Goal: Task Accomplishment & Management: Manage account settings

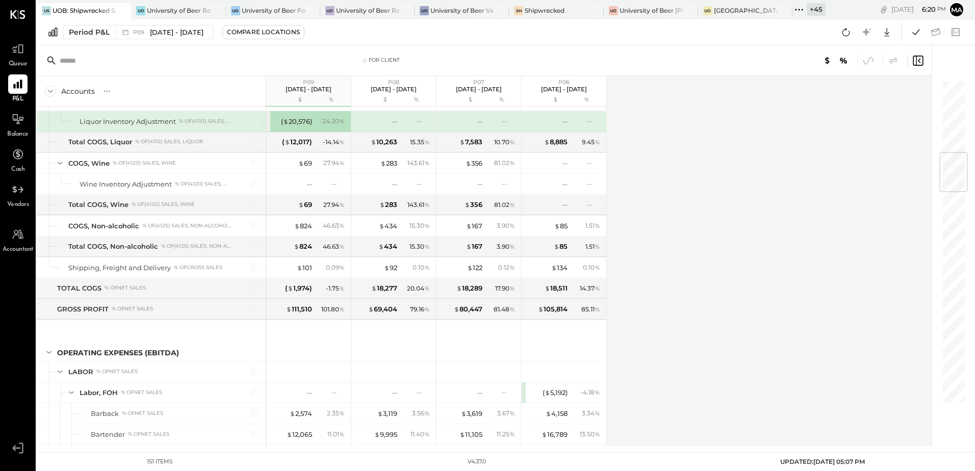
scroll to position [612, 0]
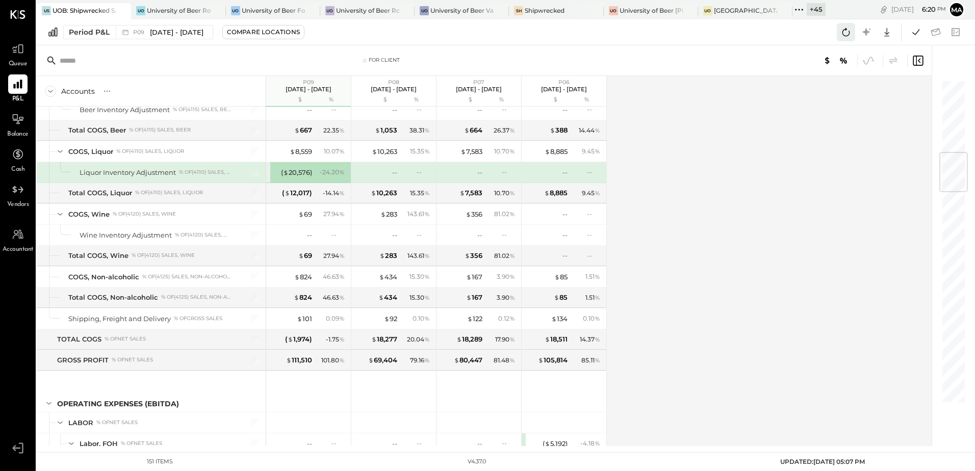
click at [842, 35] on icon at bounding box center [845, 31] width 13 height 13
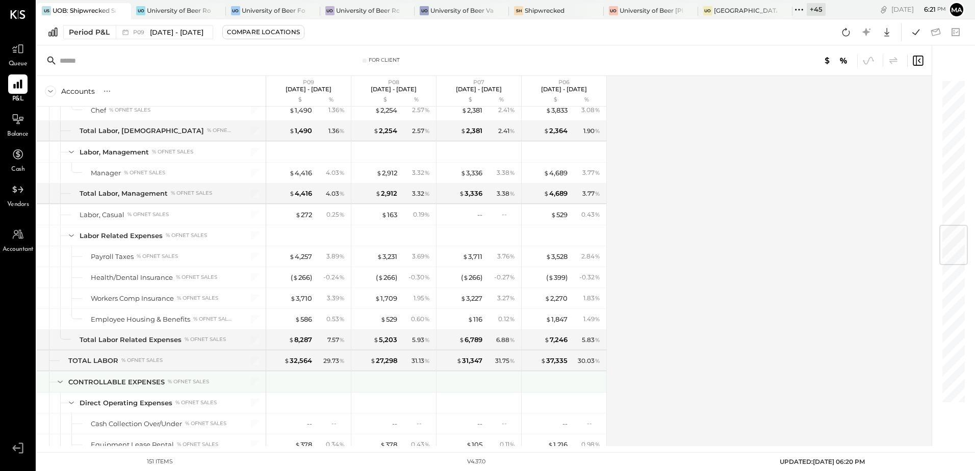
scroll to position [1223, 0]
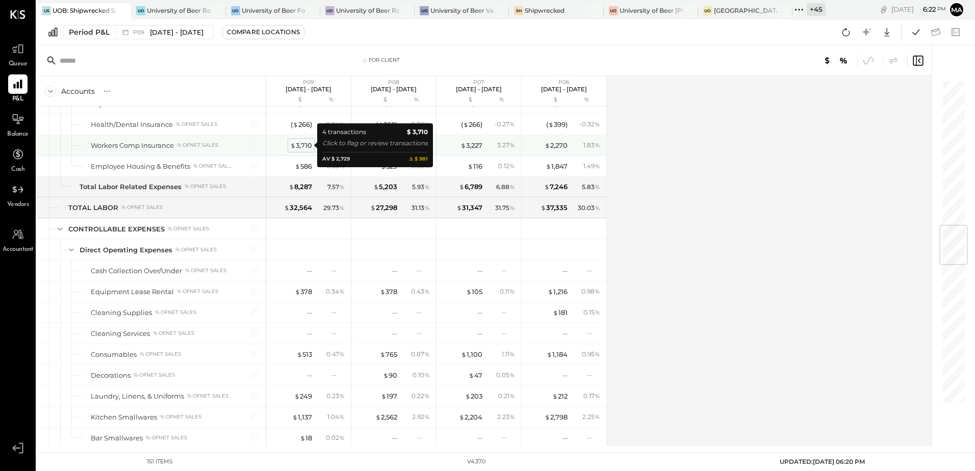
click at [305, 143] on div "$ 3,710" at bounding box center [301, 146] width 22 height 10
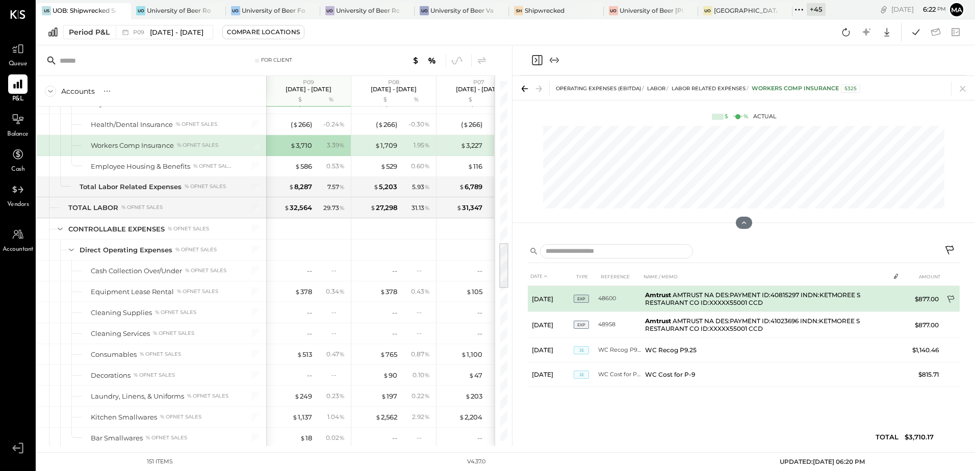
click at [949, 299] on icon at bounding box center [950, 300] width 7 height 8
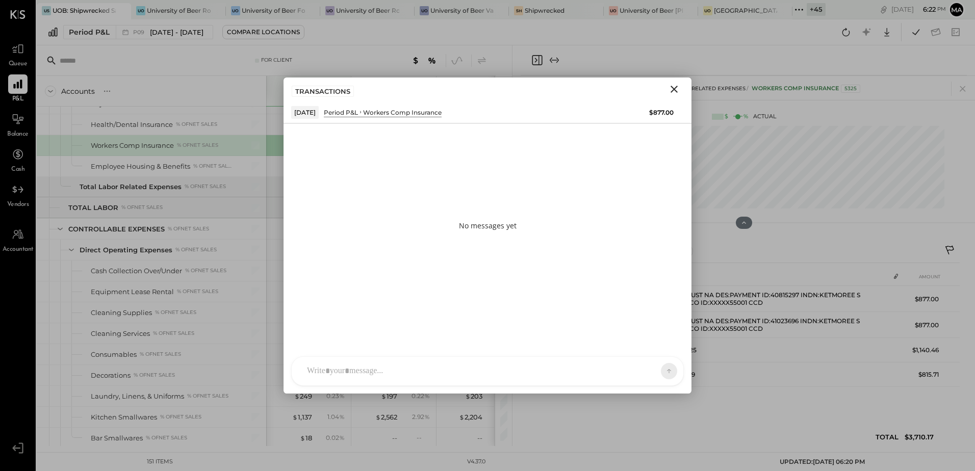
click at [331, 377] on div "[PERSON_NAME] [PERSON_NAME] [PERSON_NAME] S sbiggs MB [PERSON_NAME] AR [PERSON_…" at bounding box center [487, 371] width 393 height 30
click at [660, 371] on icon at bounding box center [660, 371] width 1 height 4
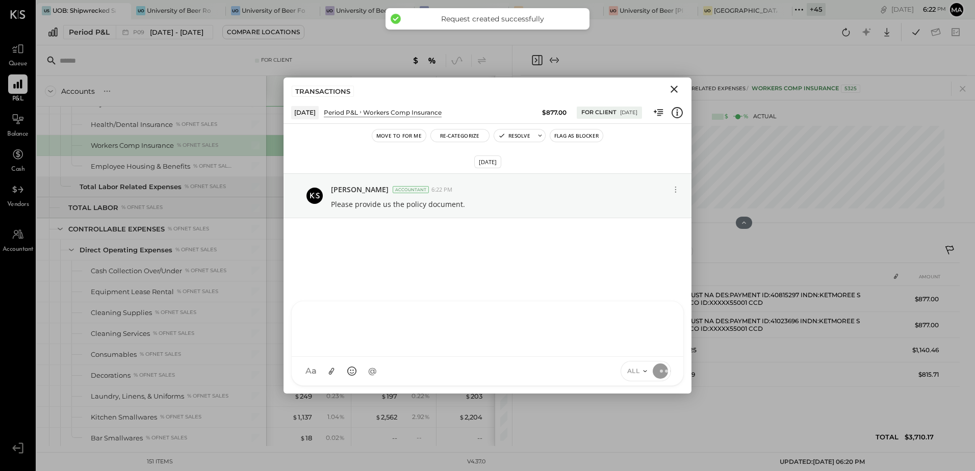
click at [670, 89] on icon "Close" at bounding box center [674, 89] width 12 height 12
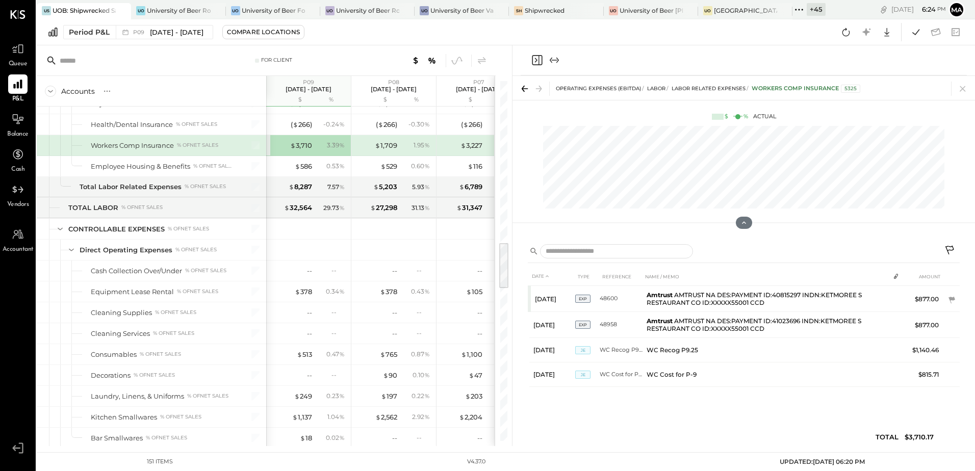
click at [962, 89] on icon at bounding box center [962, 89] width 6 height 6
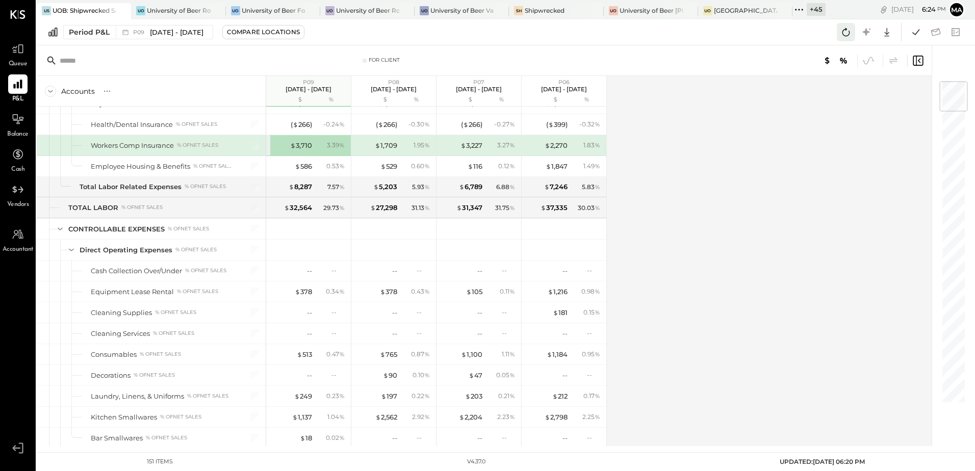
click at [846, 32] on icon at bounding box center [845, 31] width 13 height 13
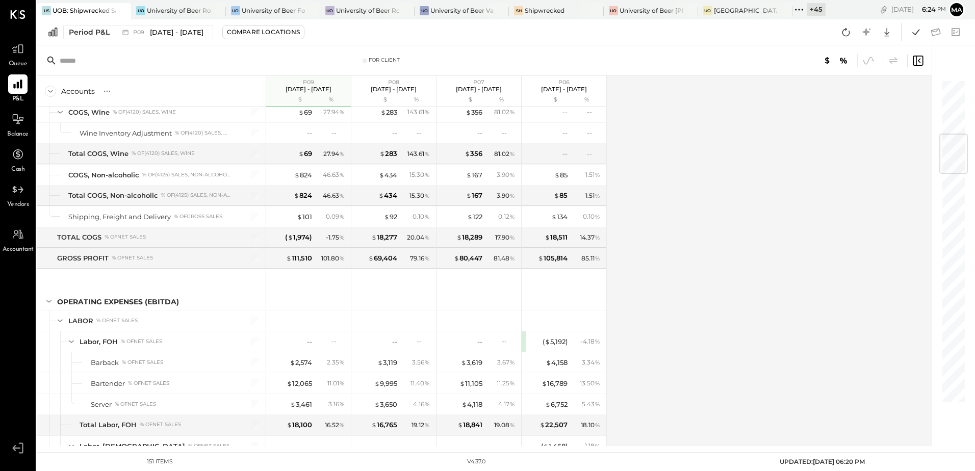
scroll to position [459, 0]
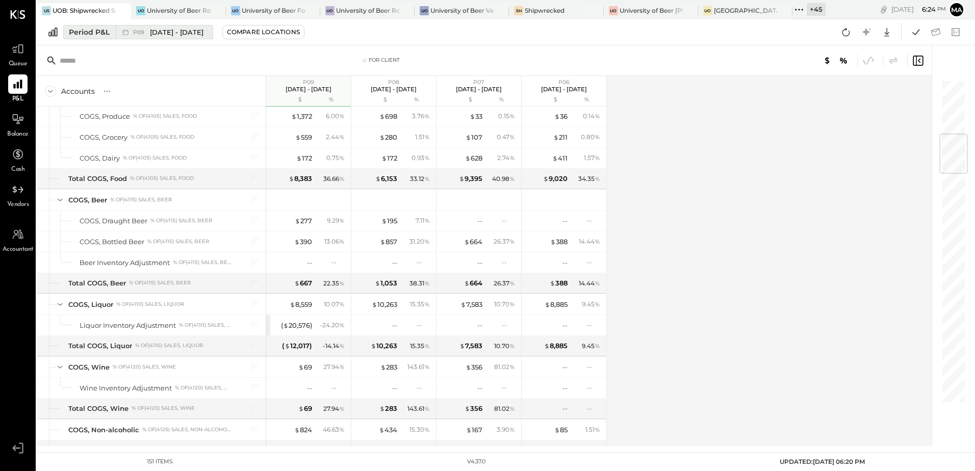
click at [81, 32] on div "Period P&L" at bounding box center [89, 32] width 41 height 10
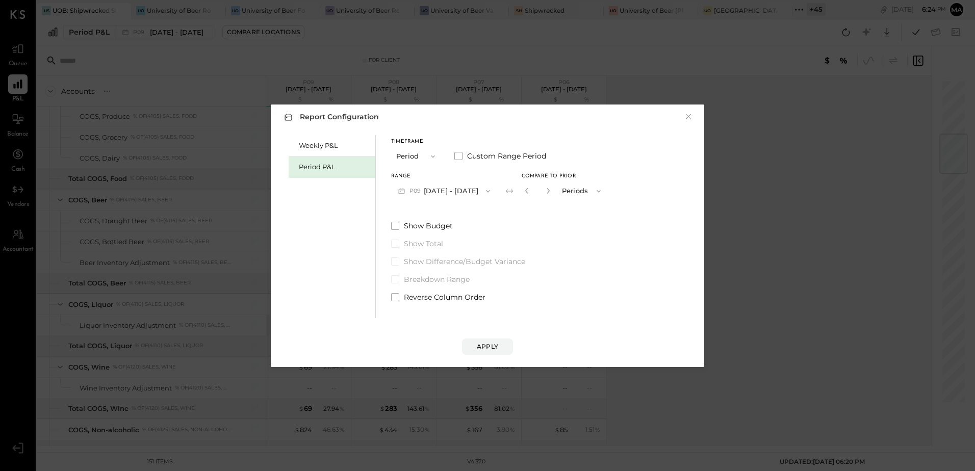
click at [318, 168] on div "Period P&L" at bounding box center [334, 167] width 71 height 10
click at [453, 194] on button "P10 [DATE] - [DATE]" at bounding box center [443, 190] width 105 height 19
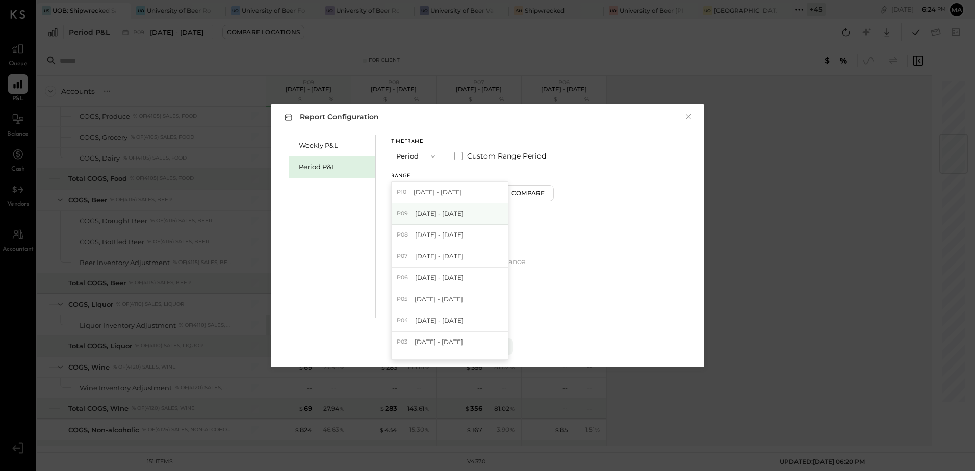
click at [463, 214] on span "[DATE] - [DATE]" at bounding box center [439, 213] width 48 height 9
click at [491, 347] on div "Apply" at bounding box center [487, 346] width 21 height 9
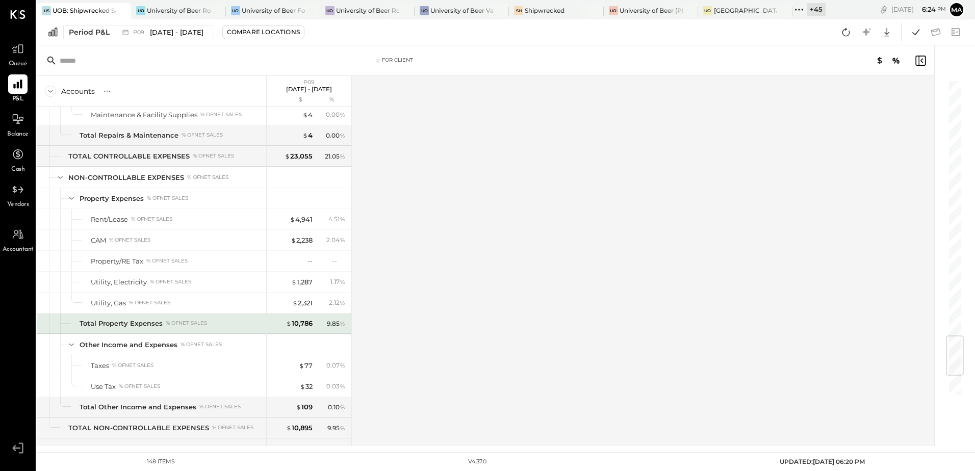
scroll to position [2316, 0]
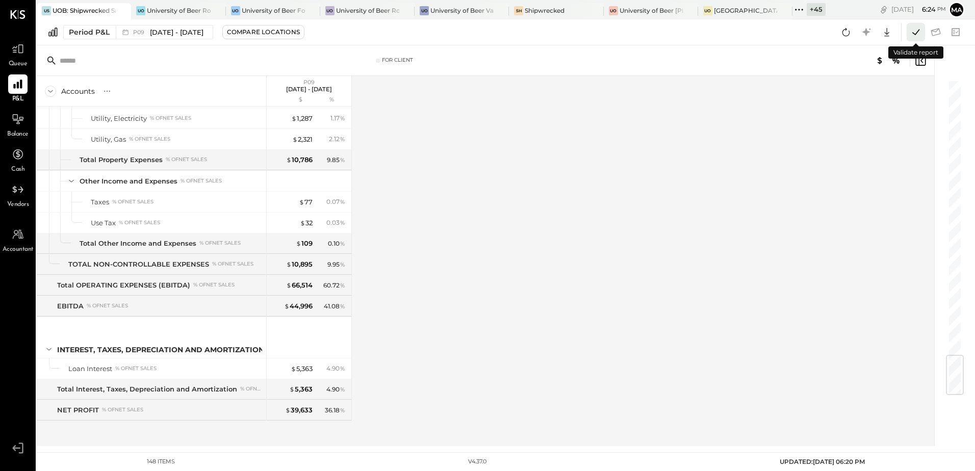
click at [918, 35] on icon at bounding box center [915, 31] width 13 height 13
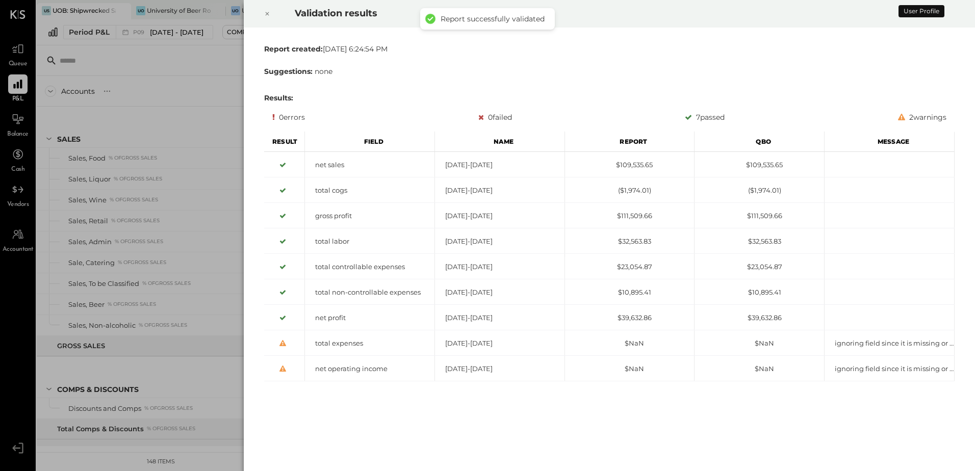
scroll to position [1082, 0]
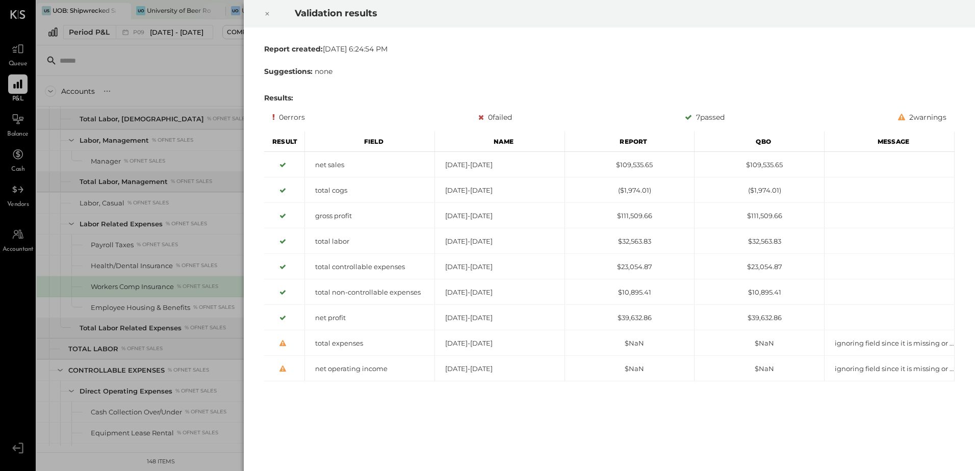
click at [267, 12] on icon at bounding box center [267, 14] width 6 height 12
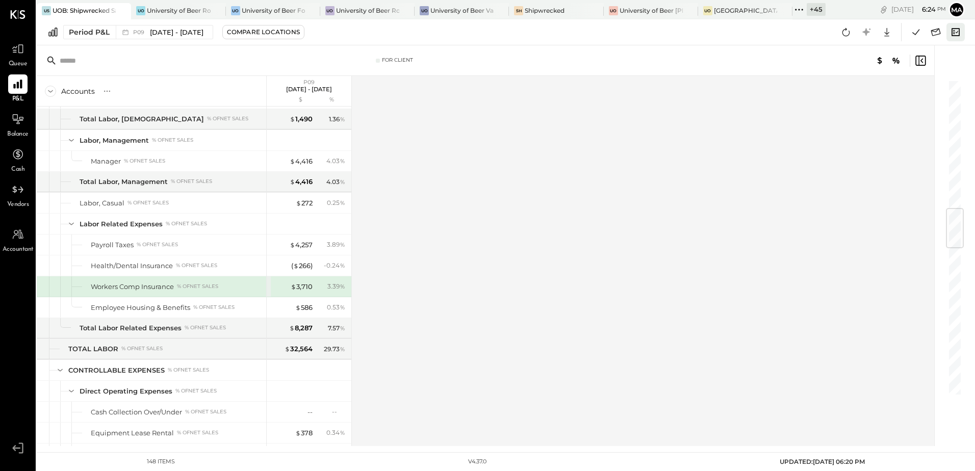
click at [954, 33] on icon at bounding box center [955, 31] width 13 height 13
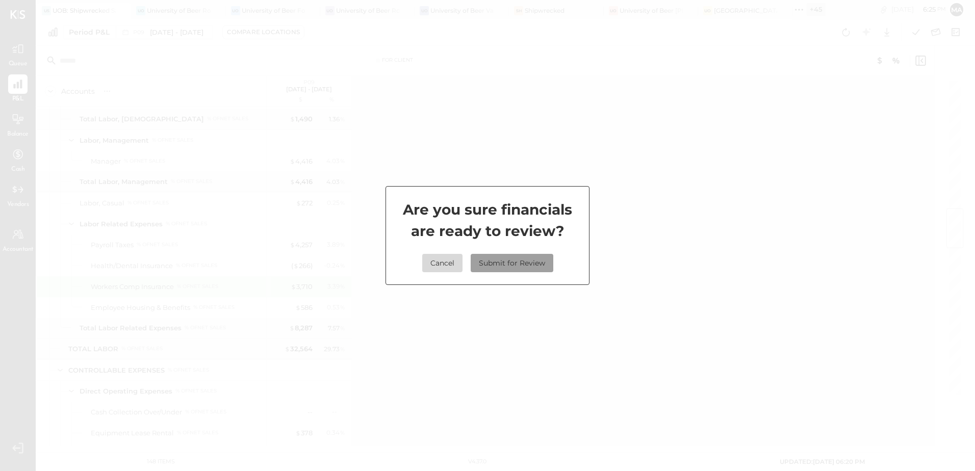
click at [526, 263] on button "Submit for Review" at bounding box center [512, 263] width 83 height 18
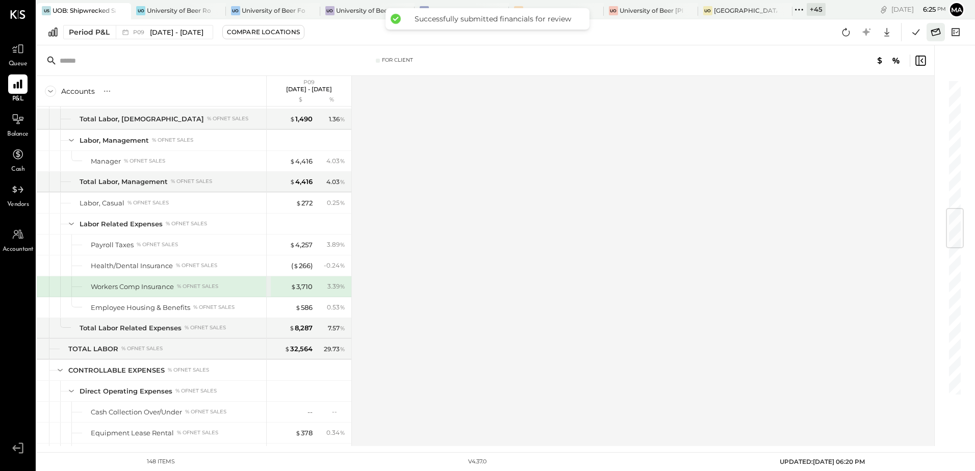
click at [933, 32] on icon at bounding box center [936, 32] width 10 height 8
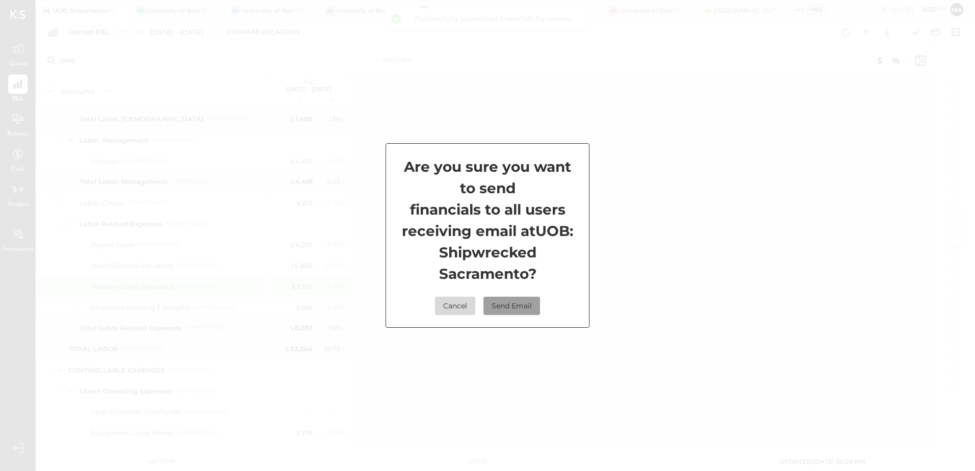
click at [507, 310] on button "Send Email" at bounding box center [511, 306] width 57 height 18
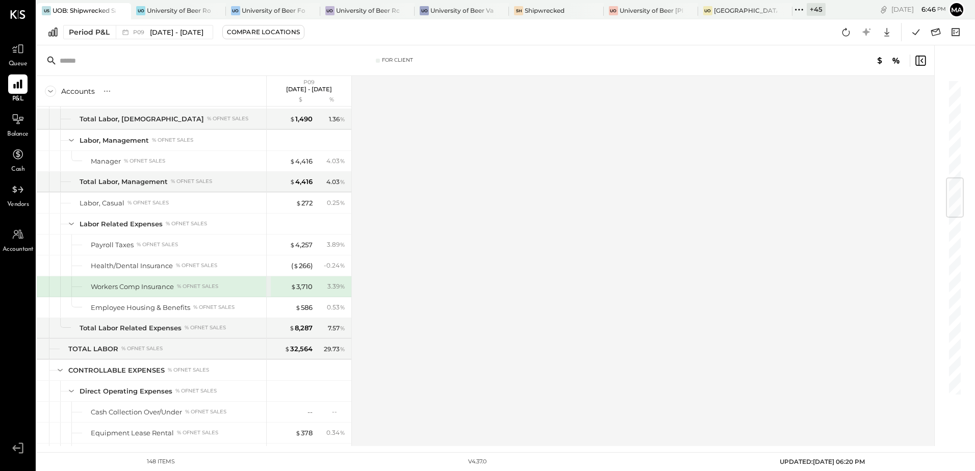
scroll to position [827, 0]
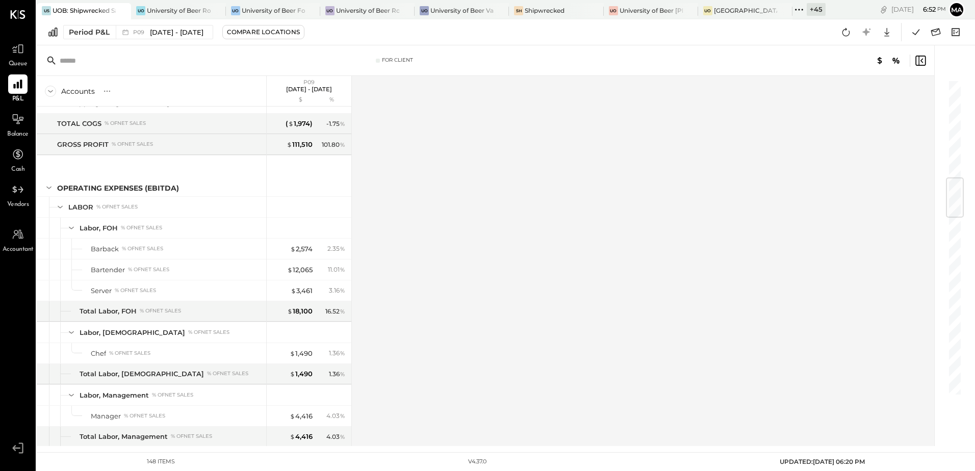
click at [810, 10] on div "+ 45" at bounding box center [815, 9] width 19 height 13
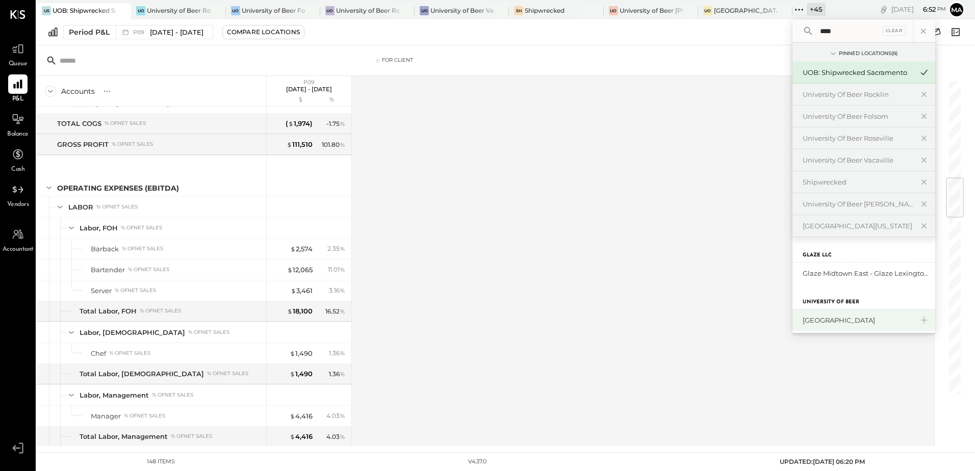
type input "****"
click at [886, 322] on div "[GEOGRAPHIC_DATA]" at bounding box center [857, 321] width 110 height 10
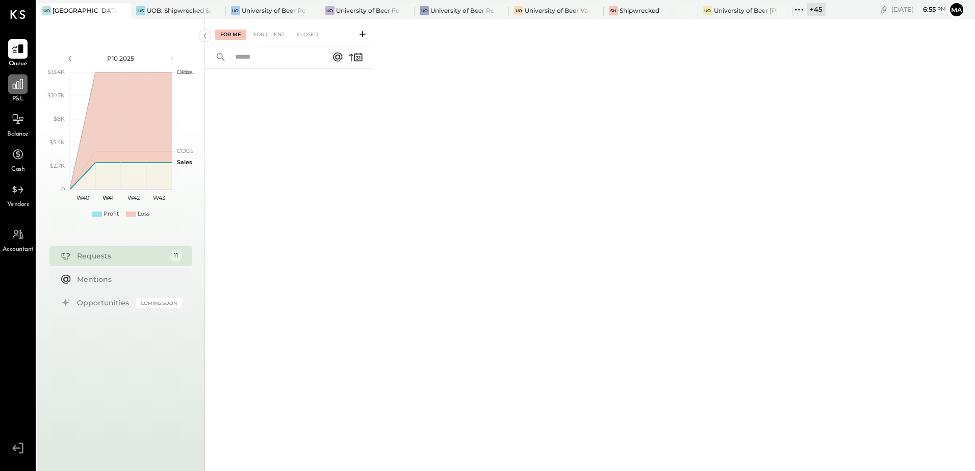
click at [13, 93] on div at bounding box center [17, 83] width 19 height 19
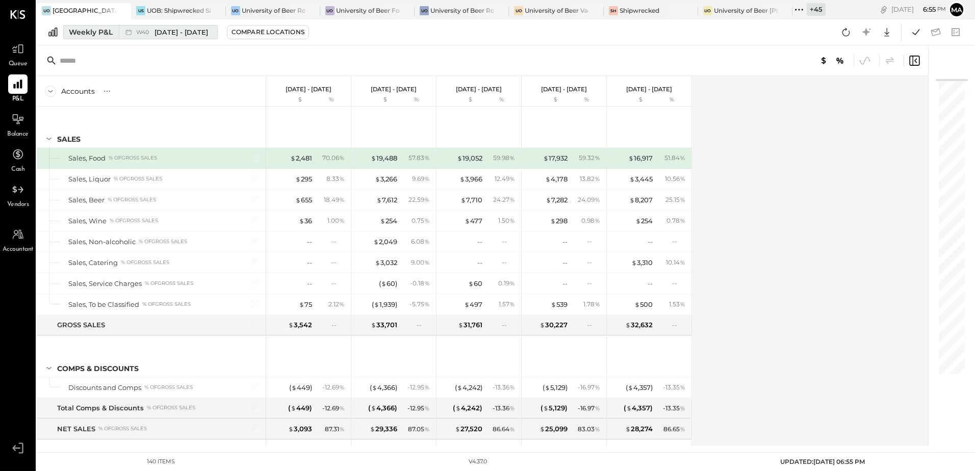
click at [90, 33] on div "Weekly P&L" at bounding box center [91, 32] width 44 height 10
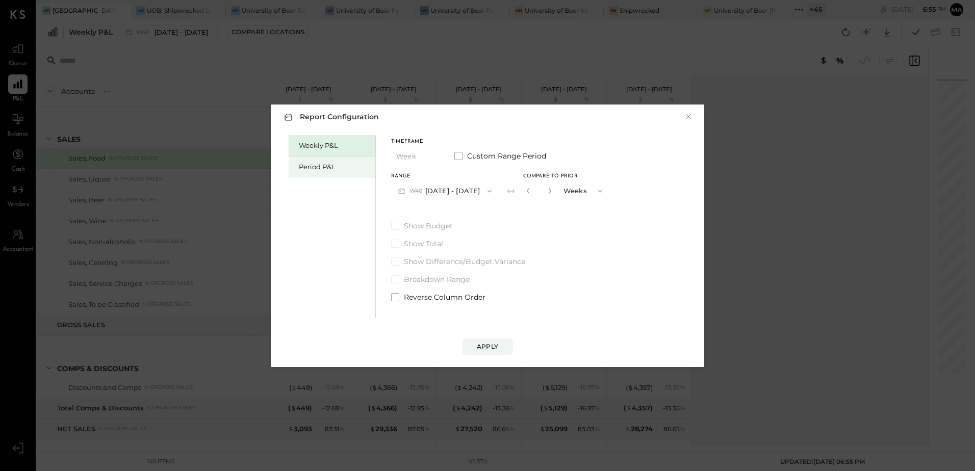
click at [332, 169] on div "Period P&L" at bounding box center [334, 167] width 71 height 10
click at [484, 189] on button "P10 [DATE] - [DATE]" at bounding box center [443, 190] width 105 height 19
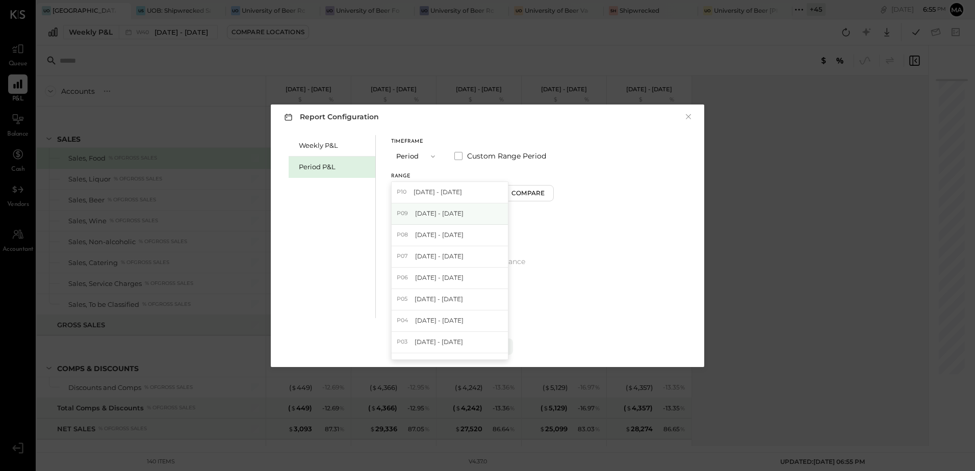
click at [463, 214] on span "[DATE] - [DATE]" at bounding box center [439, 213] width 48 height 9
click at [536, 192] on div "Compare" at bounding box center [529, 193] width 33 height 9
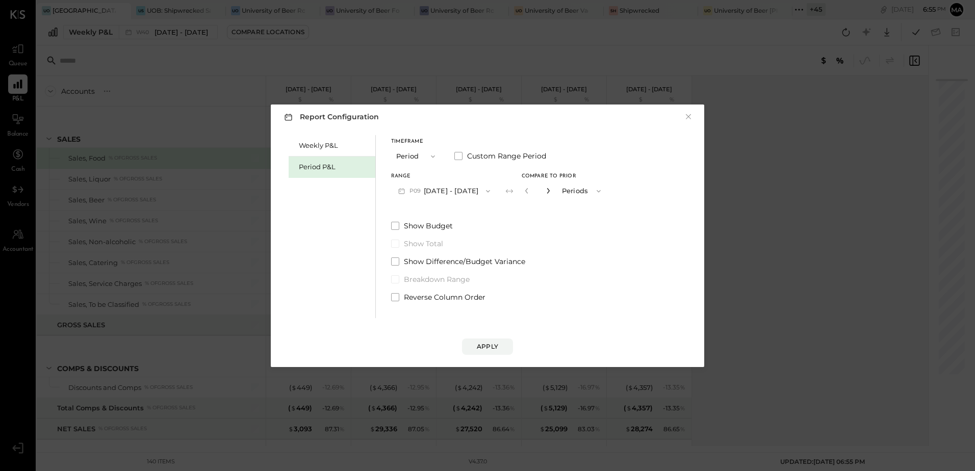
click at [551, 188] on icon "button" at bounding box center [548, 191] width 6 height 6
type input "*"
click at [499, 344] on button "Apply" at bounding box center [487, 346] width 51 height 16
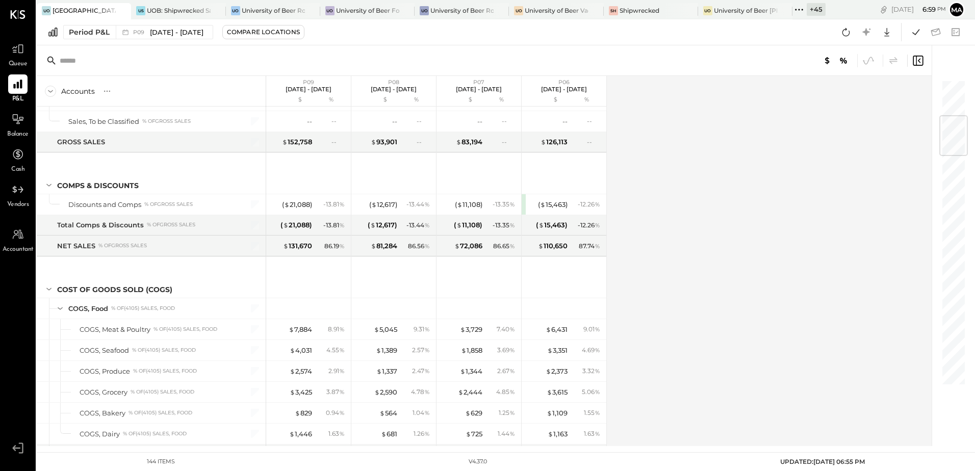
scroll to position [306, 0]
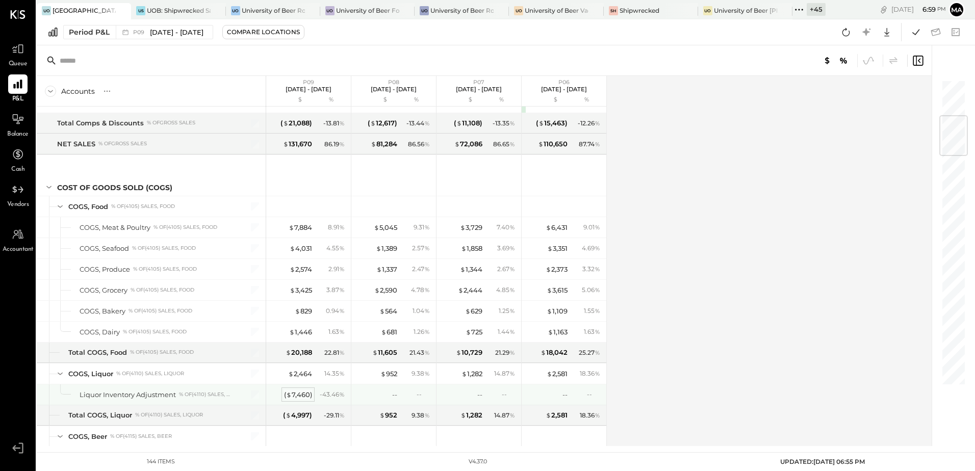
click at [298, 394] on div "( $ 7,460 )" at bounding box center [298, 395] width 28 height 10
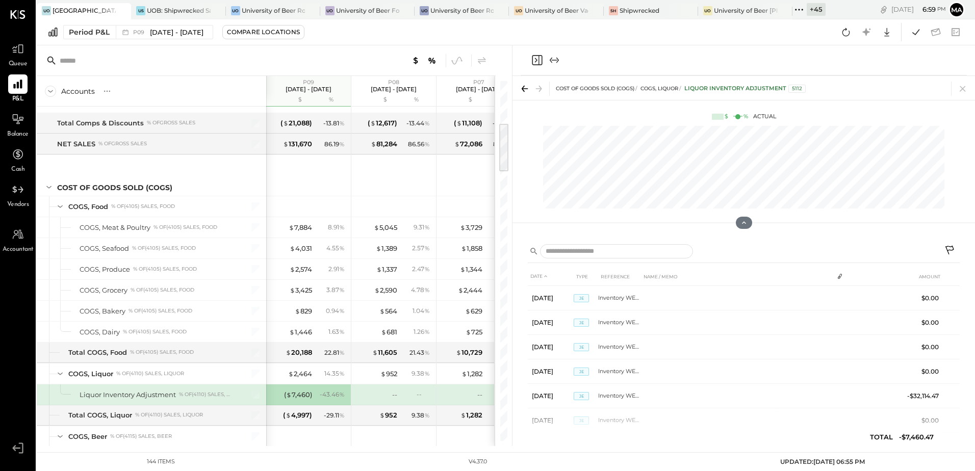
click at [950, 248] on icon at bounding box center [950, 251] width 12 height 12
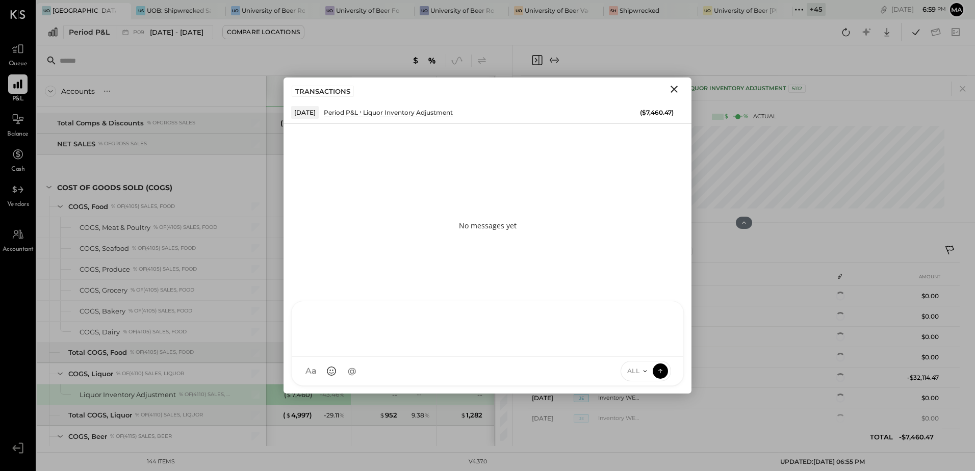
click at [342, 348] on div at bounding box center [487, 327] width 371 height 41
click at [657, 373] on icon at bounding box center [660, 371] width 9 height 10
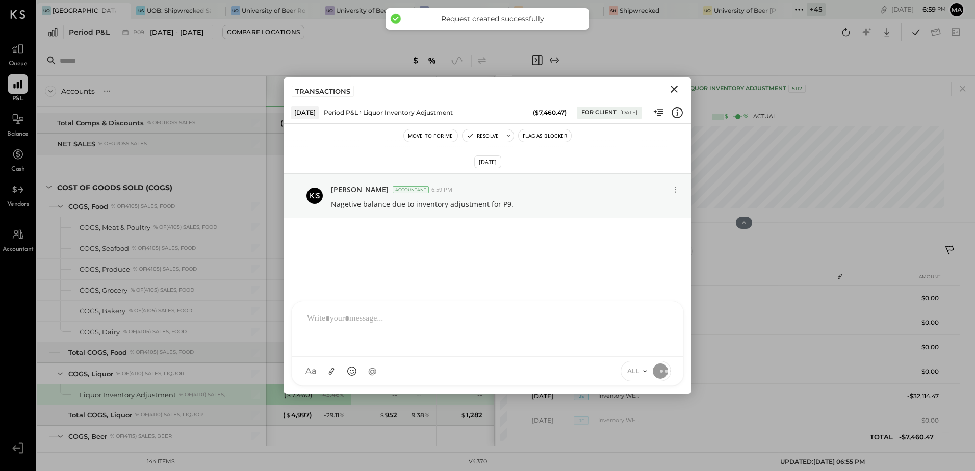
click at [678, 90] on icon "Close" at bounding box center [674, 89] width 12 height 12
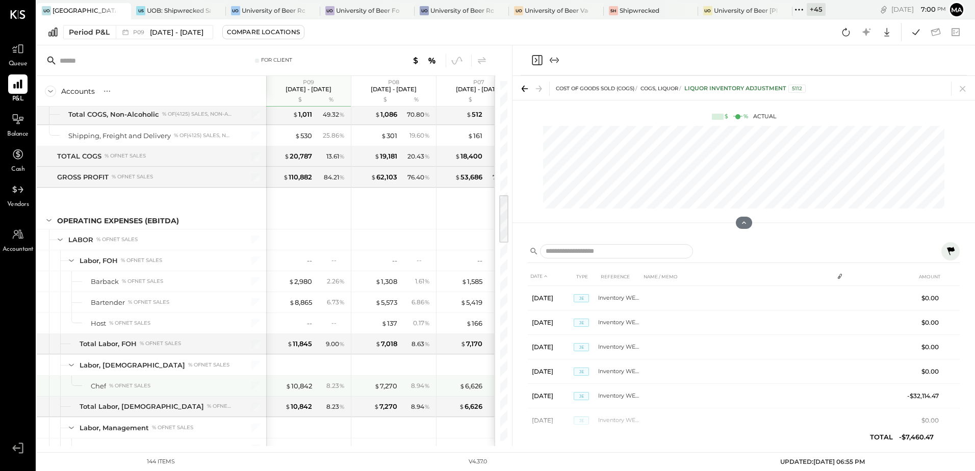
scroll to position [867, 0]
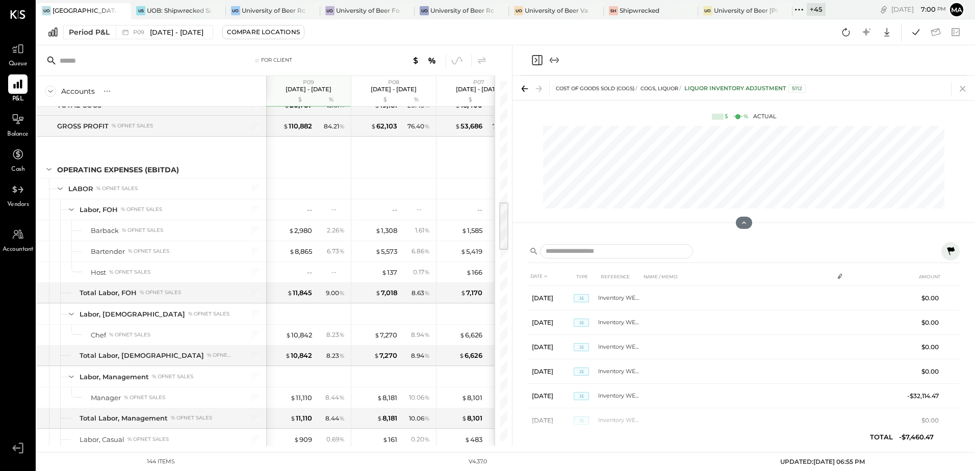
click at [960, 86] on icon at bounding box center [962, 89] width 14 height 14
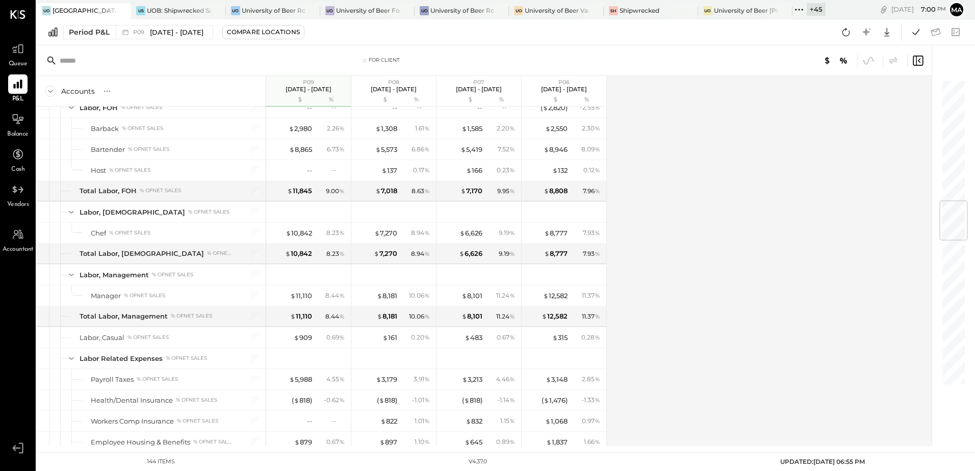
scroll to position [1071, 0]
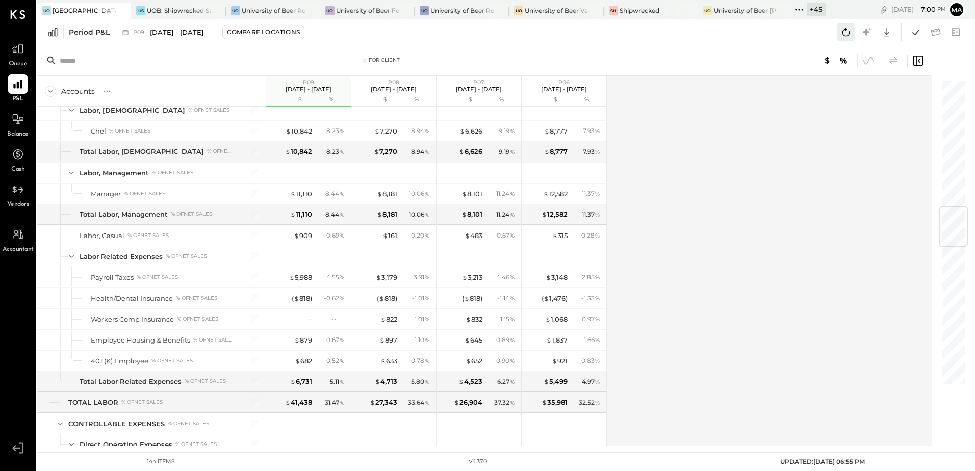
click at [847, 36] on icon at bounding box center [845, 31] width 13 height 13
click at [845, 33] on icon at bounding box center [845, 31] width 13 height 13
click at [843, 37] on icon at bounding box center [845, 31] width 13 height 13
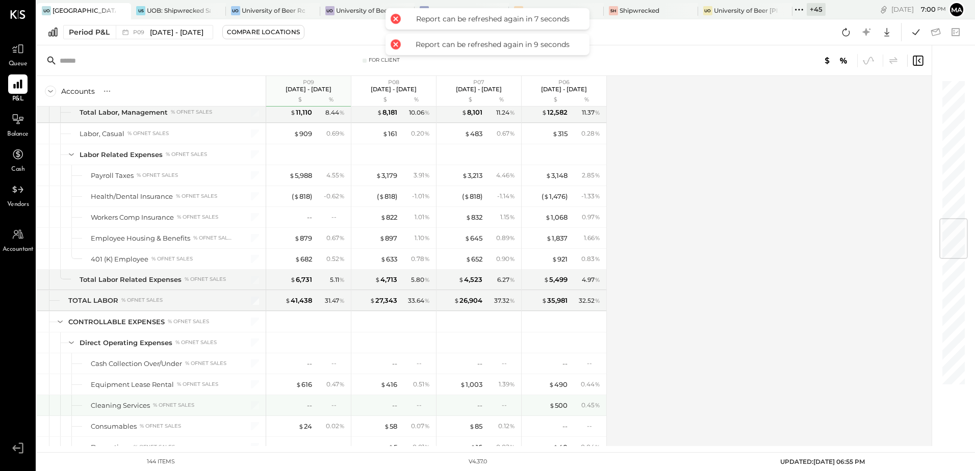
scroll to position [1223, 0]
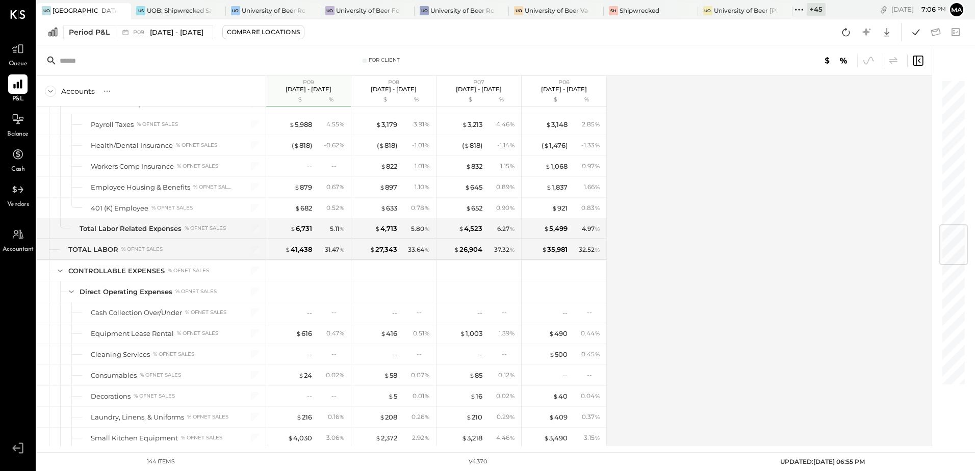
drag, startPoint x: 852, startPoint y: 34, endPoint x: 764, endPoint y: 207, distance: 195.2
click at [852, 34] on button at bounding box center [846, 32] width 18 height 18
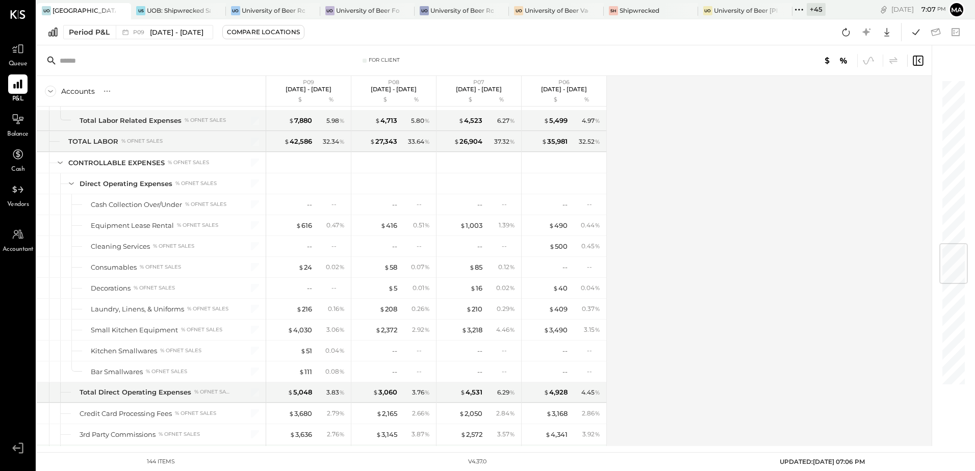
scroll to position [1535, 0]
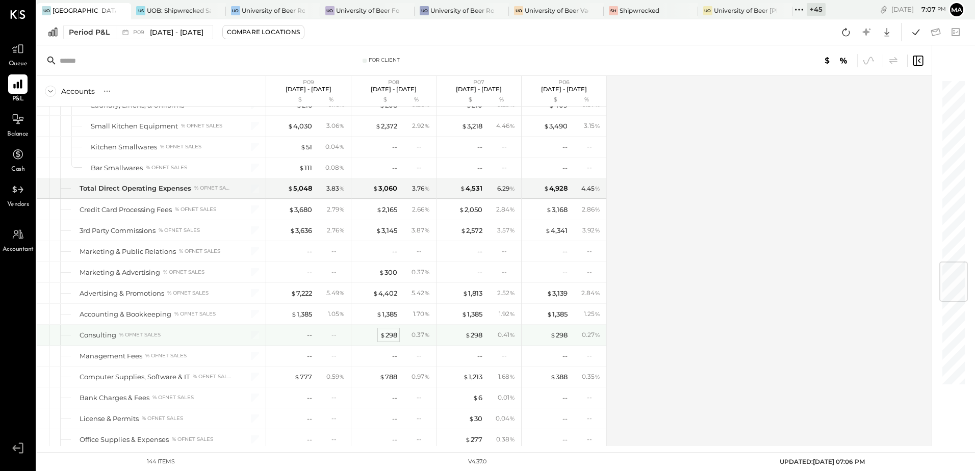
click at [390, 336] on div "$ 298" at bounding box center [388, 335] width 17 height 10
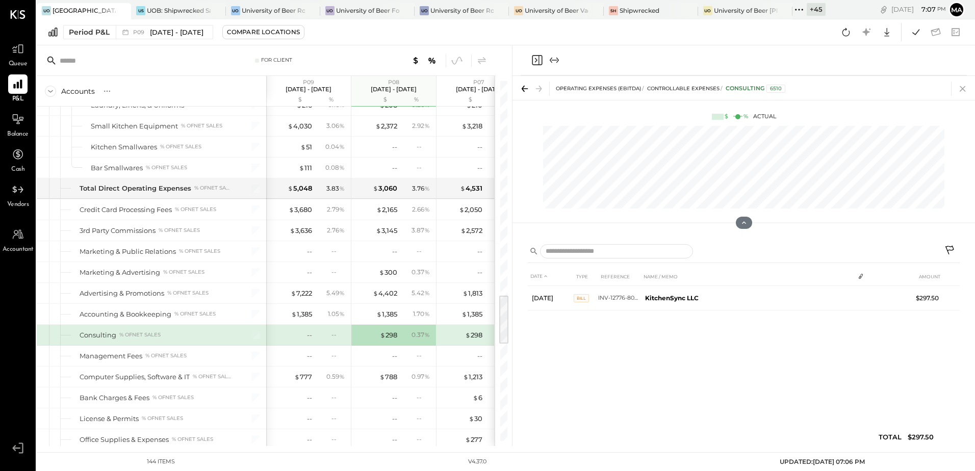
click at [962, 88] on icon at bounding box center [962, 89] width 14 height 14
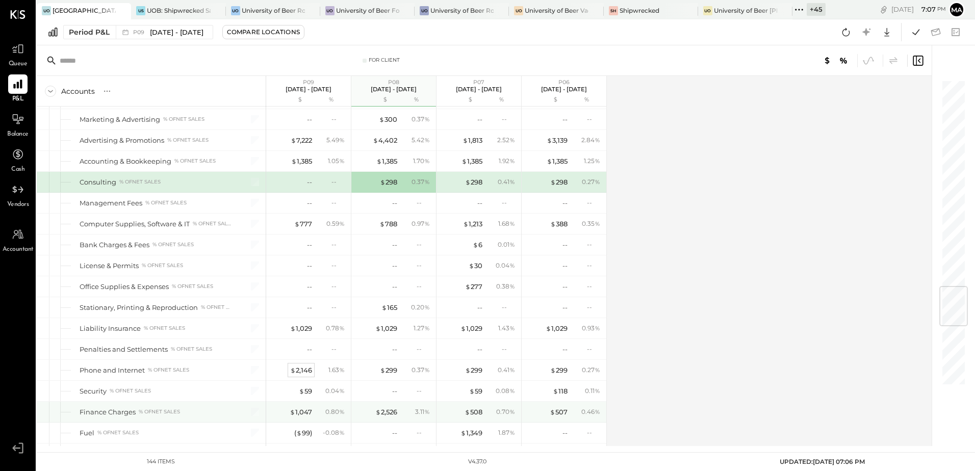
scroll to position [1739, 0]
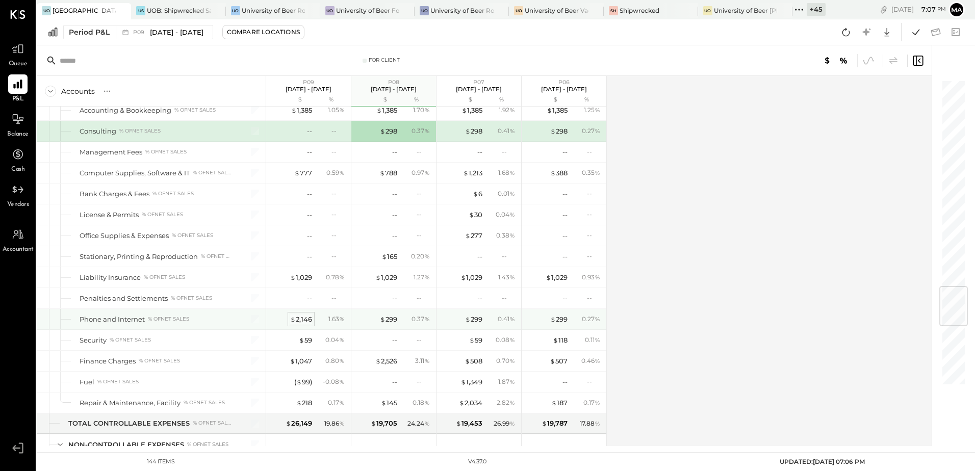
click at [299, 322] on div "$ 2,146" at bounding box center [301, 320] width 22 height 10
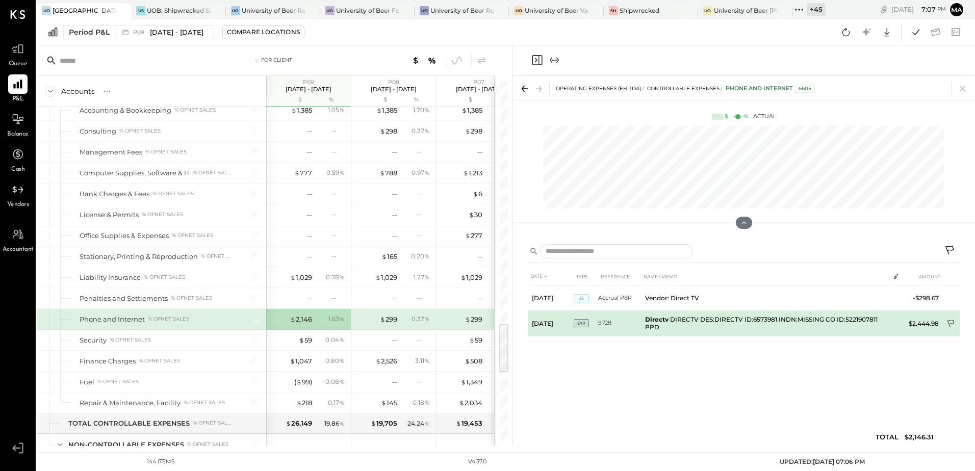
click at [953, 323] on icon at bounding box center [950, 324] width 7 height 8
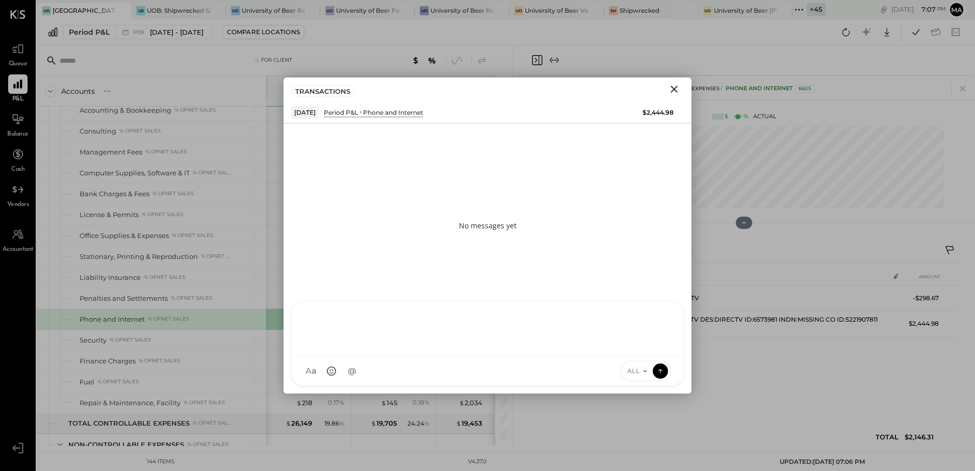
click at [370, 348] on div at bounding box center [487, 327] width 371 height 41
click at [329, 321] on div at bounding box center [487, 327] width 371 height 41
drag, startPoint x: 669, startPoint y: 87, endPoint x: 721, endPoint y: 273, distance: 193.5
click at [670, 87] on icon "Close" at bounding box center [674, 89] width 12 height 12
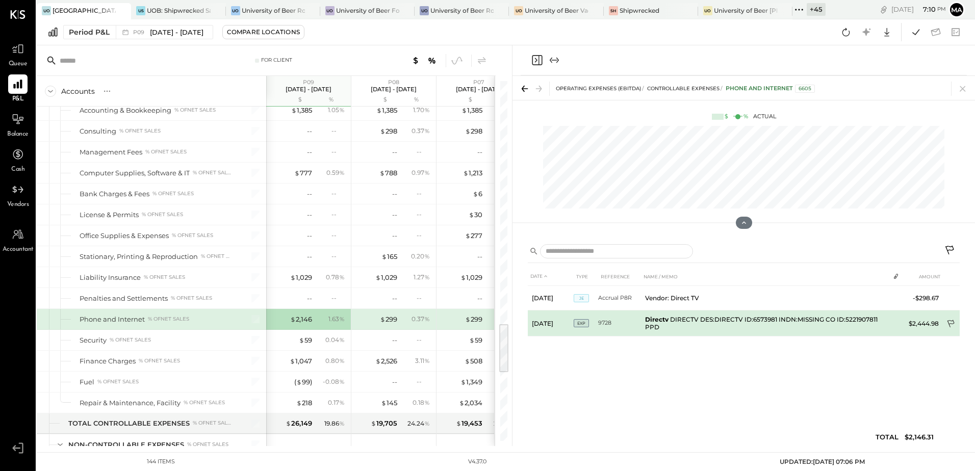
click at [949, 325] on icon at bounding box center [951, 325] width 10 height 10
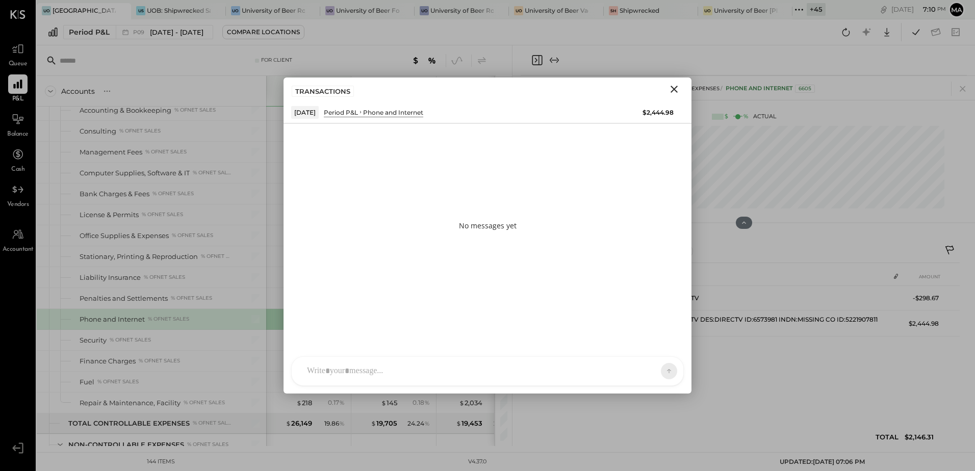
click at [323, 372] on div "[PERSON_NAME] [PERSON_NAME] [PERSON_NAME] S sbiggs MB [PERSON_NAME] AR [PERSON_…" at bounding box center [487, 371] width 393 height 30
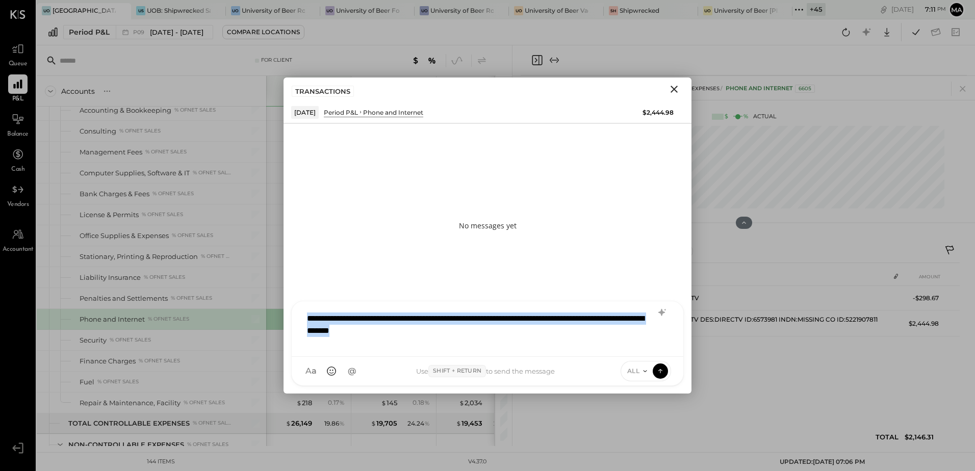
drag, startPoint x: 449, startPoint y: 336, endPoint x: 298, endPoint y: 314, distance: 152.5
click at [298, 314] on div "**********" at bounding box center [487, 329] width 391 height 56
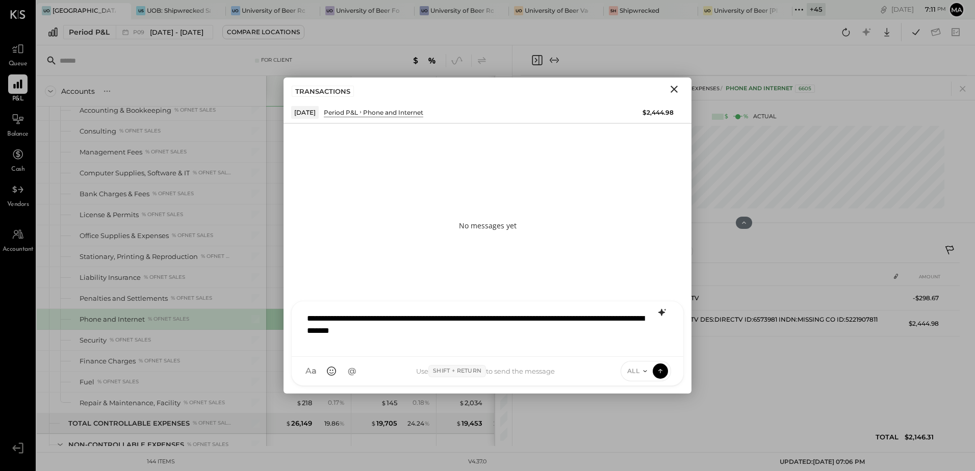
click at [659, 311] on icon at bounding box center [662, 312] width 12 height 12
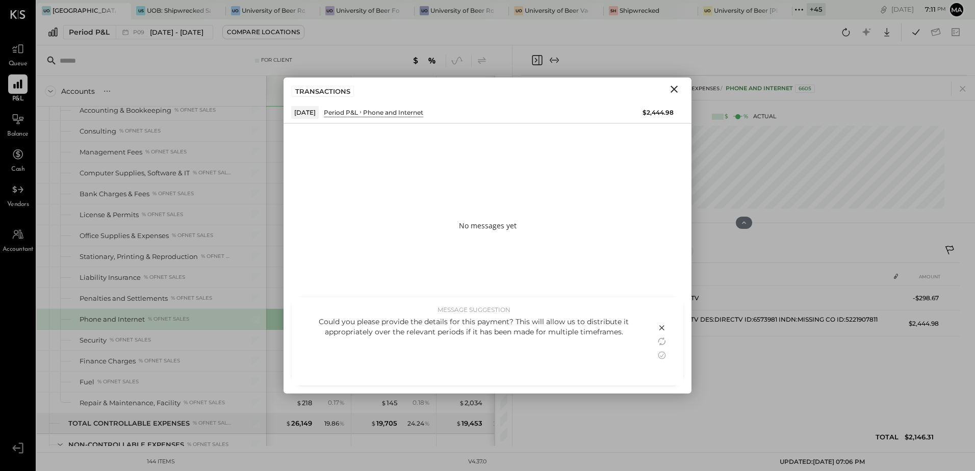
click at [506, 334] on div "Could you please provide the details for this payment? This will allow us to di…" at bounding box center [474, 327] width 344 height 20
click at [619, 335] on div "Could you please provide the details for this payment? This will allow us to di…" at bounding box center [474, 327] width 344 height 20
click at [658, 341] on icon at bounding box center [662, 341] width 12 height 12
click at [661, 354] on icon at bounding box center [662, 355] width 12 height 12
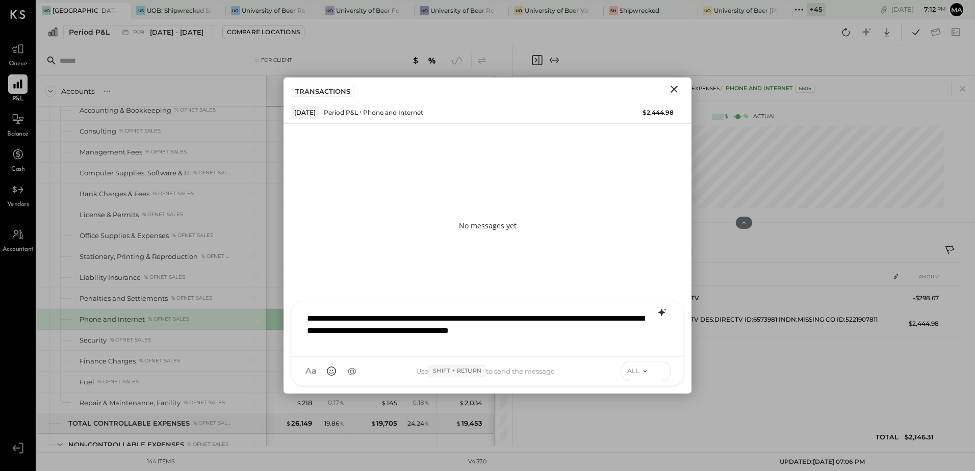
click at [661, 369] on icon at bounding box center [660, 371] width 9 height 10
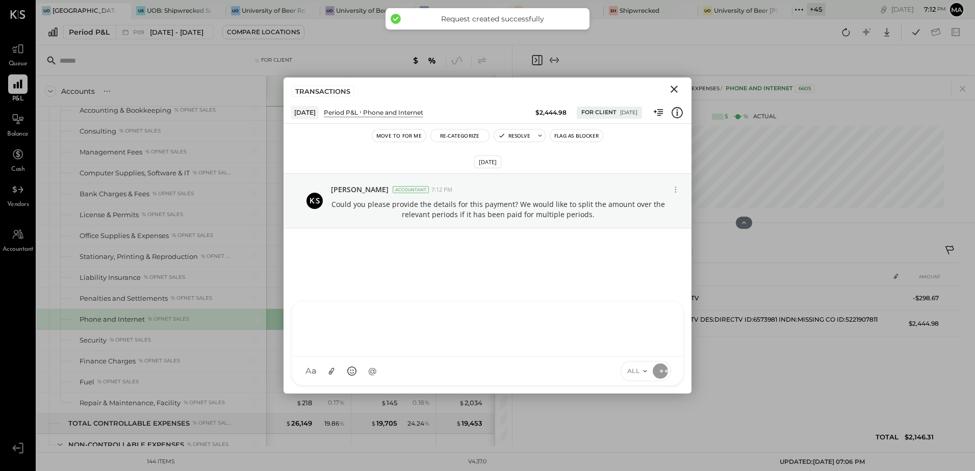
click at [677, 91] on icon "Close" at bounding box center [674, 89] width 12 height 12
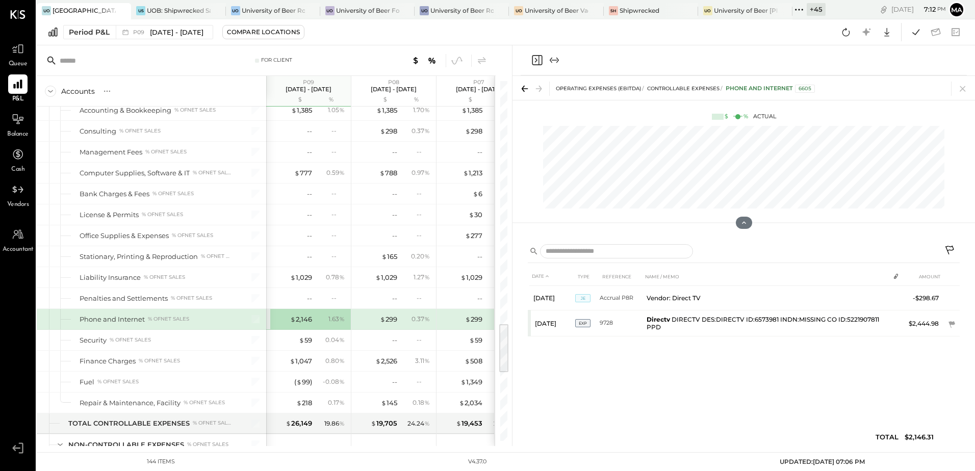
drag, startPoint x: 962, startPoint y: 88, endPoint x: 579, endPoint y: 221, distance: 405.8
click at [962, 88] on icon at bounding box center [962, 89] width 14 height 14
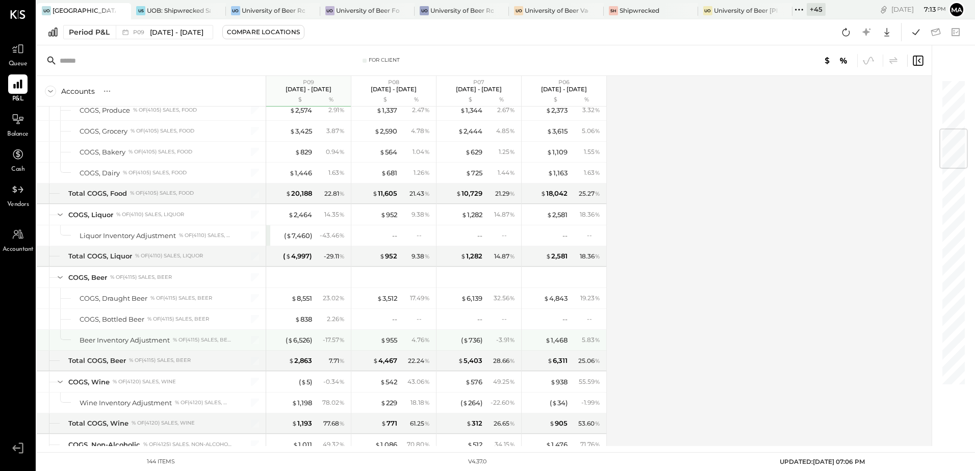
scroll to position [414, 0]
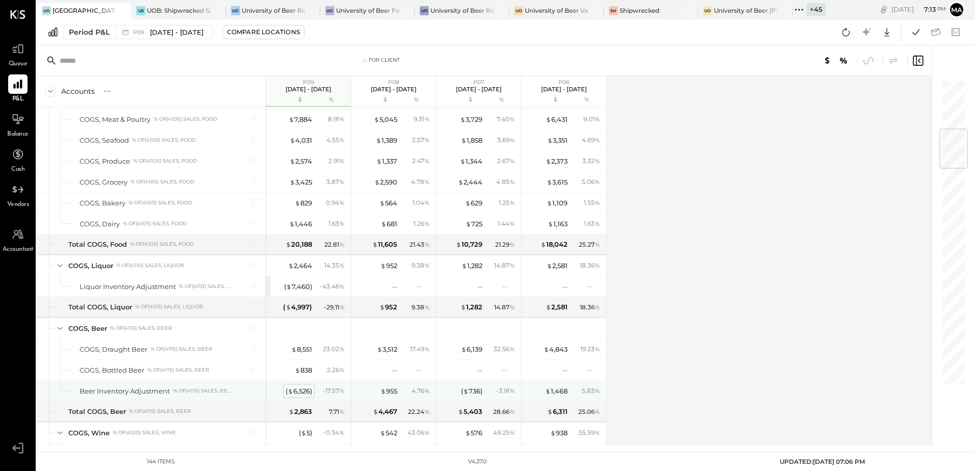
click at [300, 391] on div "( $ 6,526 )" at bounding box center [298, 391] width 27 height 10
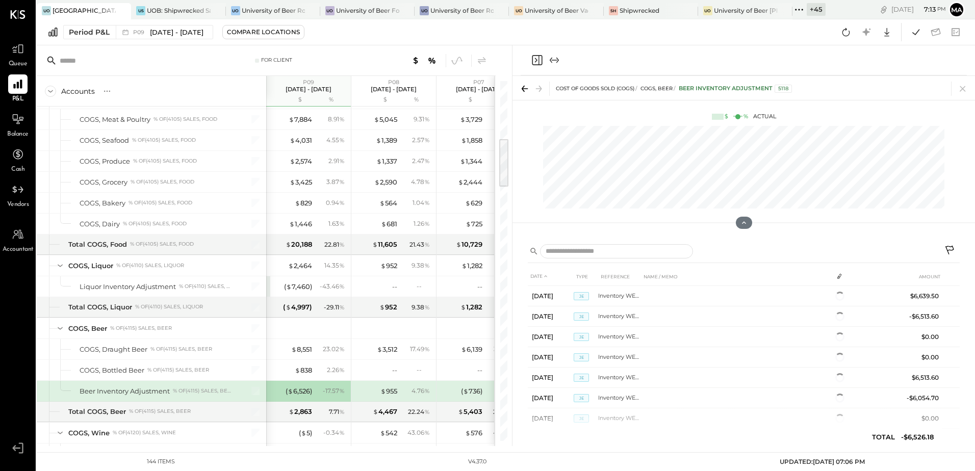
scroll to position [88, 0]
click at [950, 248] on icon at bounding box center [950, 251] width 12 height 12
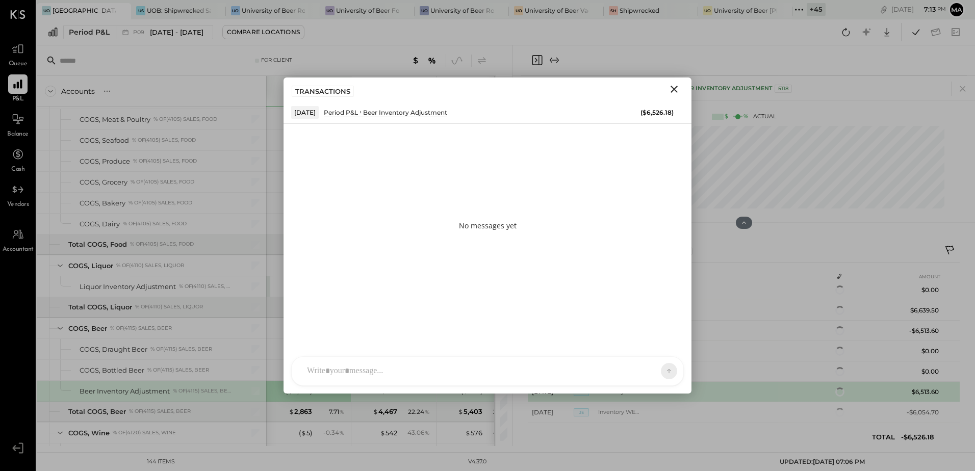
scroll to position [102, 0]
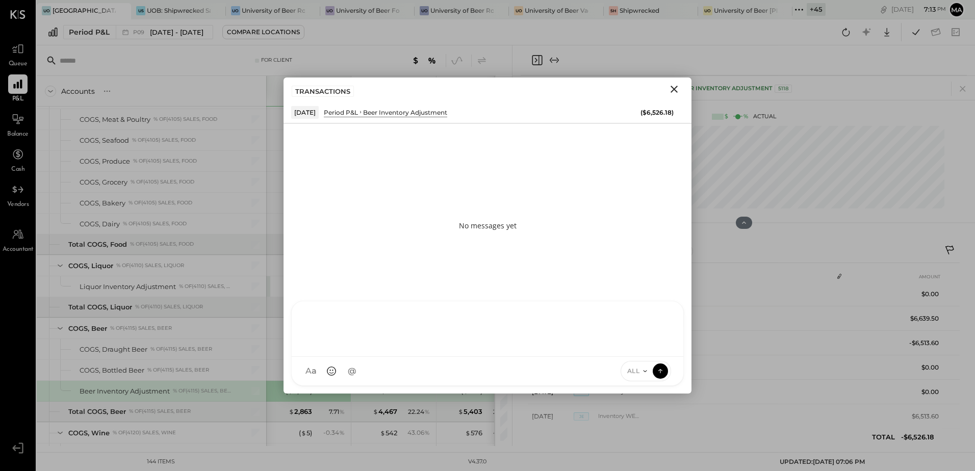
click at [367, 357] on div at bounding box center [487, 329] width 391 height 56
click at [663, 373] on icon at bounding box center [660, 371] width 9 height 10
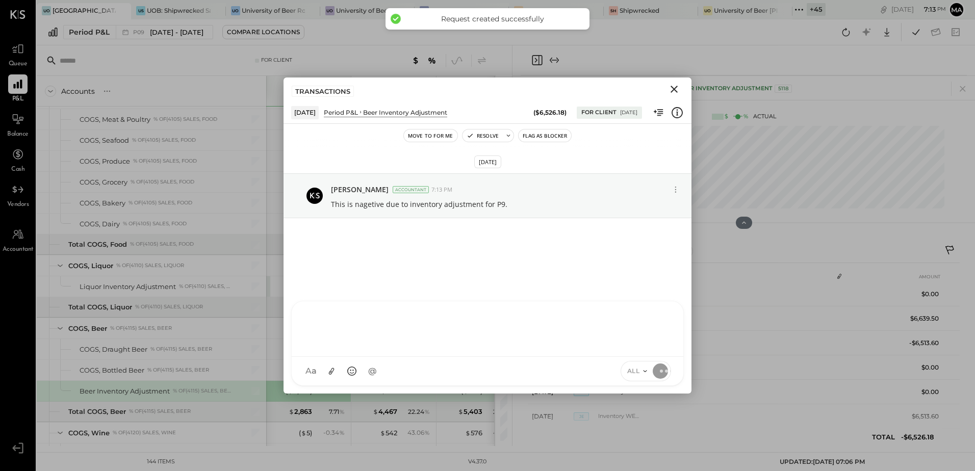
click at [672, 91] on icon "Close" at bounding box center [673, 89] width 7 height 7
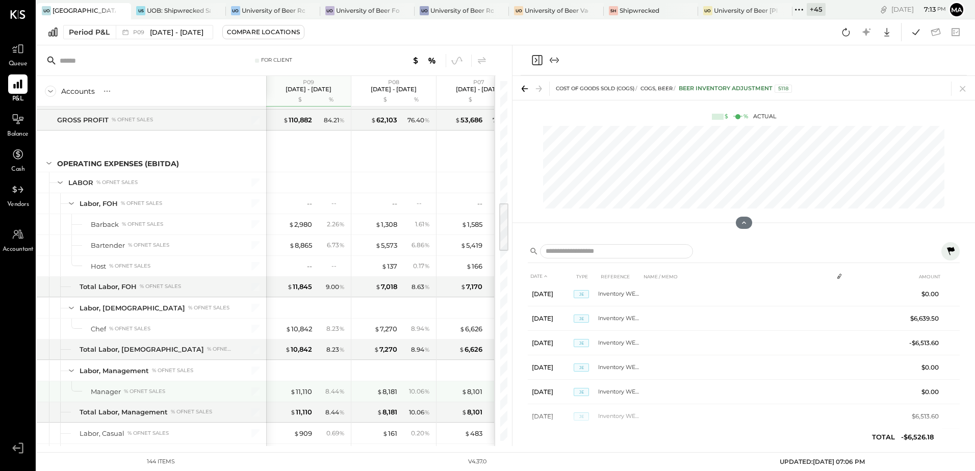
scroll to position [975, 0]
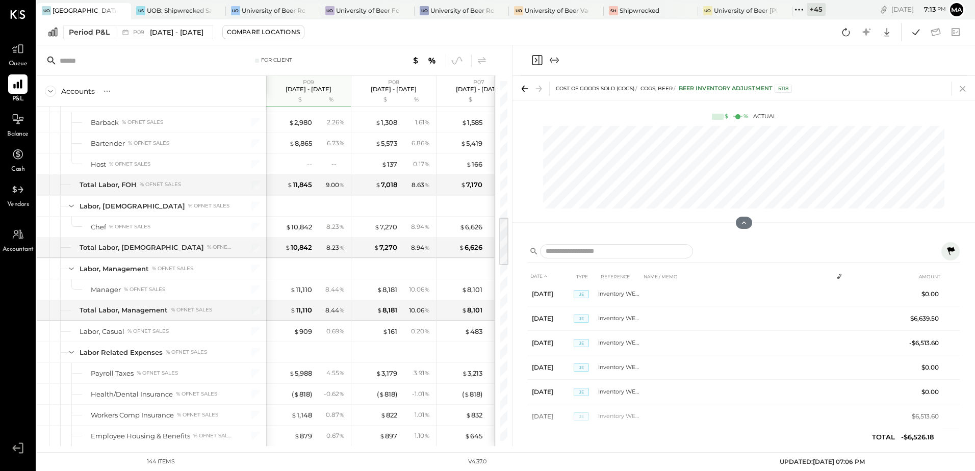
click at [965, 88] on icon at bounding box center [962, 89] width 14 height 14
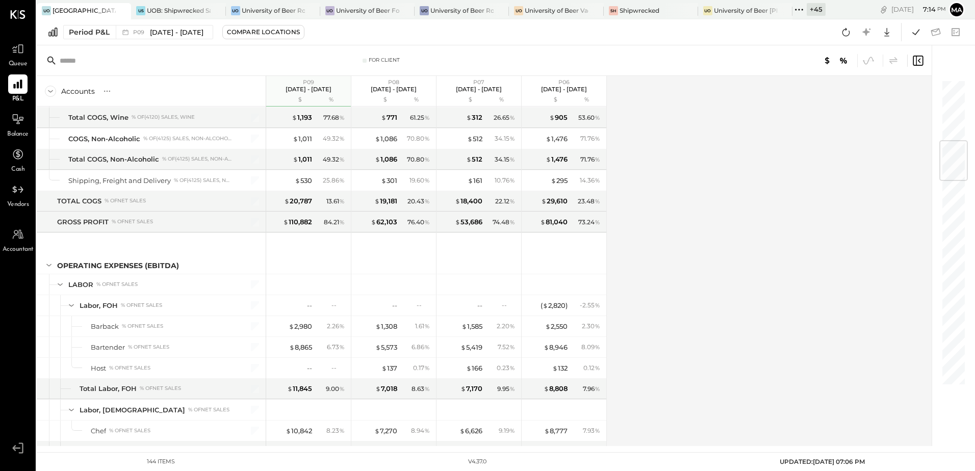
scroll to position [516, 0]
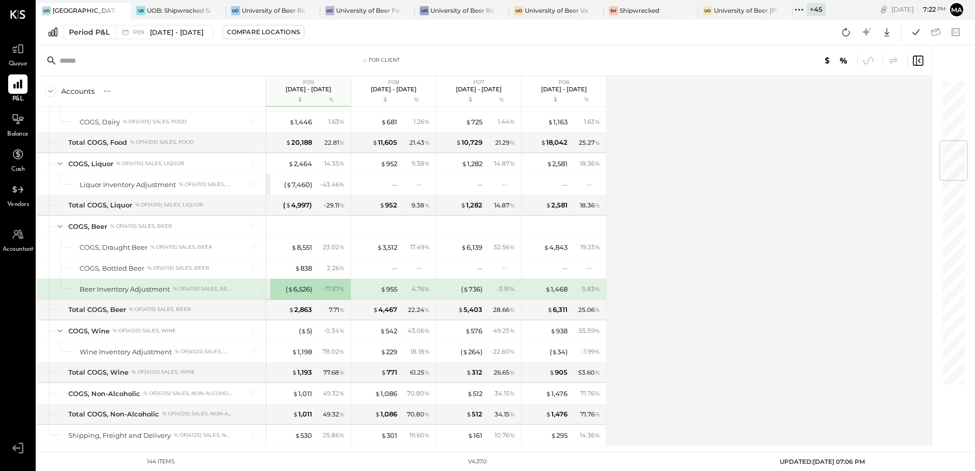
drag, startPoint x: 17, startPoint y: 127, endPoint x: 190, endPoint y: 96, distance: 176.1
click at [17, 127] on div at bounding box center [17, 119] width 19 height 19
click at [88, 28] on div "Period P&L" at bounding box center [89, 32] width 41 height 10
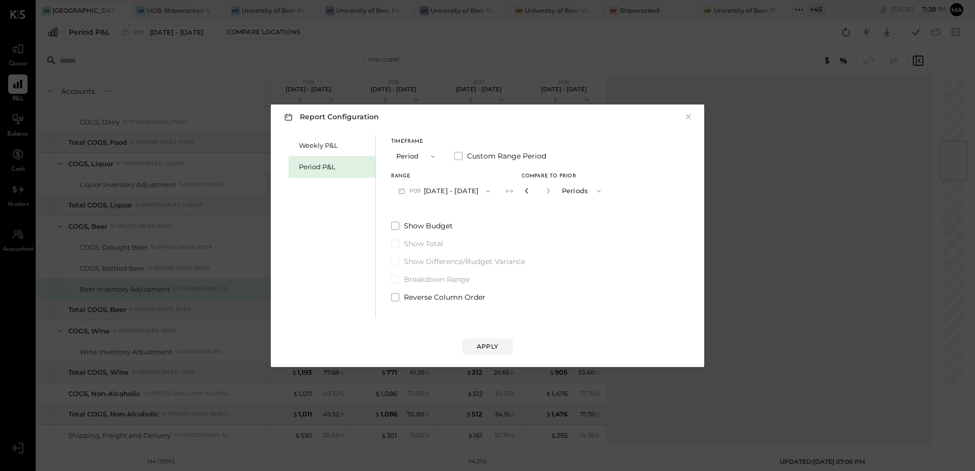
click at [530, 189] on icon "button" at bounding box center [527, 191] width 6 height 6
type input "*"
click at [528, 192] on icon "button" at bounding box center [526, 191] width 3 height 6
click at [488, 347] on div "Apply" at bounding box center [487, 346] width 21 height 9
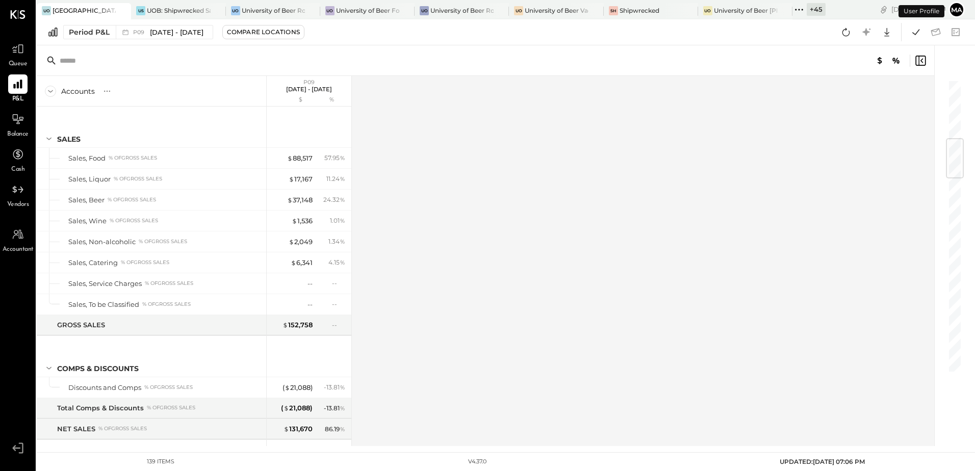
scroll to position [498, 0]
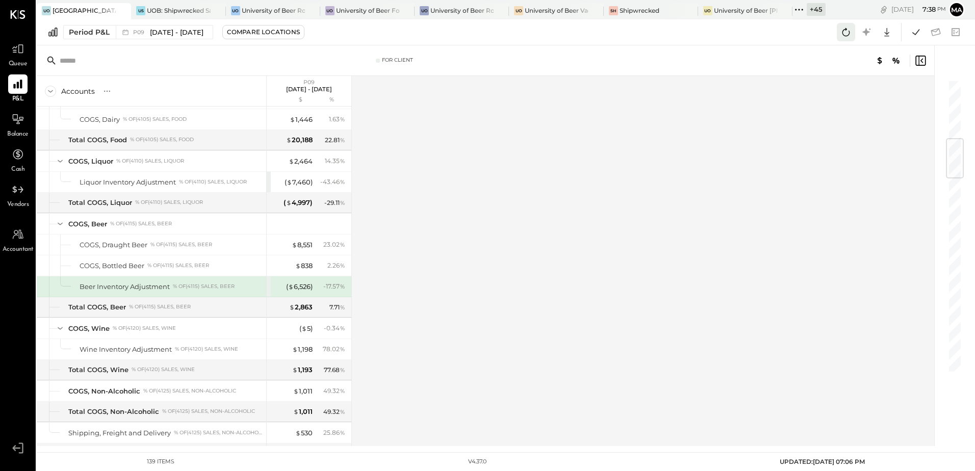
click at [845, 29] on icon at bounding box center [846, 32] width 8 height 8
click at [919, 34] on icon at bounding box center [915, 31] width 13 height 13
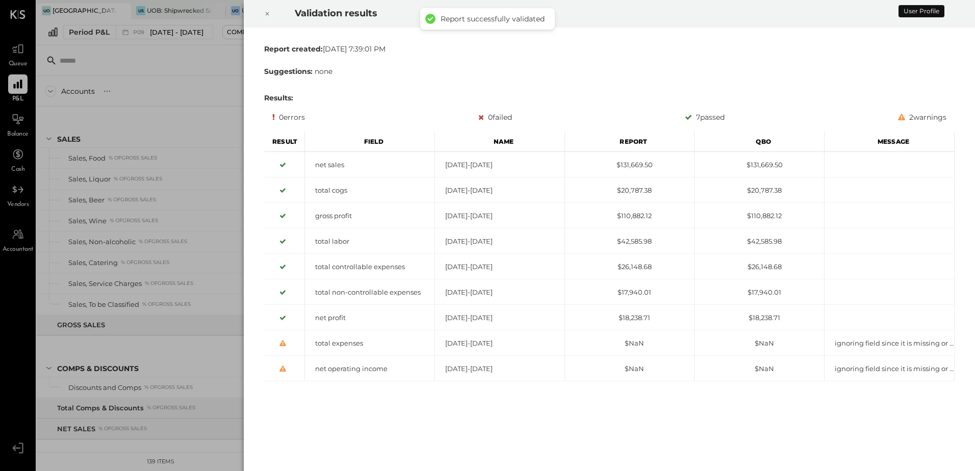
scroll to position [498, 0]
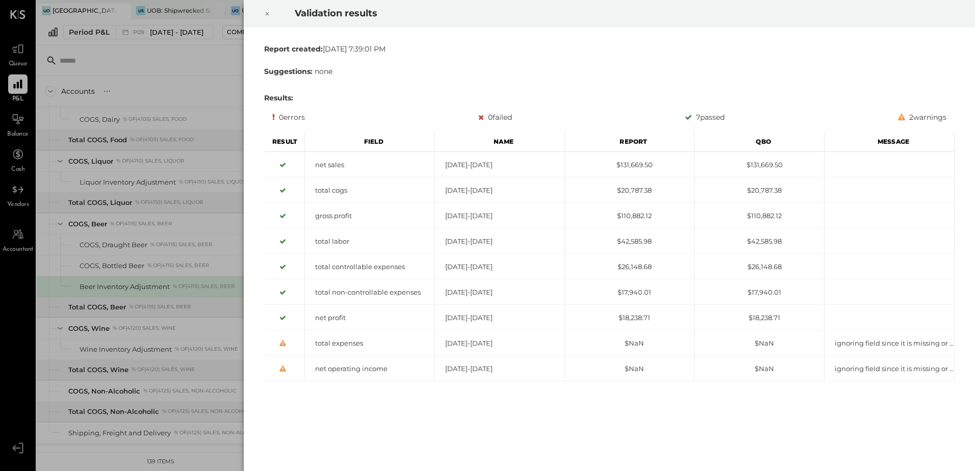
click at [270, 13] on icon at bounding box center [267, 14] width 6 height 12
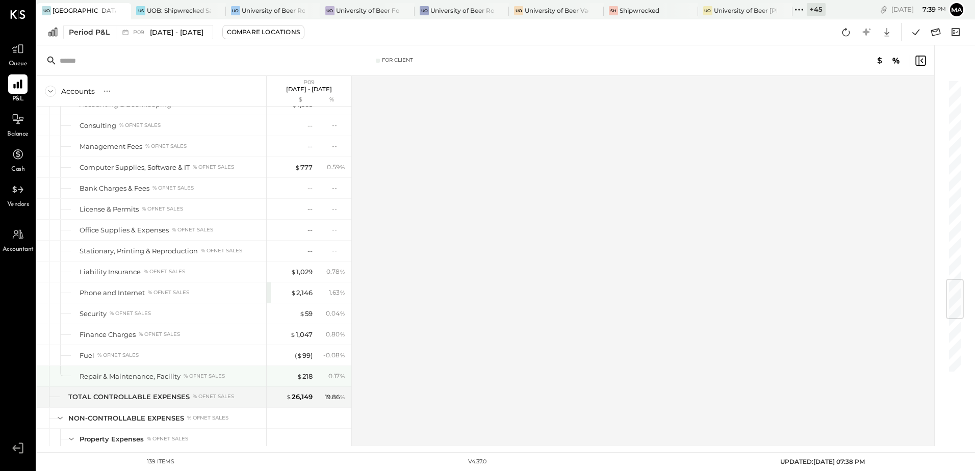
scroll to position [1733, 0]
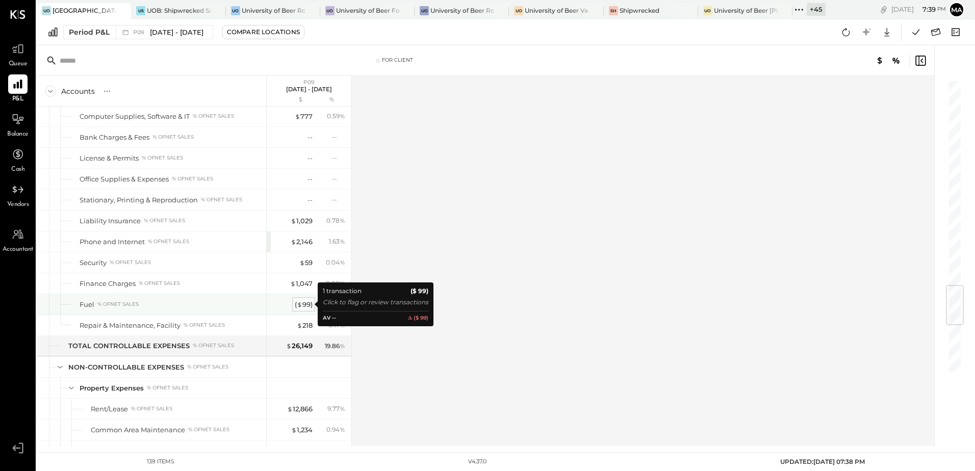
click at [306, 305] on div "( $ 99 )" at bounding box center [304, 305] width 18 height 10
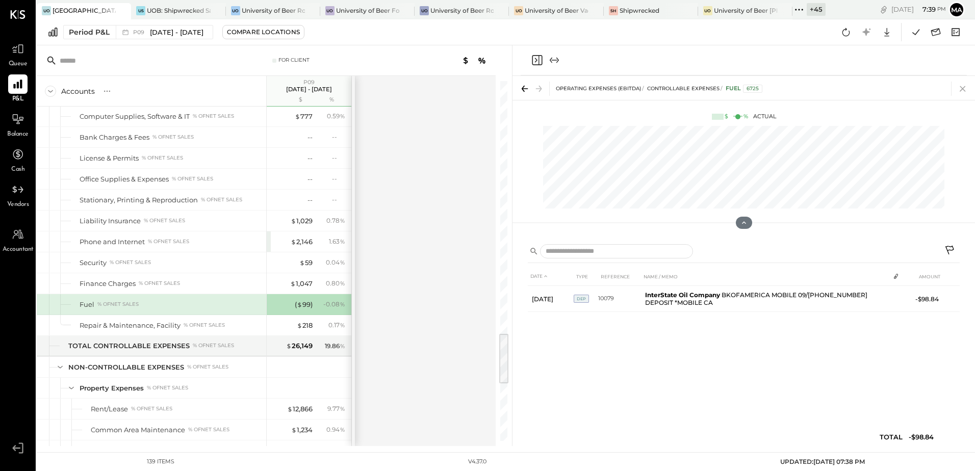
click at [966, 89] on icon at bounding box center [962, 89] width 14 height 14
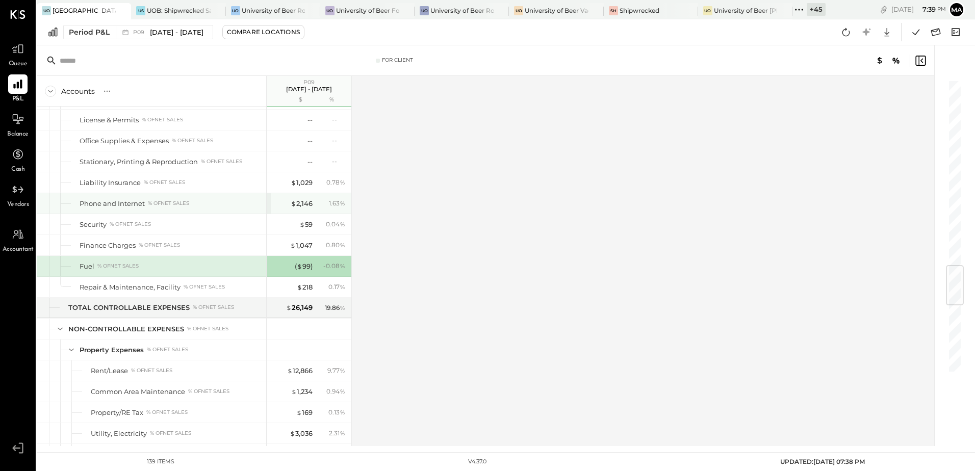
scroll to position [1517, 0]
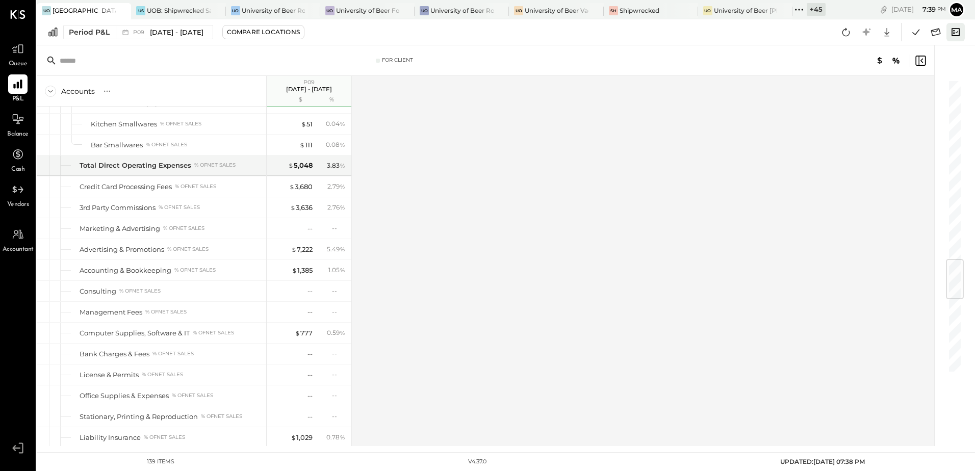
click at [952, 32] on icon at bounding box center [955, 31] width 13 height 13
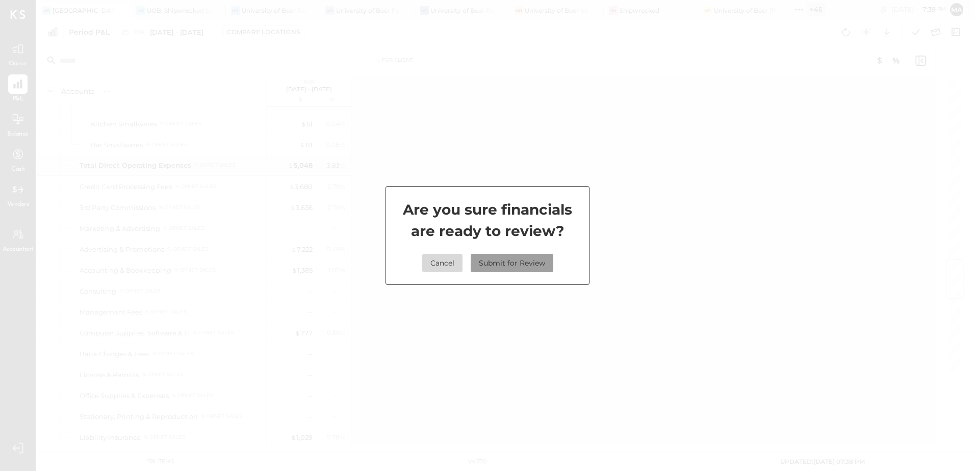
click at [523, 267] on button "Submit for Review" at bounding box center [512, 263] width 83 height 18
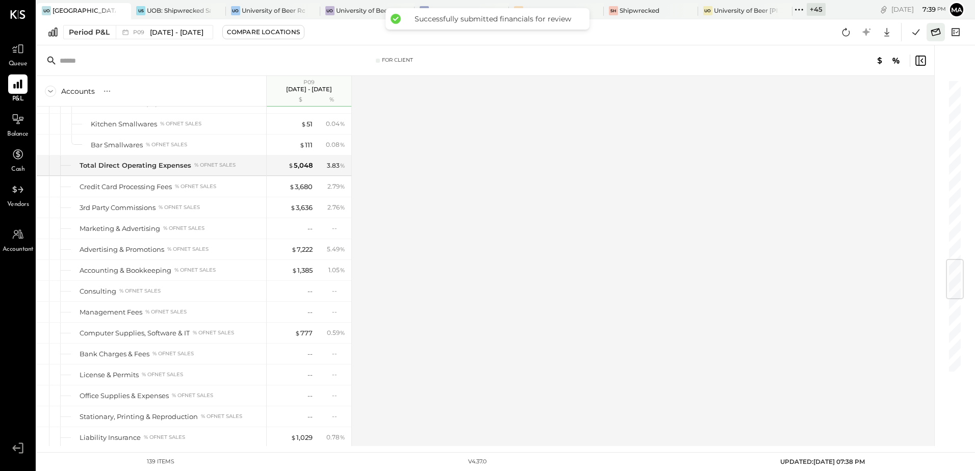
click at [933, 33] on icon at bounding box center [935, 31] width 13 height 13
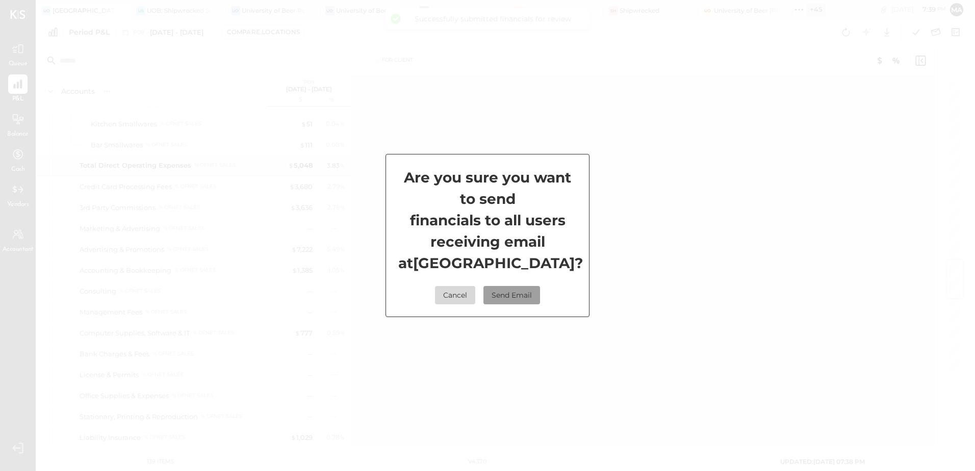
click at [508, 304] on button "Send Email" at bounding box center [511, 295] width 57 height 18
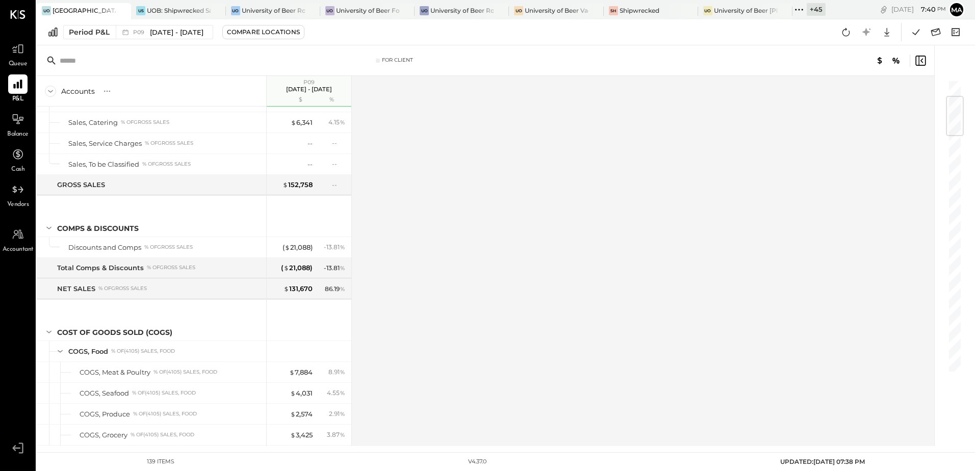
scroll to position [0, 0]
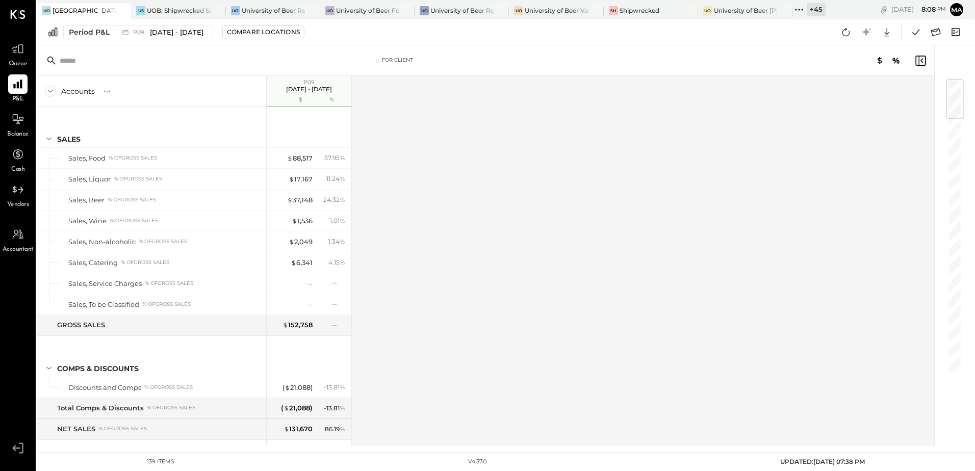
click at [814, 11] on div "+ 45" at bounding box center [815, 9] width 19 height 13
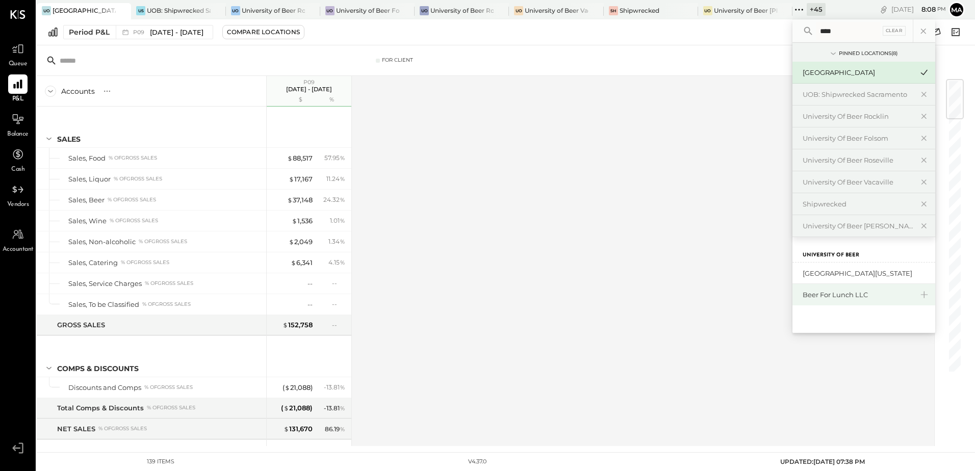
type input "****"
click at [846, 297] on div "Beer for Lunch LLC" at bounding box center [857, 295] width 110 height 10
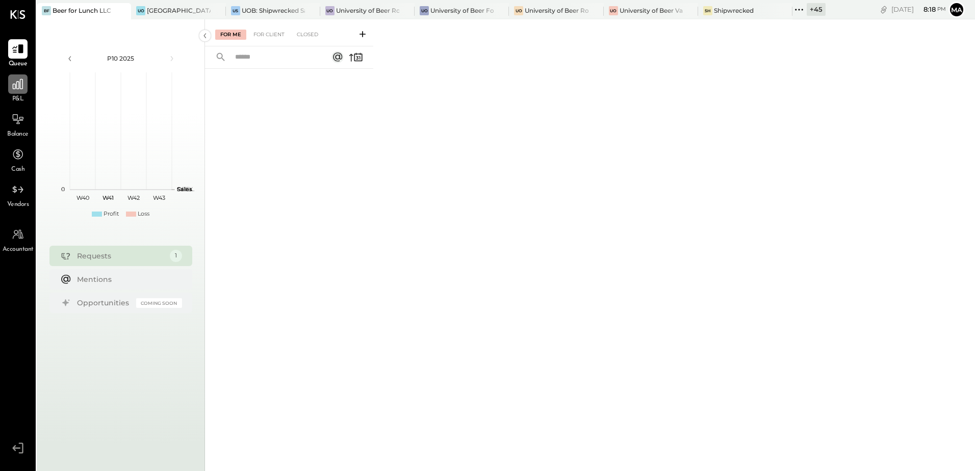
click at [15, 87] on icon at bounding box center [18, 84] width 10 height 10
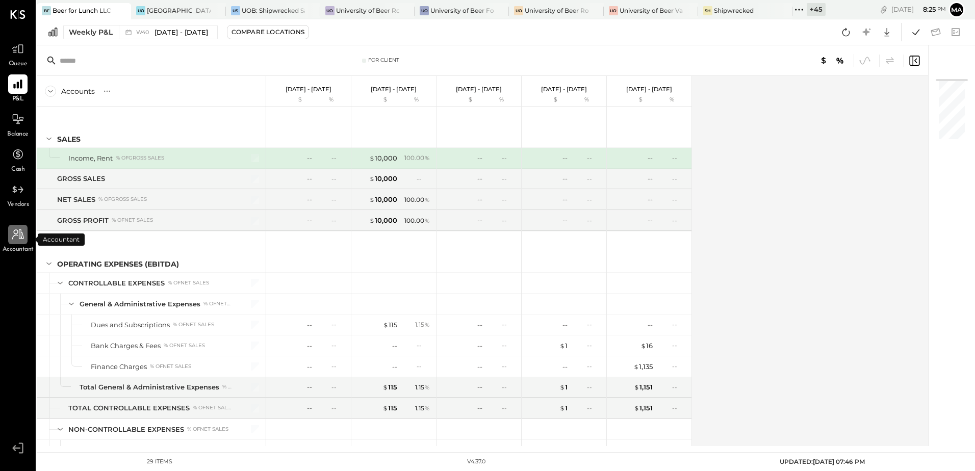
click at [18, 243] on div at bounding box center [17, 234] width 19 height 19
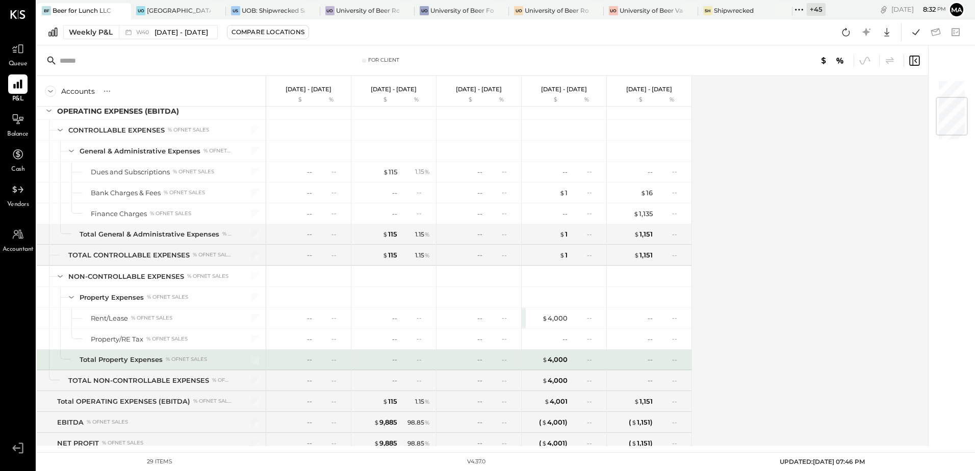
scroll to position [186, 0]
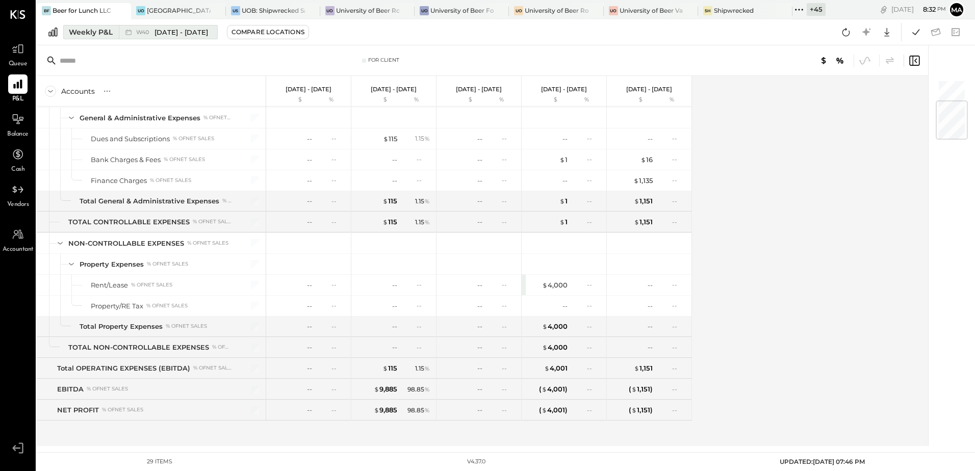
click at [84, 34] on div "Weekly P&L" at bounding box center [91, 32] width 44 height 10
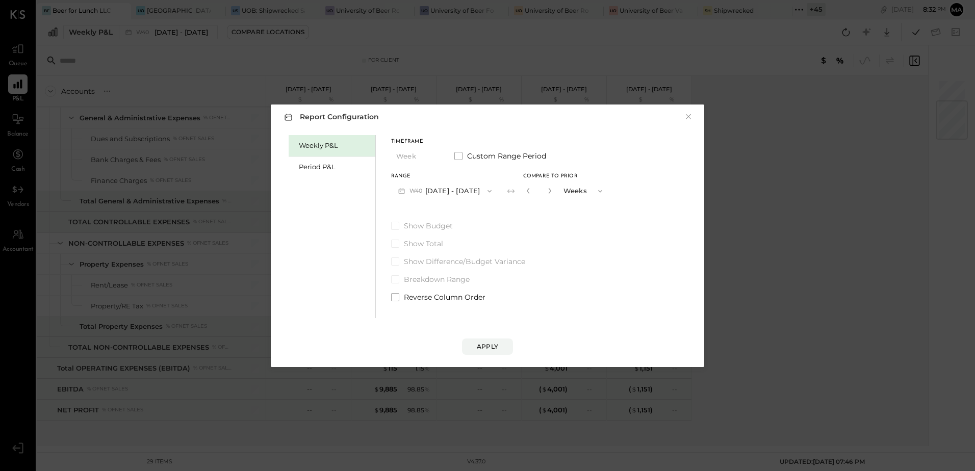
click at [743, 65] on div "Report Configuration × Weekly P&L Period P&L Timeframe Week Custom Range Period…" at bounding box center [487, 235] width 975 height 471
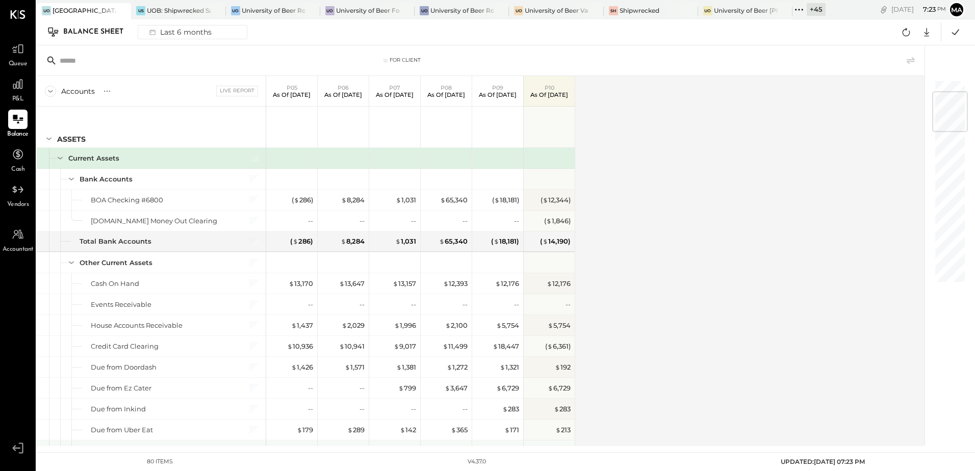
scroll to position [204, 0]
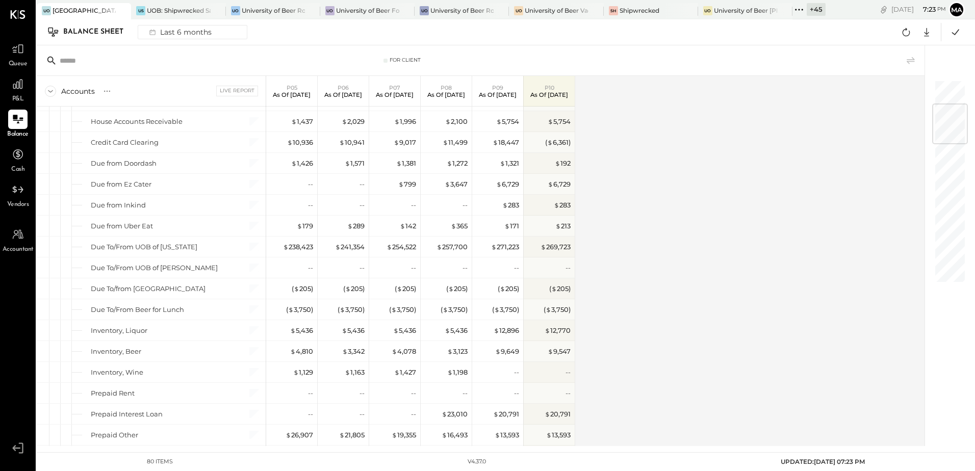
click at [644, 319] on div "Accounts S GL Live Report P05 As of May 25th 2025 P06 As of Jun 29th 2025 P07 A…" at bounding box center [481, 261] width 889 height 370
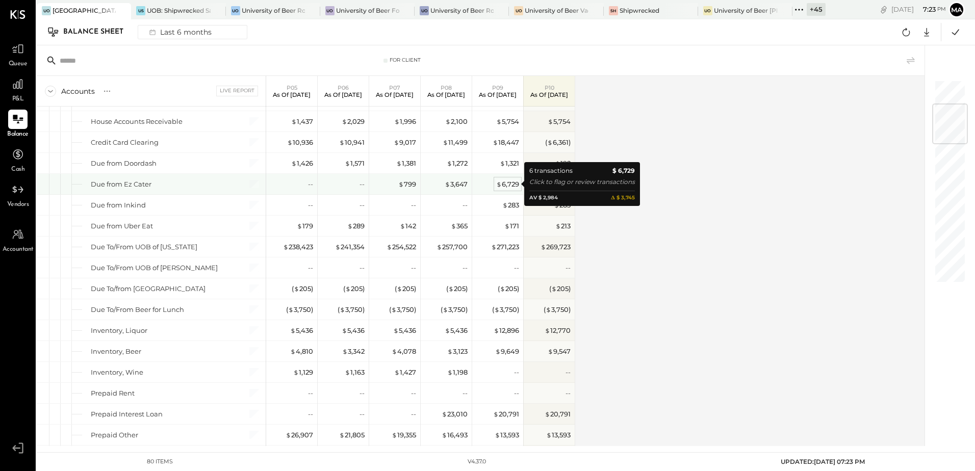
click at [498, 184] on span "$" at bounding box center [499, 184] width 6 height 8
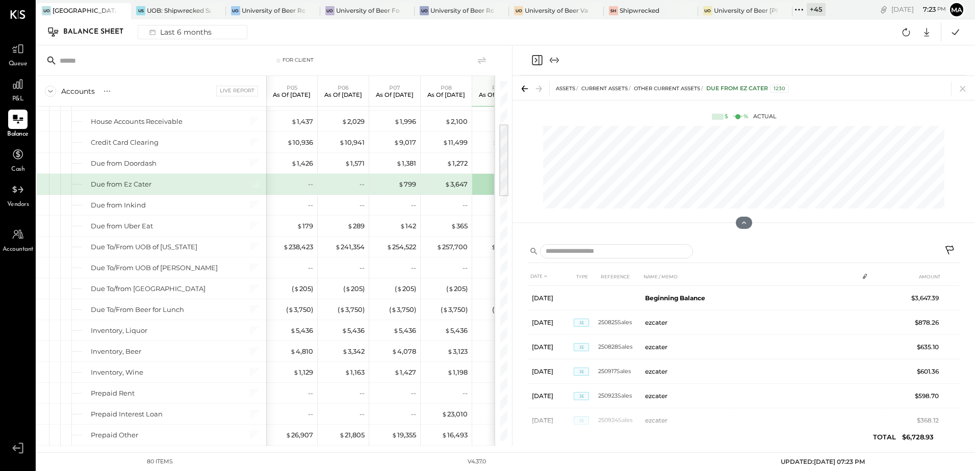
click at [945, 247] on icon at bounding box center [950, 251] width 12 height 12
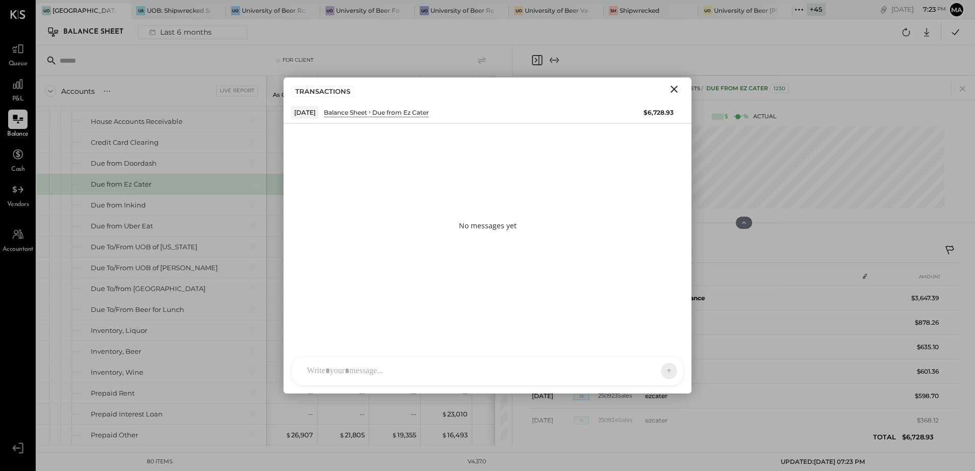
click at [331, 365] on div at bounding box center [487, 371] width 391 height 29
click at [332, 317] on div "**********" at bounding box center [487, 327] width 371 height 41
click at [447, 318] on div "**********" at bounding box center [487, 327] width 371 height 41
click at [660, 368] on icon at bounding box center [660, 371] width 9 height 10
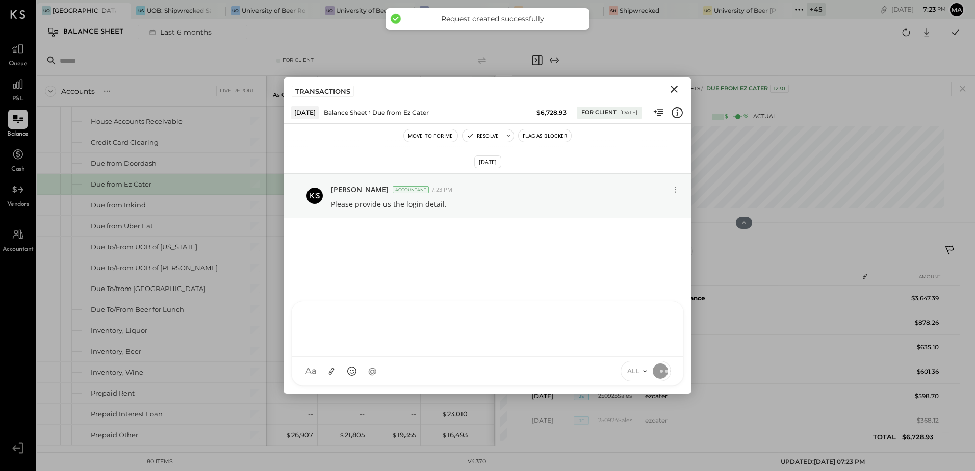
click at [673, 91] on icon "Close" at bounding box center [674, 89] width 12 height 12
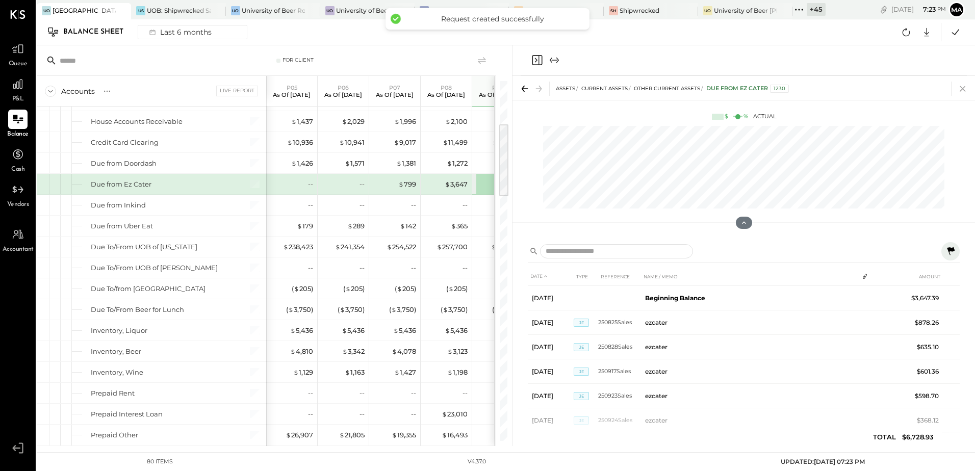
click at [963, 89] on icon at bounding box center [962, 89] width 6 height 6
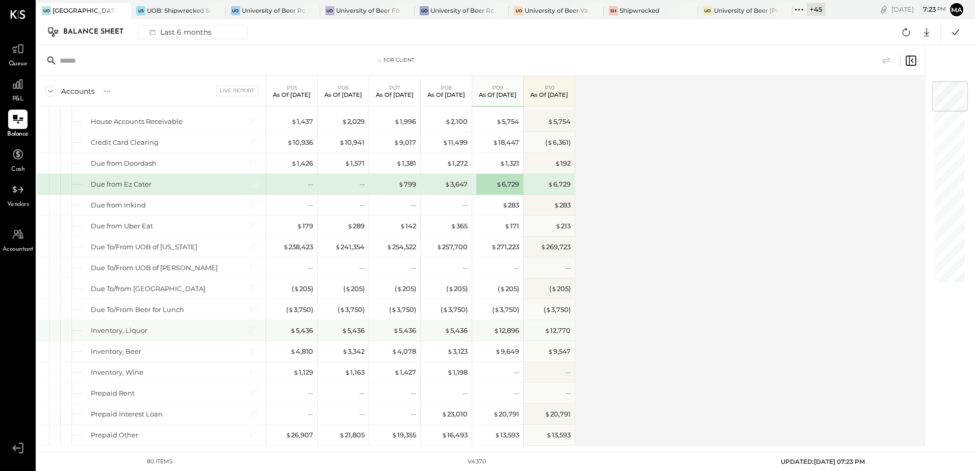
scroll to position [102, 0]
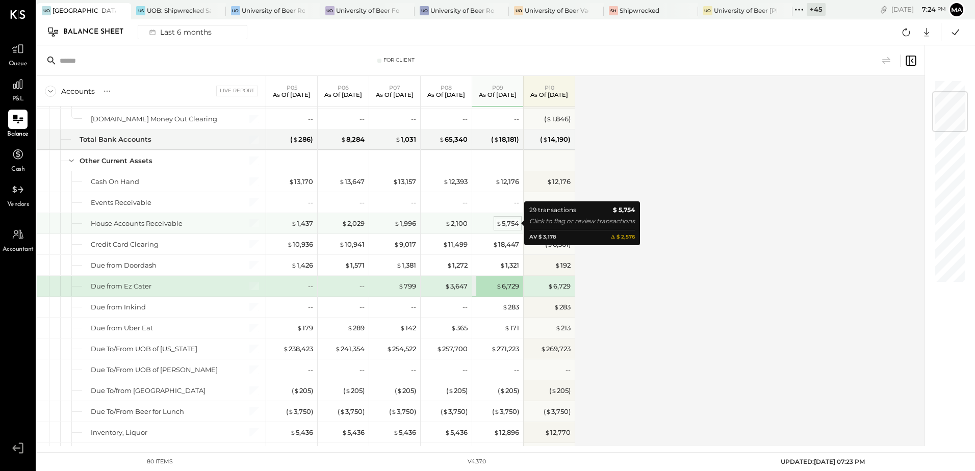
click at [507, 222] on div "$ 5,754" at bounding box center [507, 224] width 23 height 10
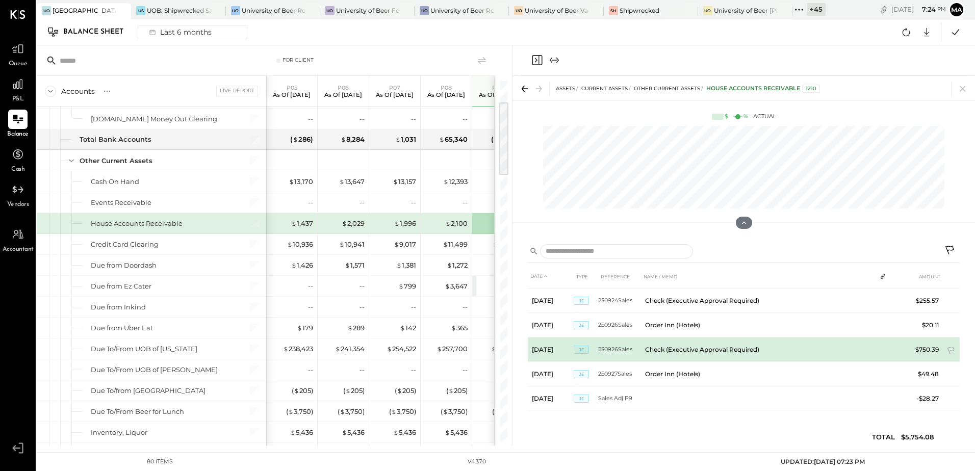
scroll to position [585, 0]
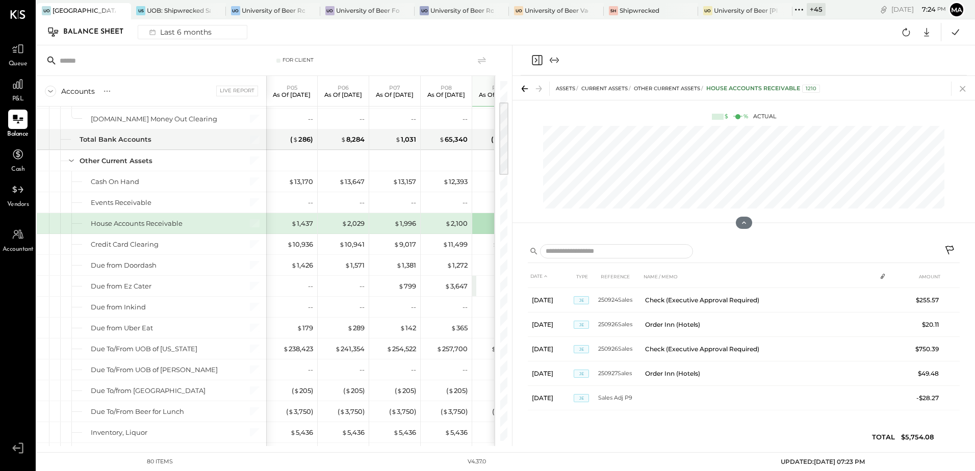
click at [961, 90] on icon at bounding box center [962, 89] width 6 height 6
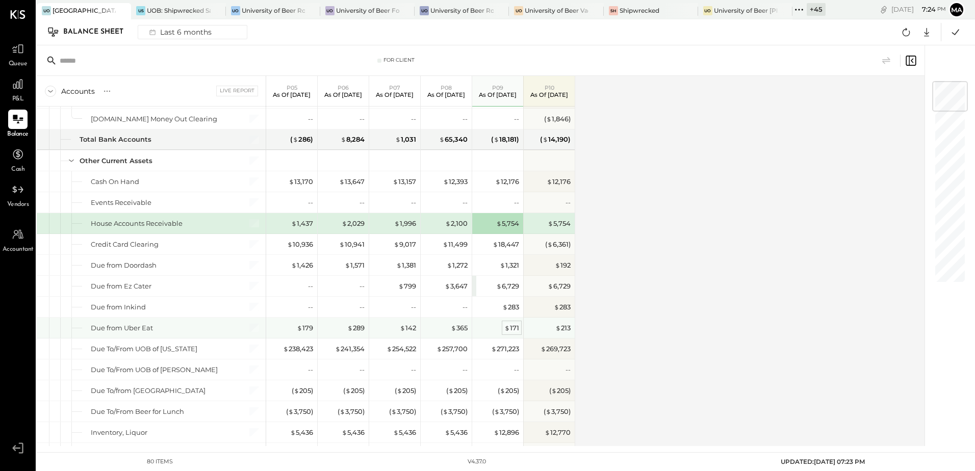
click at [515, 329] on div "$ 171" at bounding box center [511, 328] width 15 height 10
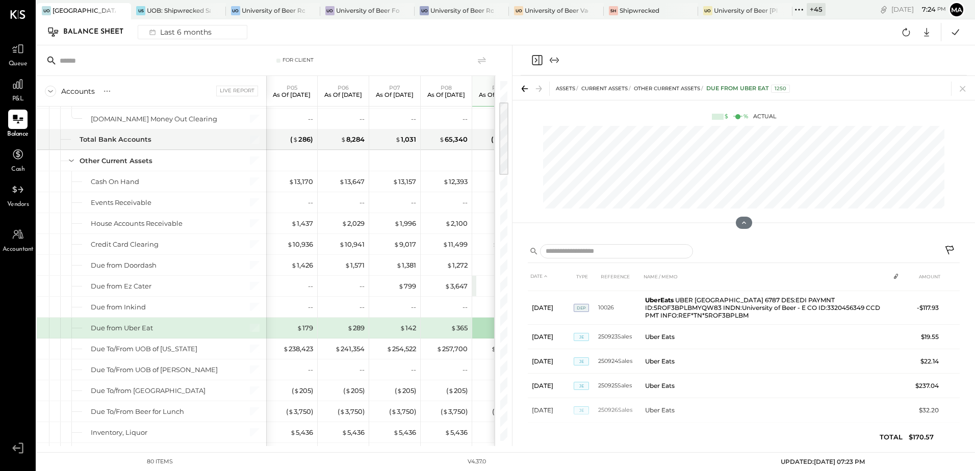
scroll to position [851, 0]
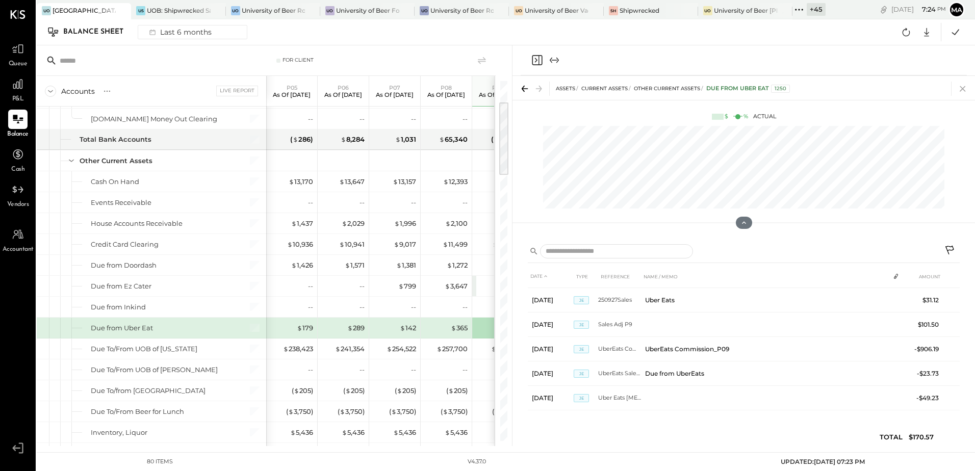
click at [963, 88] on icon at bounding box center [962, 89] width 6 height 6
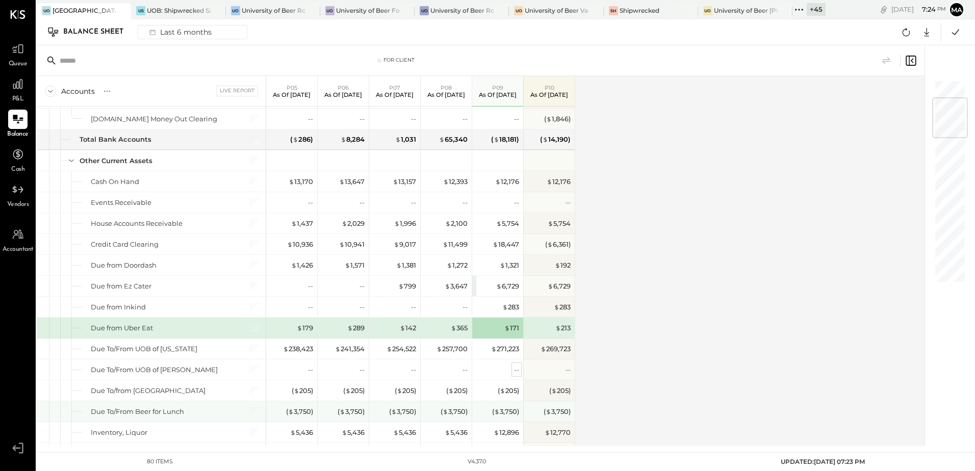
scroll to position [255, 0]
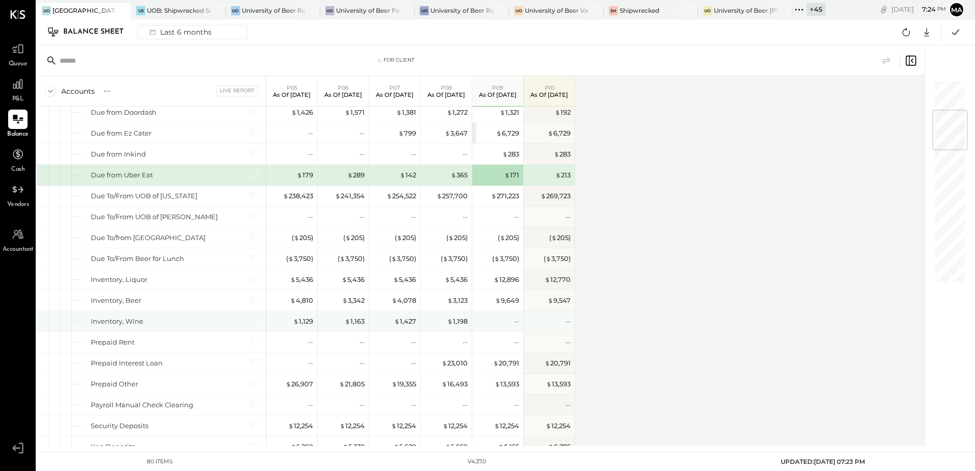
click at [511, 320] on div "--" at bounding box center [498, 322] width 41 height 10
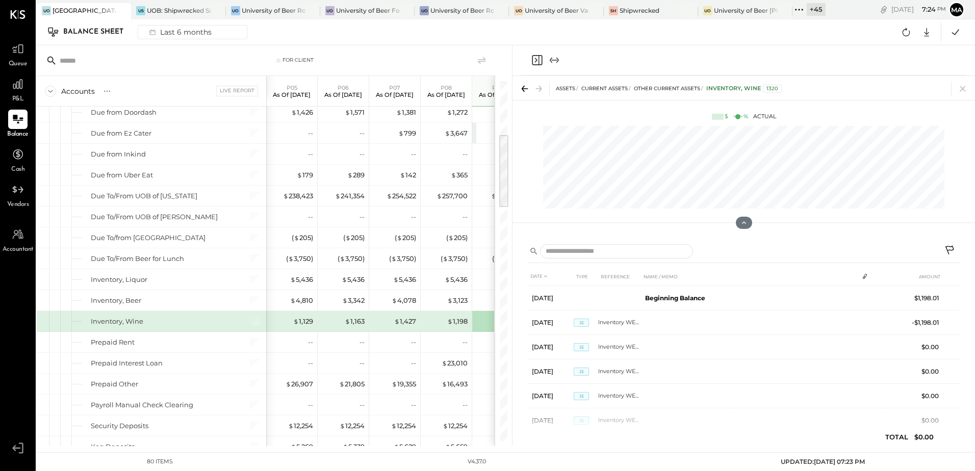
click at [946, 250] on icon at bounding box center [950, 251] width 12 height 12
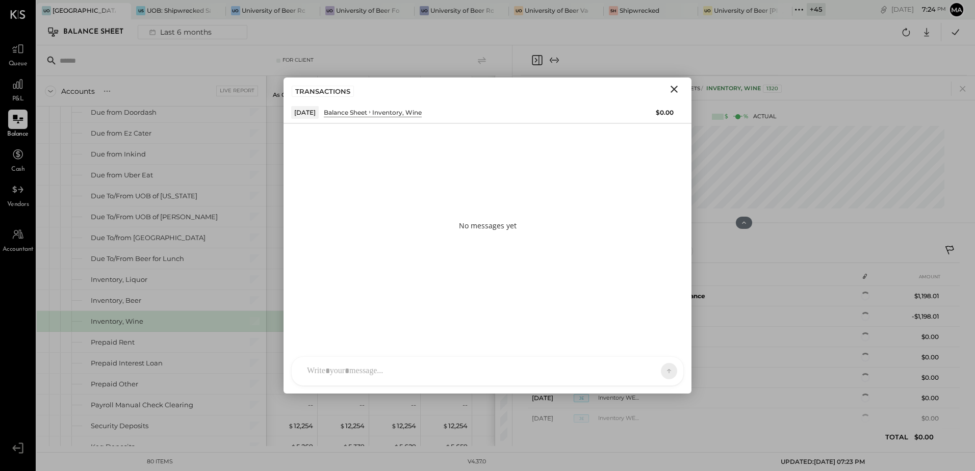
click at [355, 370] on div at bounding box center [478, 371] width 353 height 22
click at [658, 368] on icon at bounding box center [660, 371] width 9 height 10
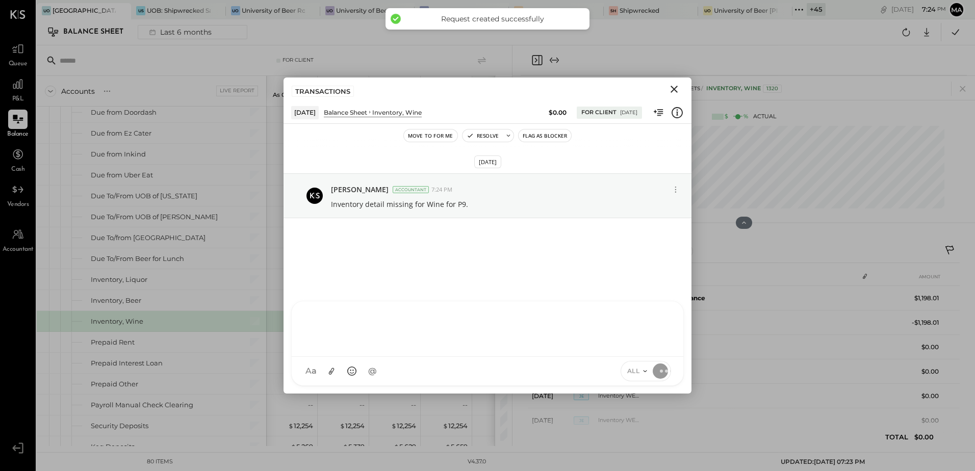
click at [673, 87] on icon "Close" at bounding box center [674, 89] width 12 height 12
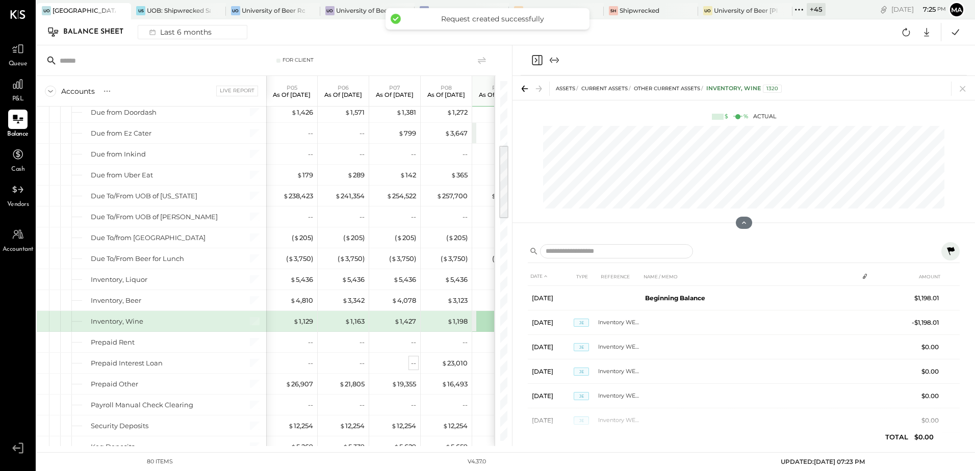
scroll to position [357, 0]
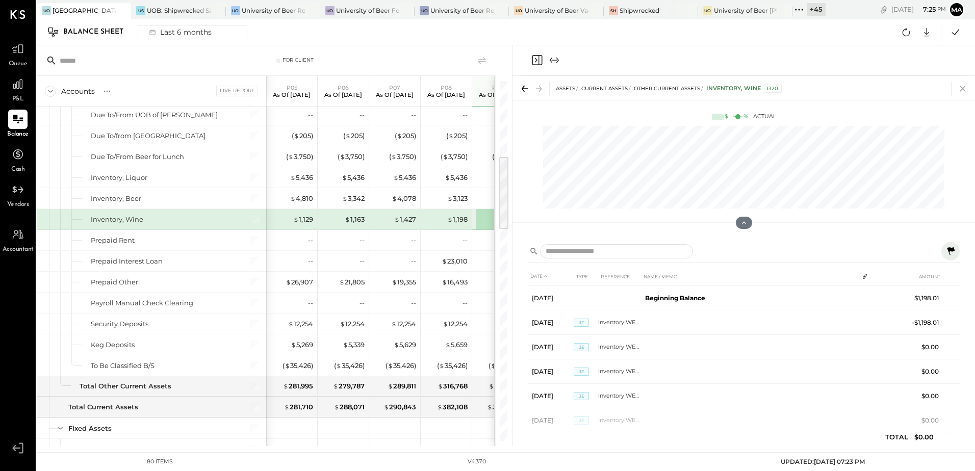
click at [964, 89] on icon at bounding box center [962, 89] width 14 height 14
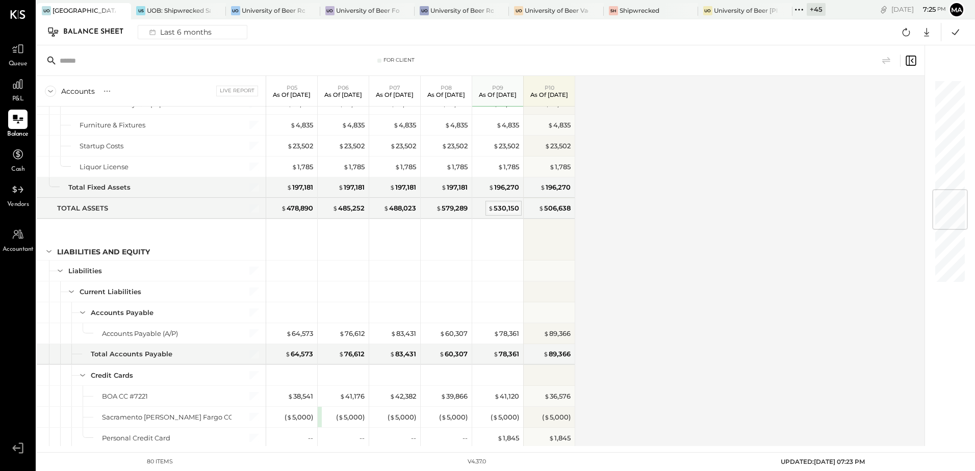
scroll to position [918, 0]
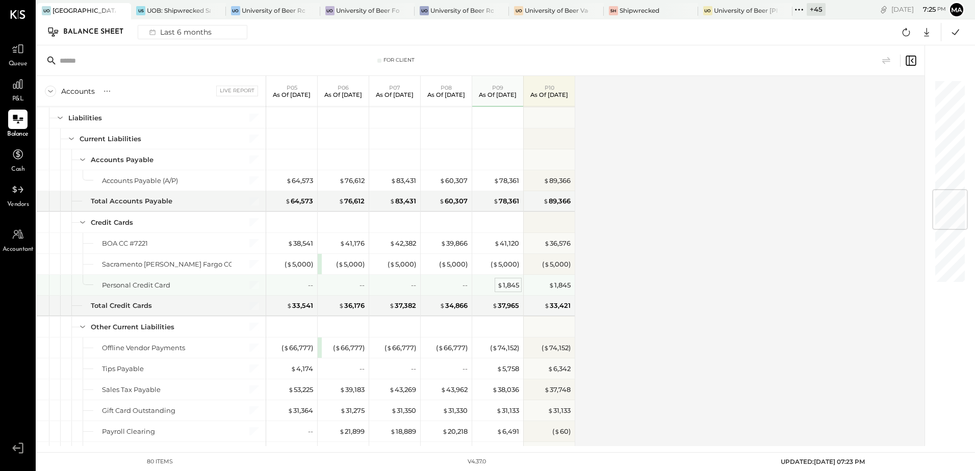
click at [513, 285] on div "$ 1,845" at bounding box center [508, 285] width 22 height 10
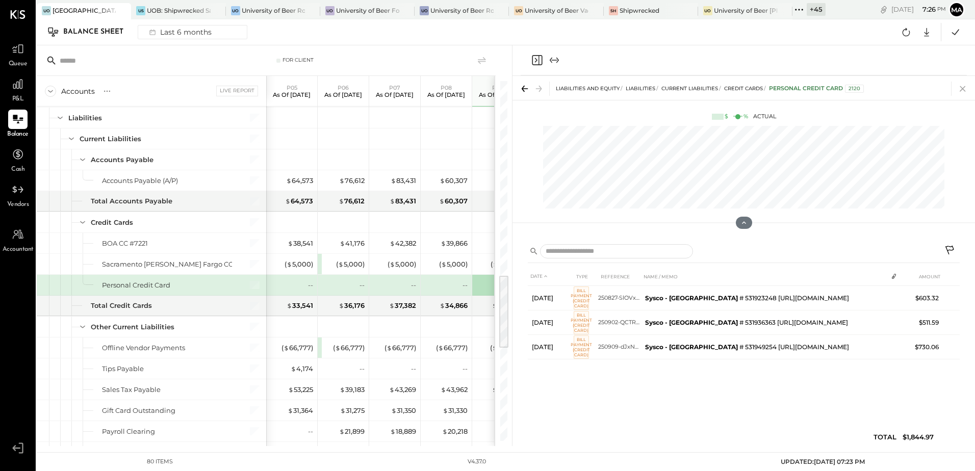
click at [962, 89] on icon at bounding box center [962, 89] width 6 height 6
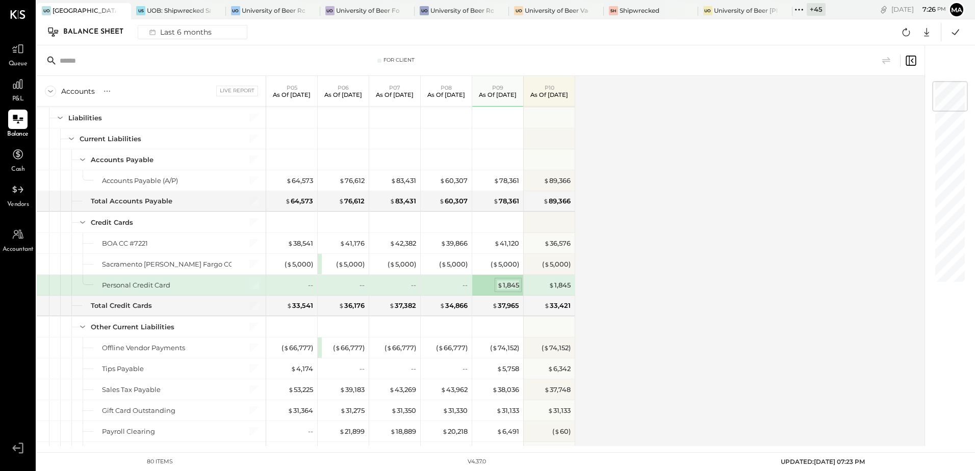
click at [505, 286] on div "$ 1,845" at bounding box center [508, 285] width 22 height 10
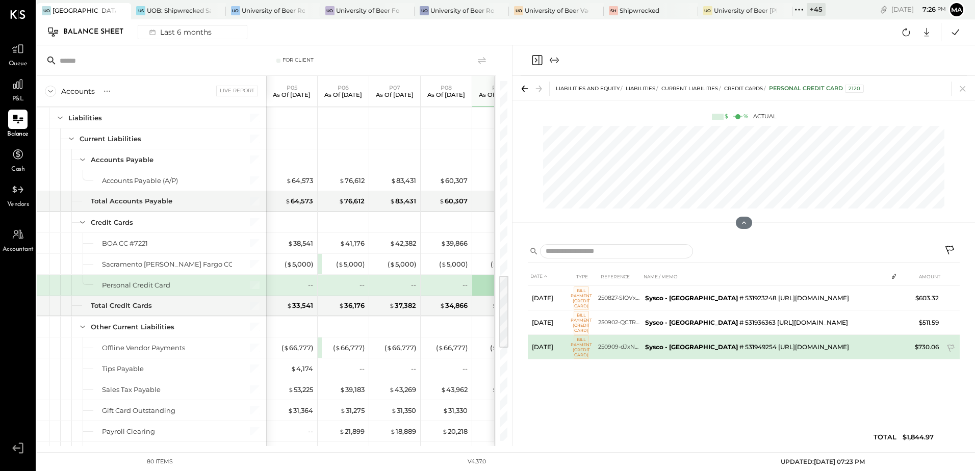
click at [609, 349] on td "250909-dJxN0WF5" at bounding box center [619, 347] width 43 height 24
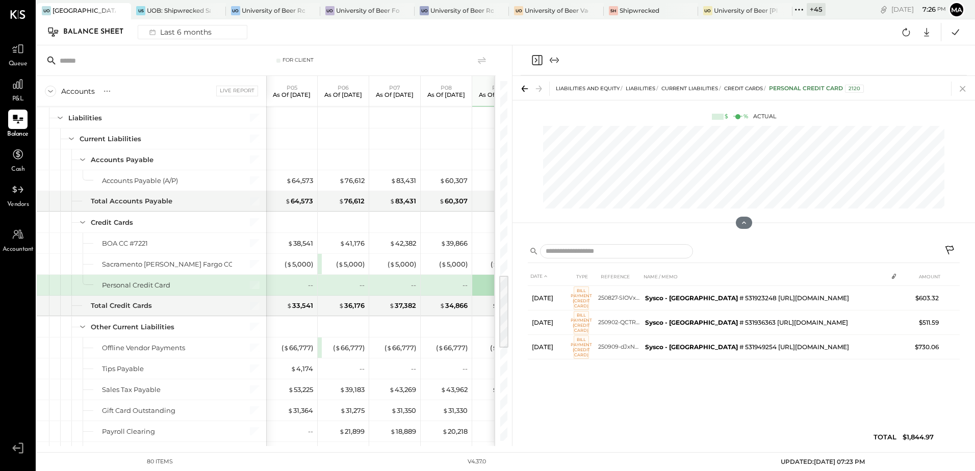
click at [959, 88] on icon at bounding box center [962, 89] width 14 height 14
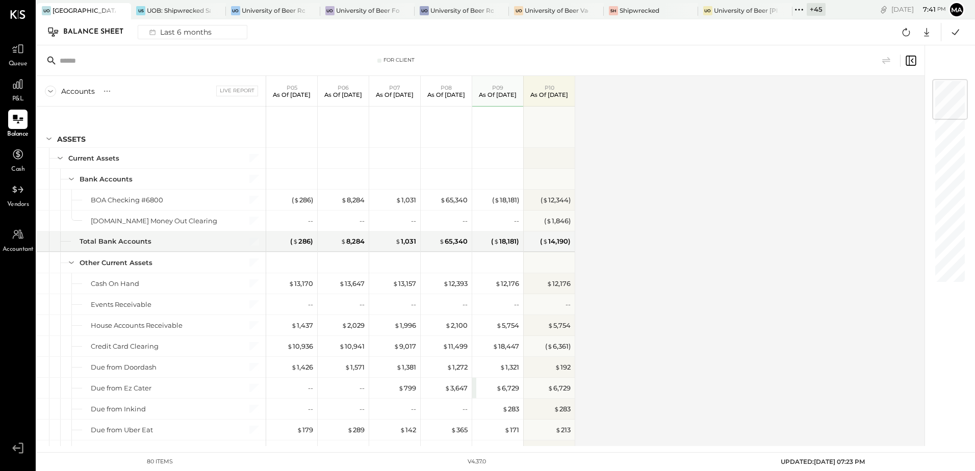
click at [814, 11] on div "+ 45" at bounding box center [815, 9] width 19 height 13
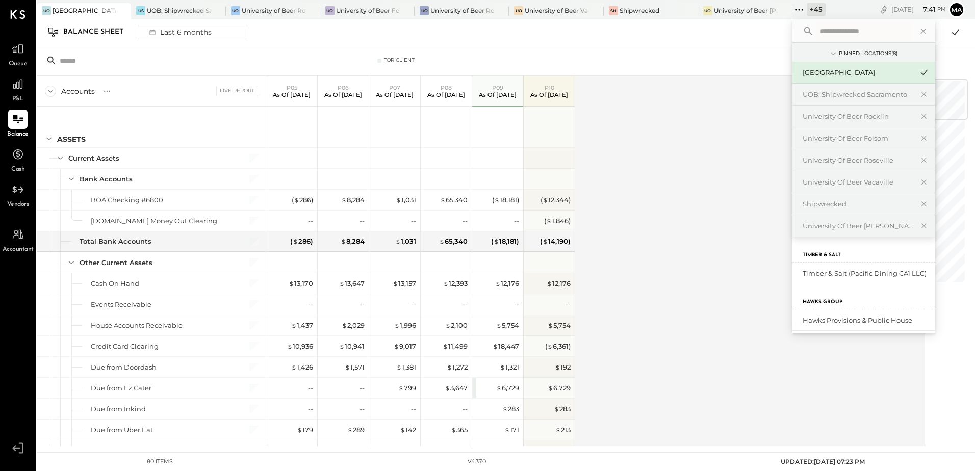
click at [829, 32] on input "text" at bounding box center [863, 31] width 95 height 18
type input "****"
click at [850, 296] on div "Beer for Lunch LLC" at bounding box center [857, 295] width 110 height 10
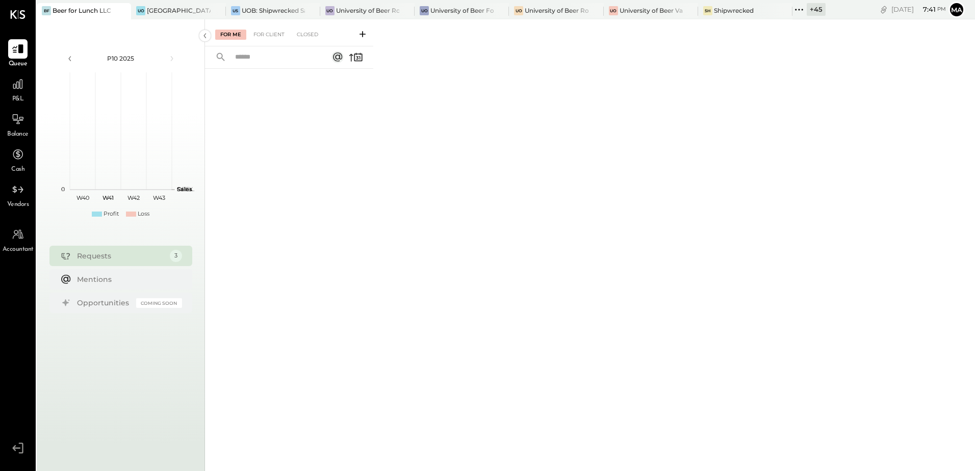
click at [107, 258] on div "Requests" at bounding box center [121, 256] width 88 height 10
click at [267, 37] on div "For Client" at bounding box center [268, 35] width 41 height 10
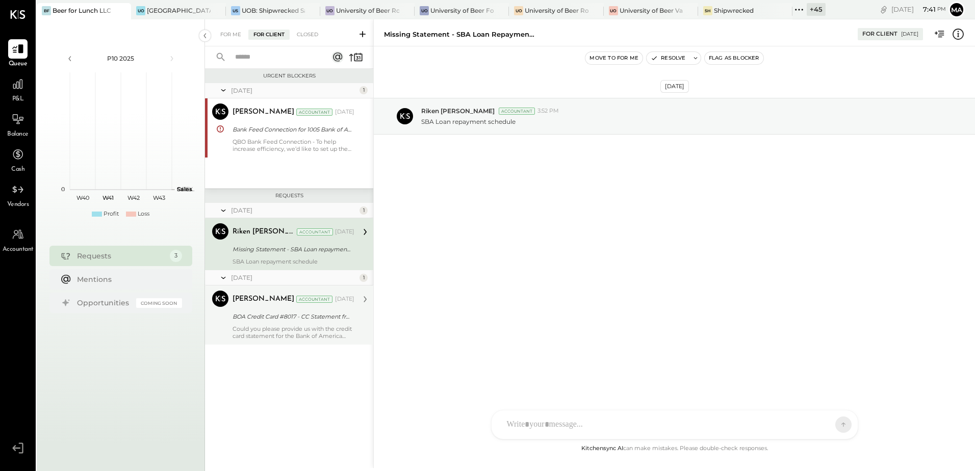
click at [270, 328] on div "Could you please provide us with the credit card statement for the Bank of Amer…" at bounding box center [293, 332] width 122 height 14
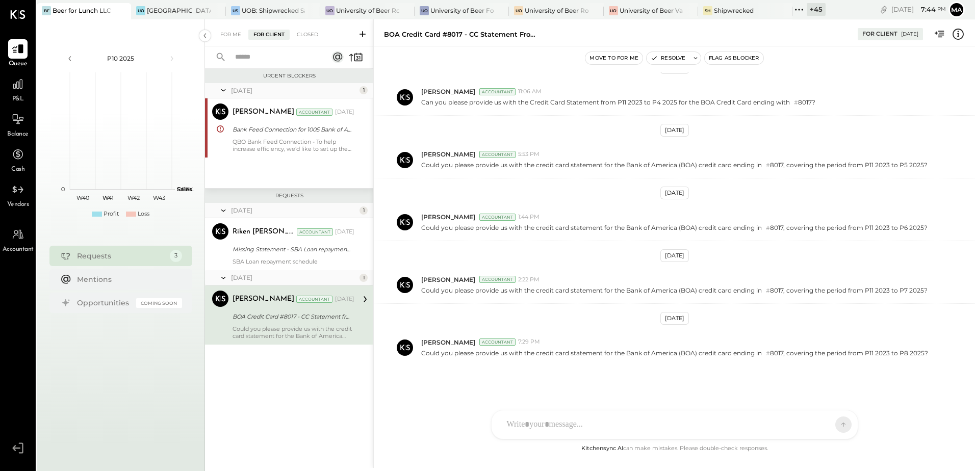
click at [590, 417] on div at bounding box center [665, 424] width 327 height 22
click at [580, 374] on div "**********" at bounding box center [675, 381] width 346 height 41
click at [620, 381] on div "**********" at bounding box center [675, 381] width 346 height 41
click at [508, 374] on div "**********" at bounding box center [675, 381] width 346 height 41
click at [587, 369] on div "**********" at bounding box center [675, 381] width 346 height 41
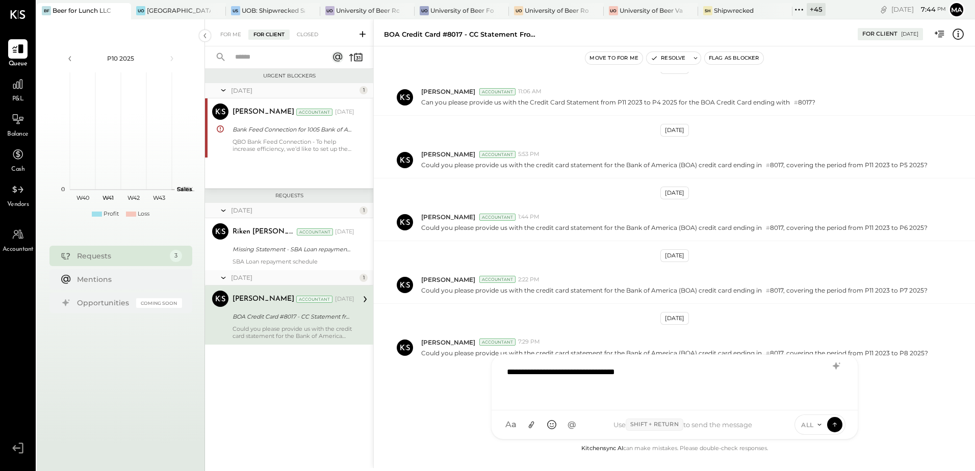
click at [649, 373] on div "**********" at bounding box center [675, 381] width 346 height 41
click at [837, 425] on icon at bounding box center [834, 424] width 9 height 10
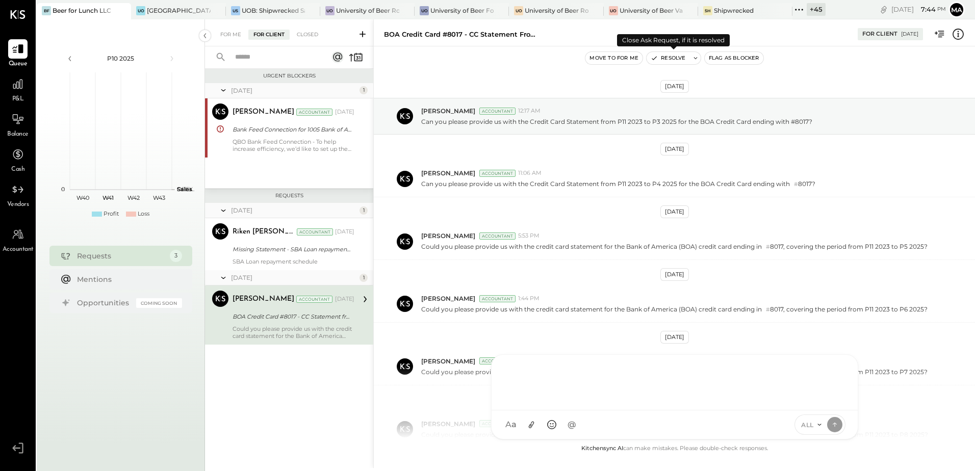
scroll to position [150, 0]
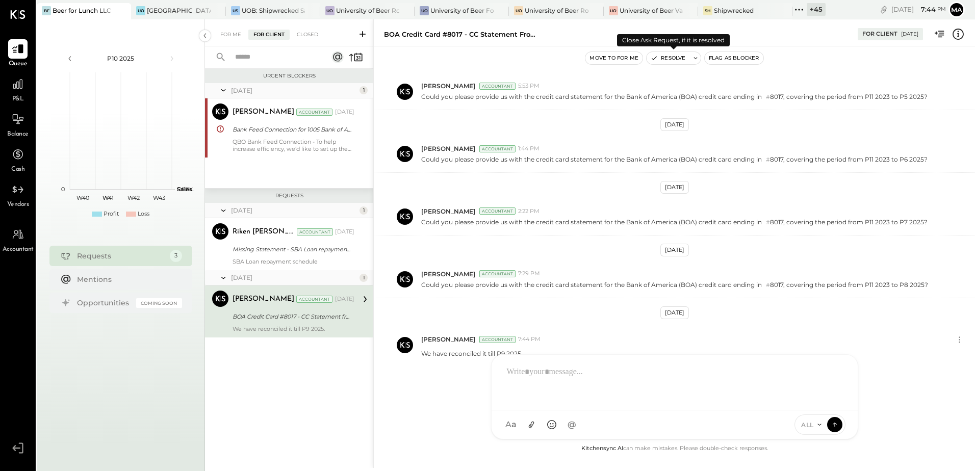
click at [673, 59] on button "Resolve" at bounding box center [667, 58] width 43 height 12
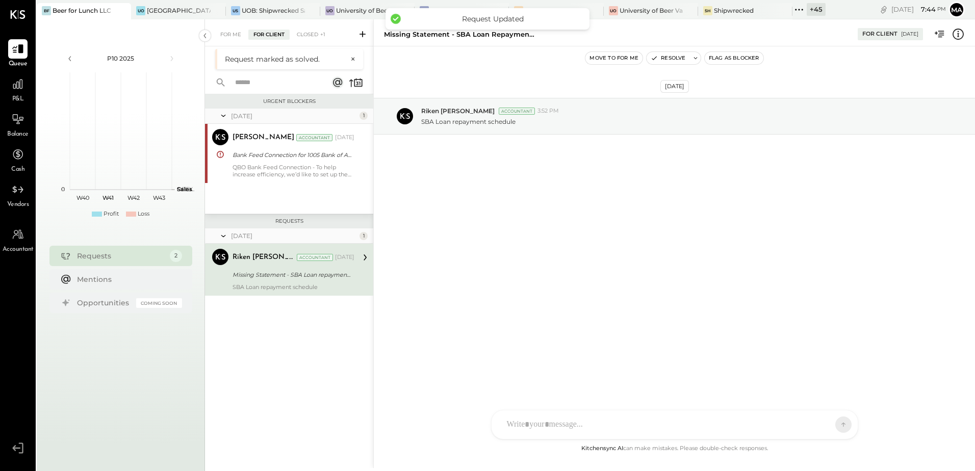
click at [320, 268] on div "Riken Shethiya Accountant Mar 06, 2025 Missing Statement - SBA Loan repayment s…" at bounding box center [293, 270] width 122 height 42
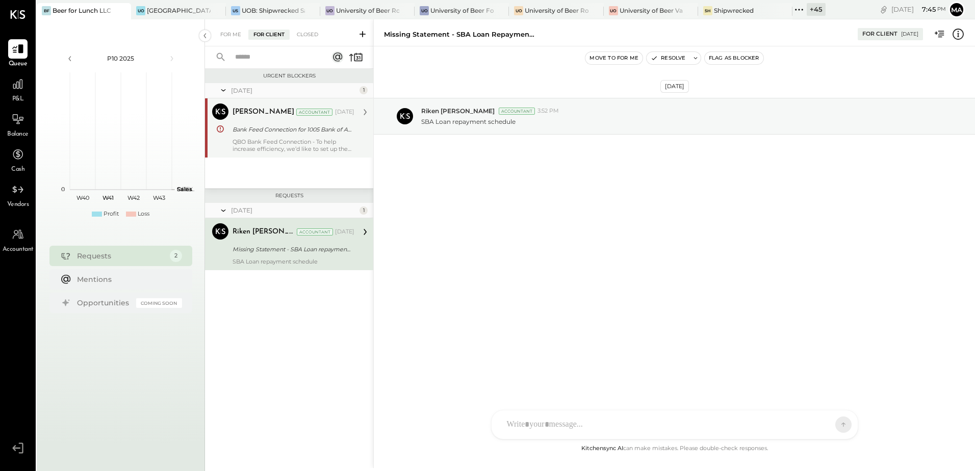
click at [295, 145] on div "QBO Bank Feed Connection - To help increase efficiency, we’d like to set up the…" at bounding box center [293, 145] width 122 height 14
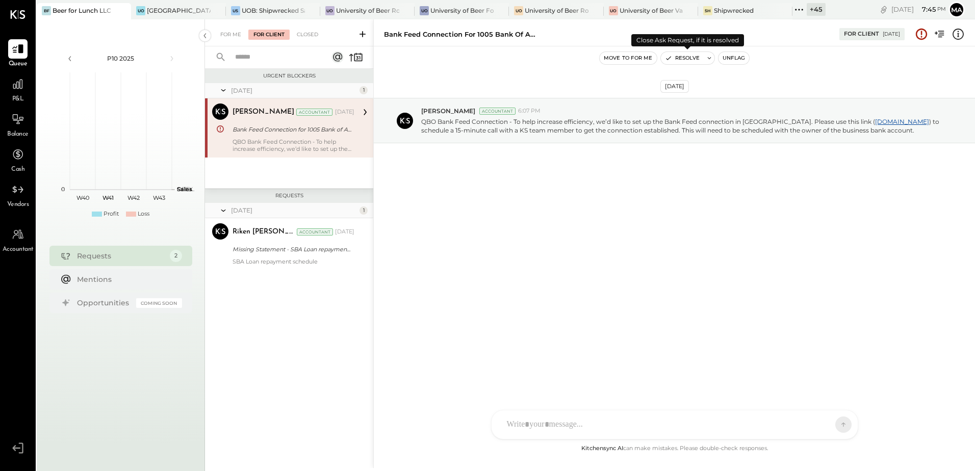
click at [679, 60] on button "Resolve" at bounding box center [682, 58] width 43 height 12
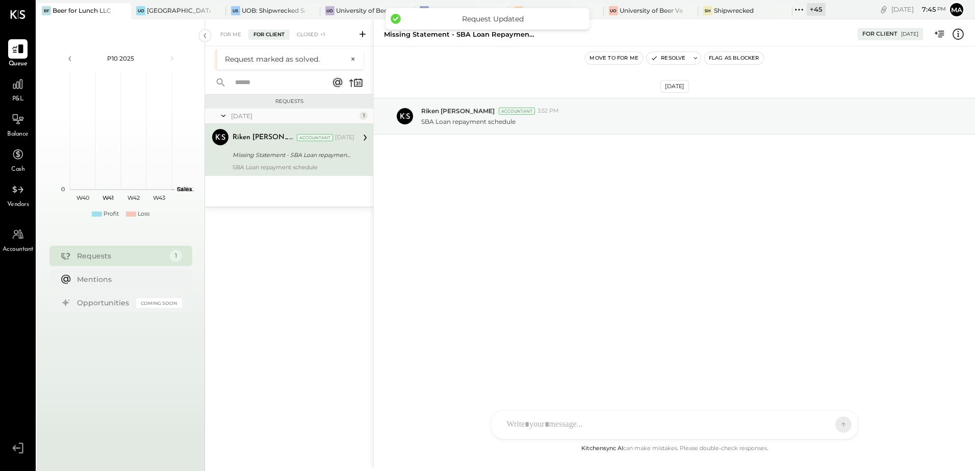
click at [290, 167] on div "SBA Loan repayment schedule" at bounding box center [293, 167] width 122 height 7
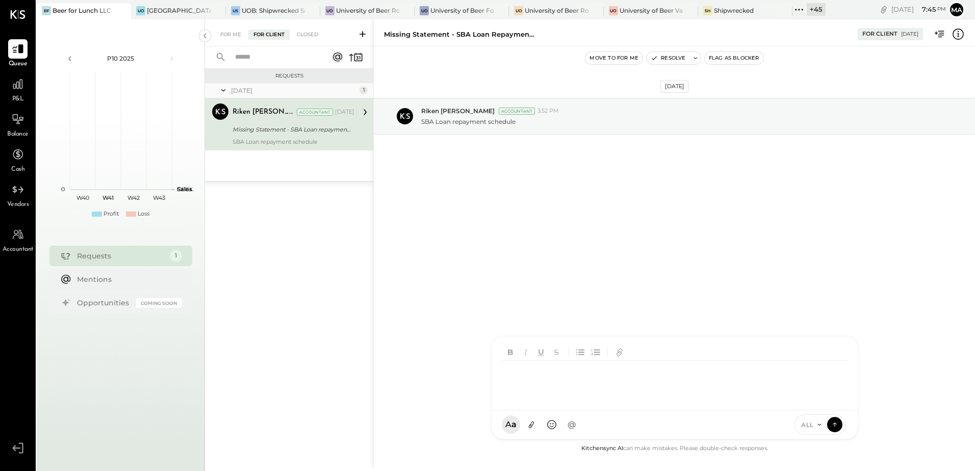
click at [564, 427] on div "SK Sarang Khandhar RP Roshan Patel S sbiggs MB Manoj Bhagat AR Alex Racioppi AP…" at bounding box center [674, 387] width 367 height 103
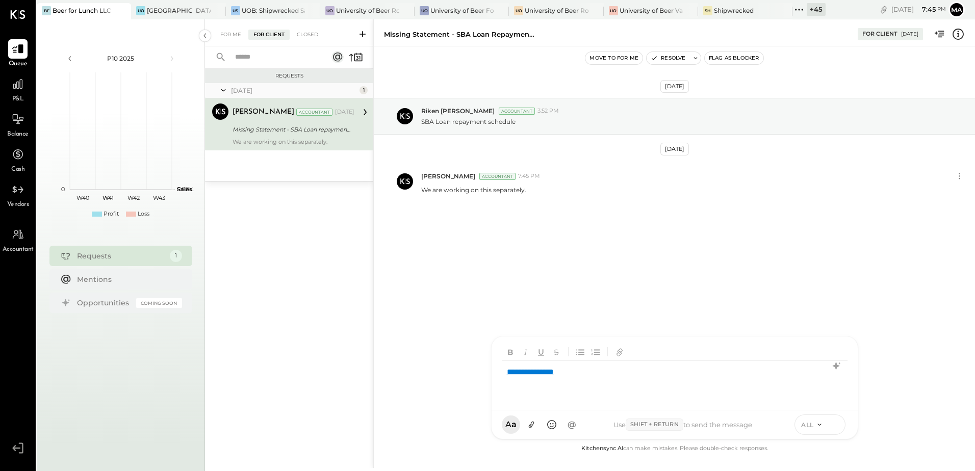
click at [831, 427] on icon at bounding box center [834, 424] width 9 height 10
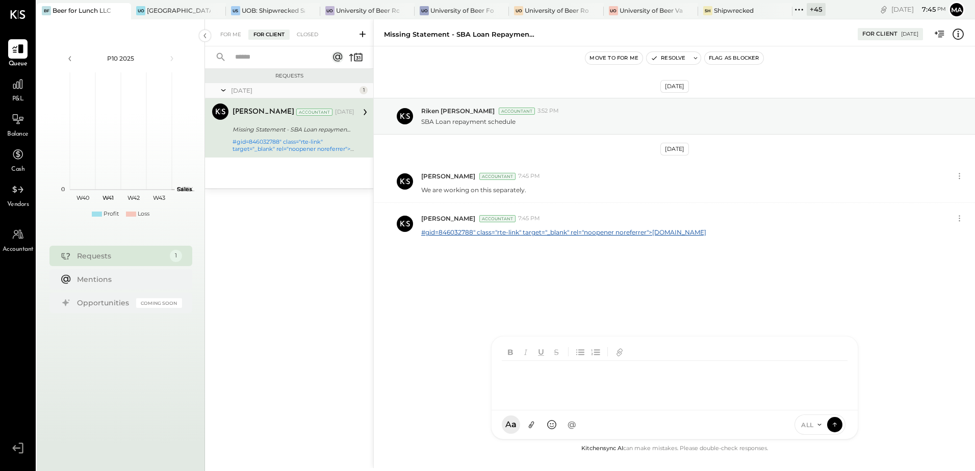
click at [487, 286] on div "Mar 6th, 2025 Riken Shethiya Accountant 3:52 PM SBA Loan repayment schedule Oct…" at bounding box center [674, 197] width 601 height 250
click at [473, 301] on div "Mar 6th, 2025 Riken Shethiya Accountant 3:52 PM SBA Loan repayment schedule Oct…" at bounding box center [674, 197] width 601 height 250
click at [17, 91] on div at bounding box center [17, 83] width 19 height 19
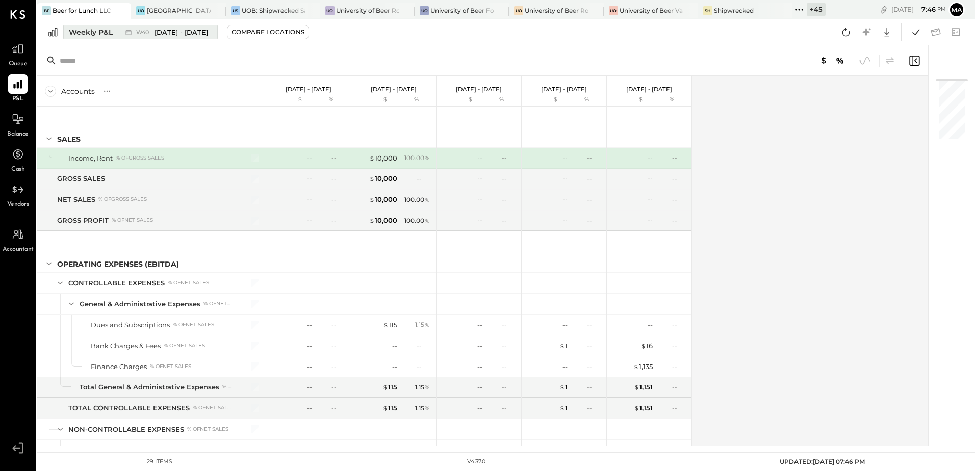
click at [109, 36] on div "Weekly P&L" at bounding box center [91, 32] width 44 height 10
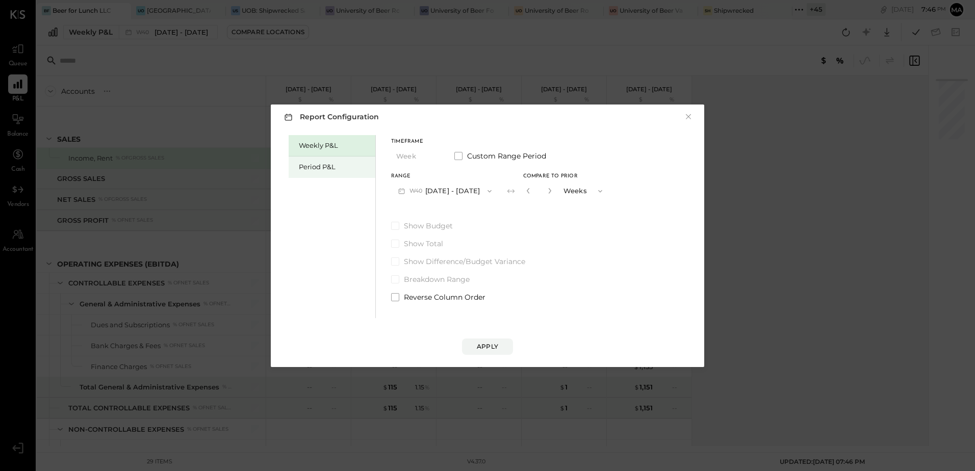
click at [312, 164] on div "Period P&L" at bounding box center [334, 167] width 71 height 10
click at [469, 188] on button "P09 Aug 25 - Sep 28, 2025" at bounding box center [444, 190] width 106 height 19
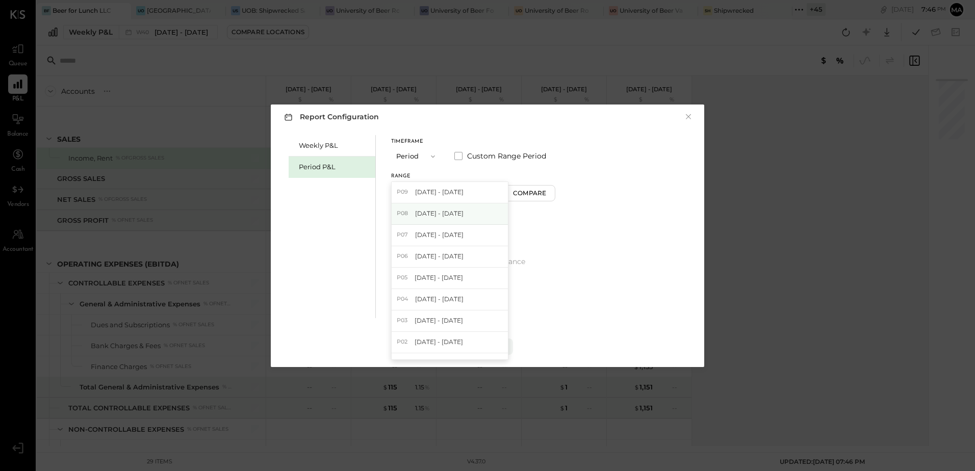
click at [460, 216] on span "[DATE] - [DATE]" at bounding box center [439, 213] width 48 height 9
click at [460, 216] on div "Timeframe Period Custom Range Period Range P08 Jul 28 - Aug 24, 2025 Compare Sh…" at bounding box center [473, 218] width 164 height 167
drag, startPoint x: 460, startPoint y: 216, endPoint x: 458, endPoint y: 191, distance: 24.6
click at [458, 191] on button "P08 Jul 28 - Aug 24, 2025" at bounding box center [444, 190] width 106 height 19
click at [454, 194] on span "[DATE] - [DATE]" at bounding box center [439, 192] width 48 height 9
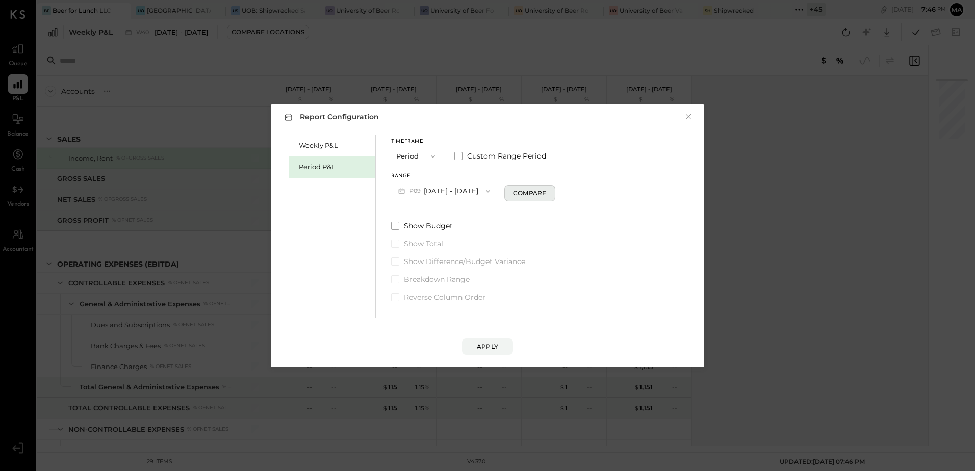
click at [542, 195] on div "Compare" at bounding box center [529, 193] width 33 height 9
click at [551, 194] on icon "button" at bounding box center [548, 191] width 6 height 6
type input "*"
click at [493, 351] on div "Apply" at bounding box center [487, 346] width 21 height 9
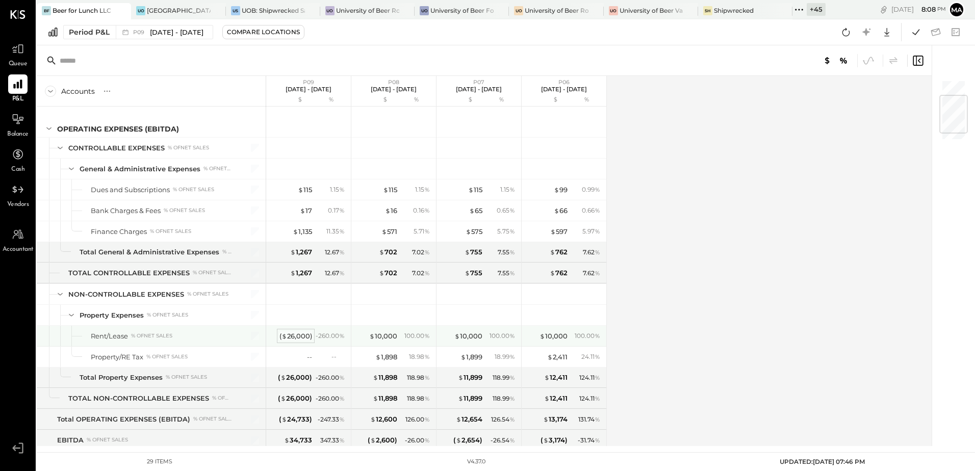
scroll to position [186, 0]
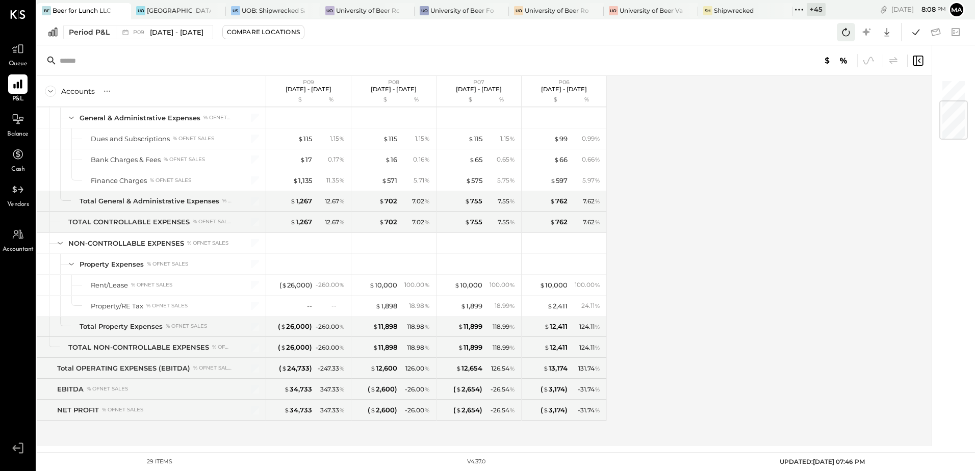
click at [845, 32] on icon at bounding box center [845, 31] width 13 height 13
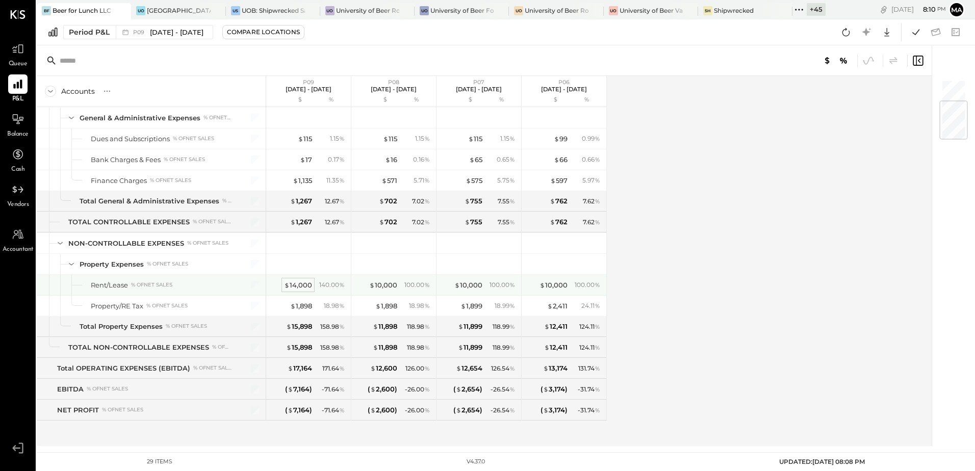
click at [304, 285] on div "$ 14,000" at bounding box center [298, 285] width 28 height 10
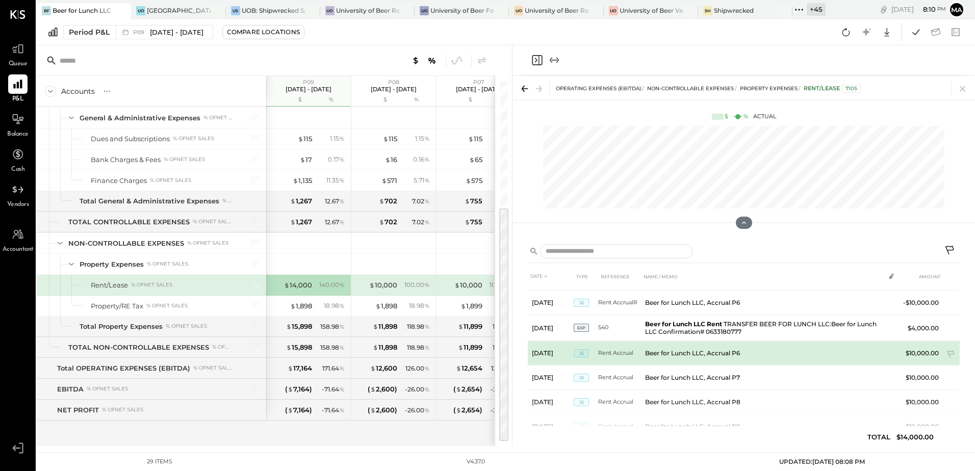
scroll to position [73, 0]
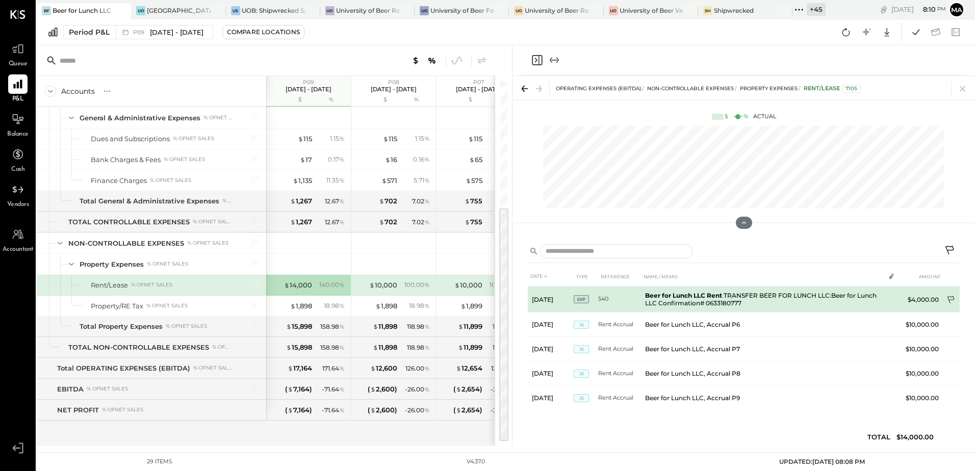
click at [947, 299] on icon at bounding box center [950, 300] width 7 height 8
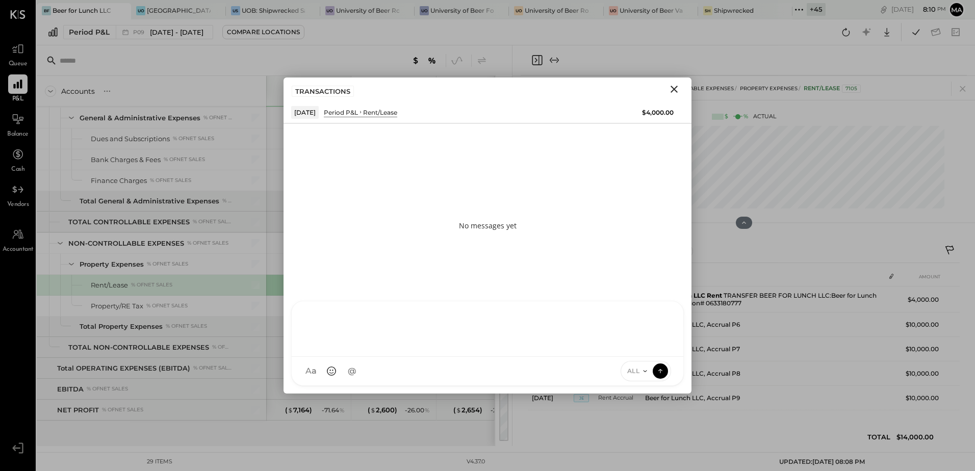
click at [340, 368] on div "SK Sarang Khandhar RP Roshan Patel S sbiggs MB Manoj Bhagat AR Alex Racioppi AP…" at bounding box center [487, 343] width 393 height 85
click at [321, 310] on div at bounding box center [487, 327] width 371 height 41
drag, startPoint x: 546, startPoint y: 320, endPoint x: 286, endPoint y: 314, distance: 260.6
click at [286, 314] on div "**********" at bounding box center [487, 343] width 408 height 100
click at [661, 311] on icon at bounding box center [661, 312] width 7 height 7
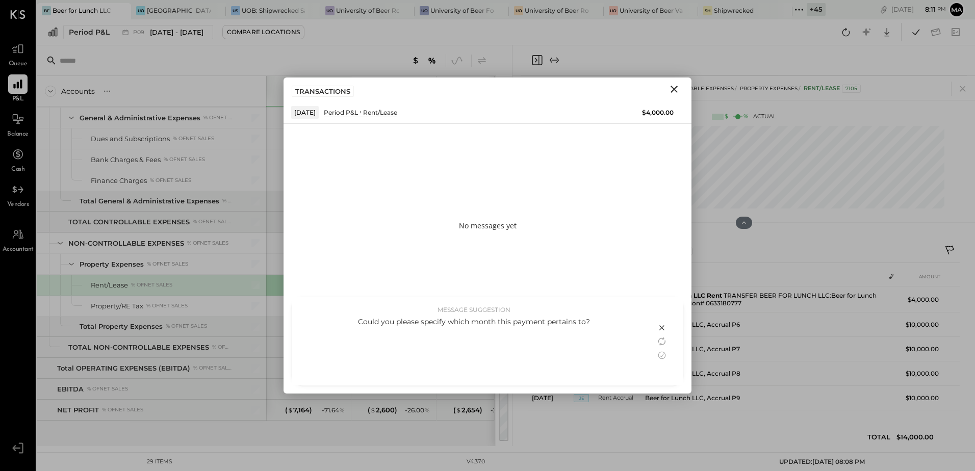
click at [589, 320] on div "Could you please specify which month this payment pertains to?" at bounding box center [474, 322] width 344 height 10
click at [662, 357] on icon at bounding box center [662, 355] width 12 height 12
click at [662, 375] on icon at bounding box center [660, 371] width 9 height 10
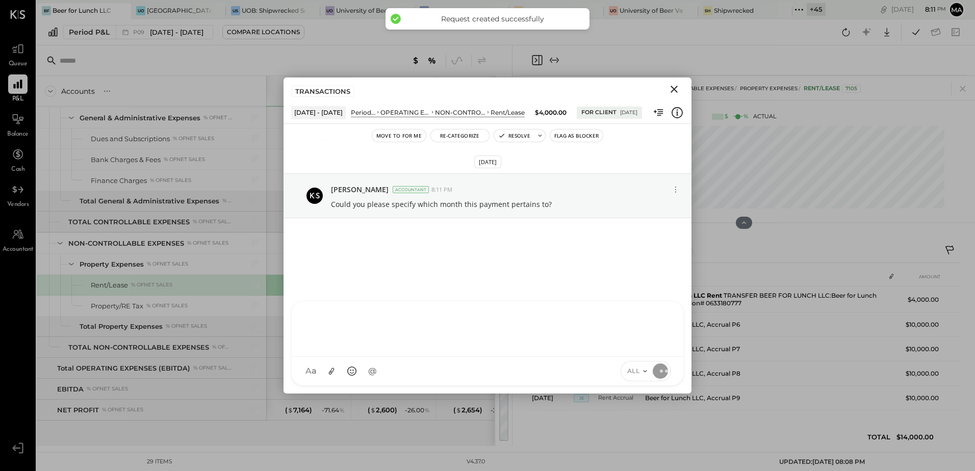
click at [671, 90] on icon "Close" at bounding box center [674, 89] width 12 height 12
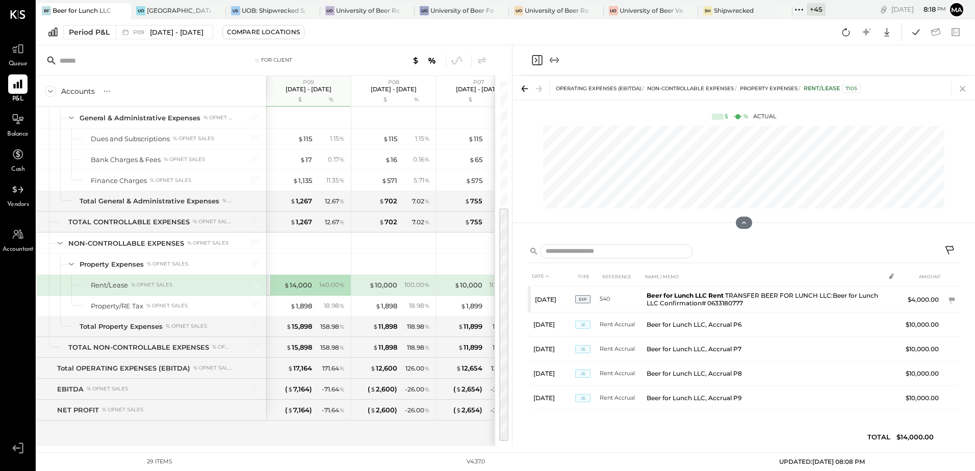
click at [960, 91] on icon at bounding box center [962, 89] width 6 height 6
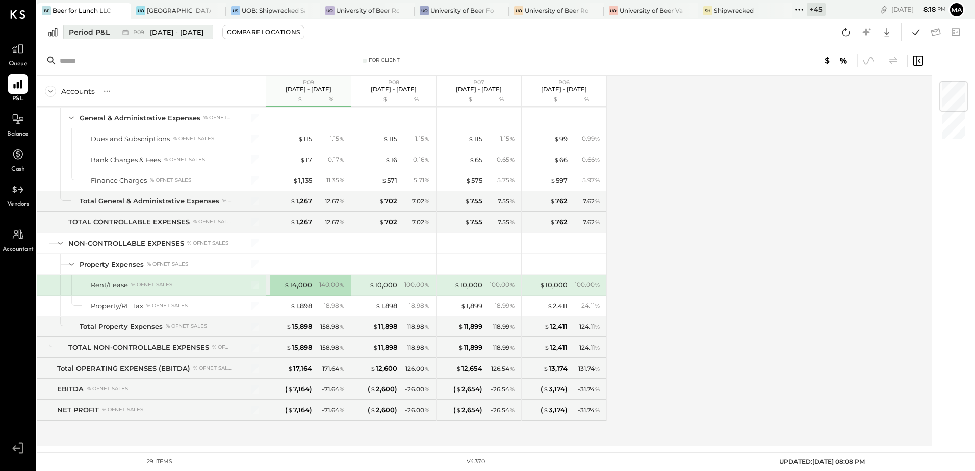
click at [88, 35] on div "Period P&L" at bounding box center [89, 32] width 41 height 10
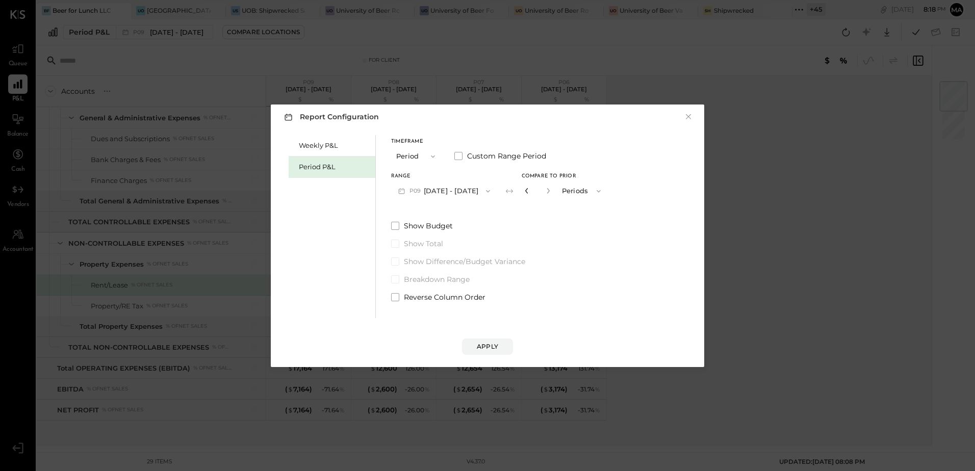
click at [530, 190] on icon "button" at bounding box center [527, 191] width 6 height 6
type input "*"
click at [530, 188] on icon "button" at bounding box center [527, 191] width 6 height 6
click at [479, 344] on div "Apply" at bounding box center [487, 346] width 21 height 9
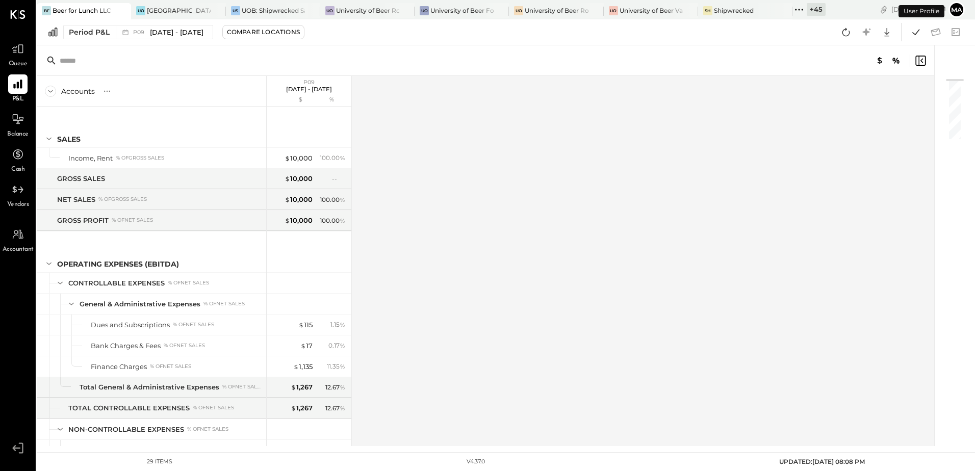
scroll to position [185, 0]
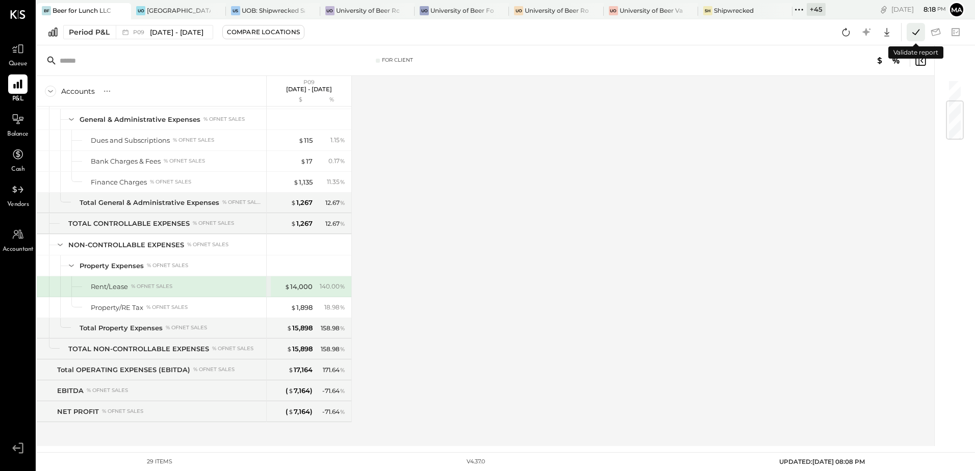
click at [913, 33] on icon at bounding box center [915, 32] width 7 height 6
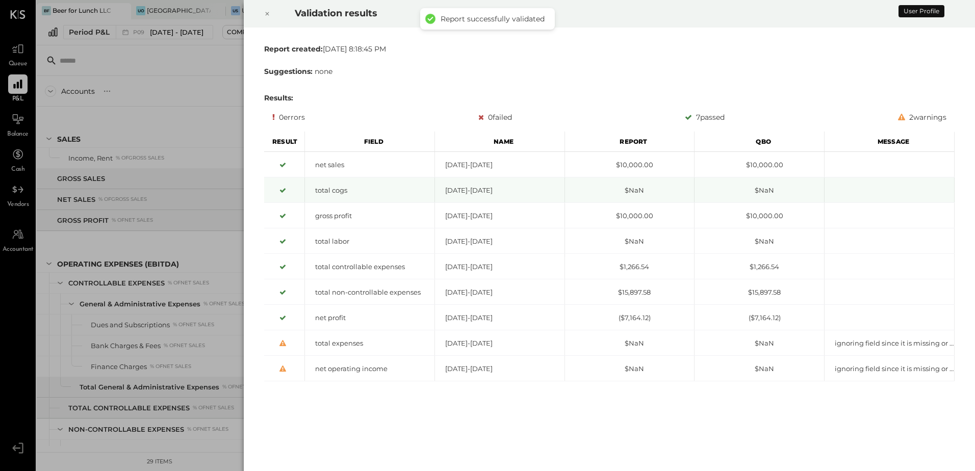
scroll to position [185, 0]
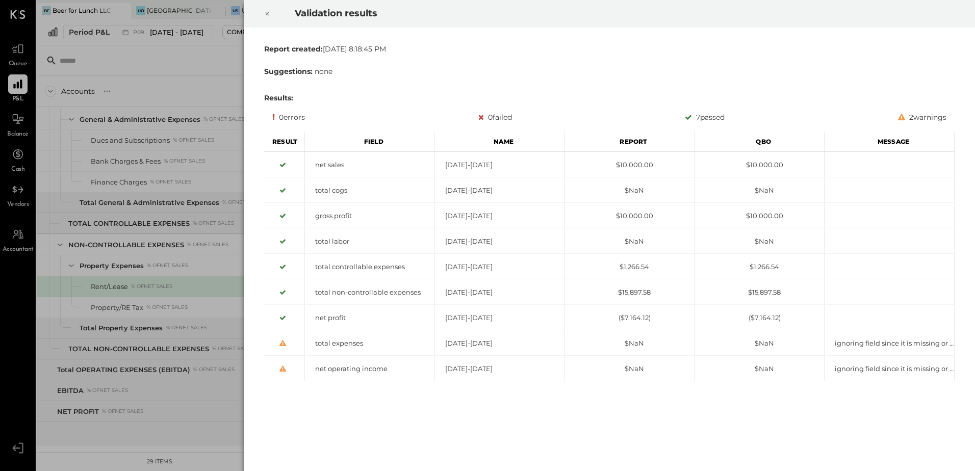
drag, startPoint x: 270, startPoint y: 16, endPoint x: 274, endPoint y: 12, distance: 5.8
click at [270, 14] on div at bounding box center [267, 13] width 22 height 29
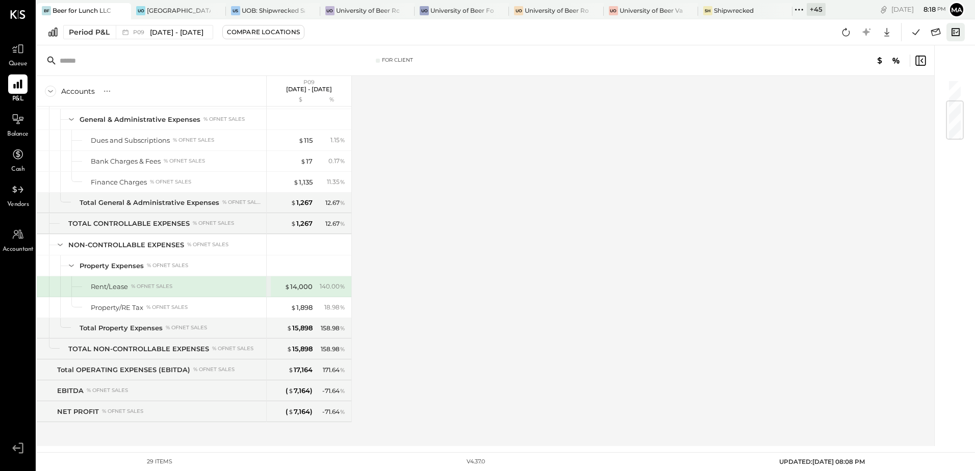
click at [953, 36] on icon at bounding box center [955, 32] width 8 height 8
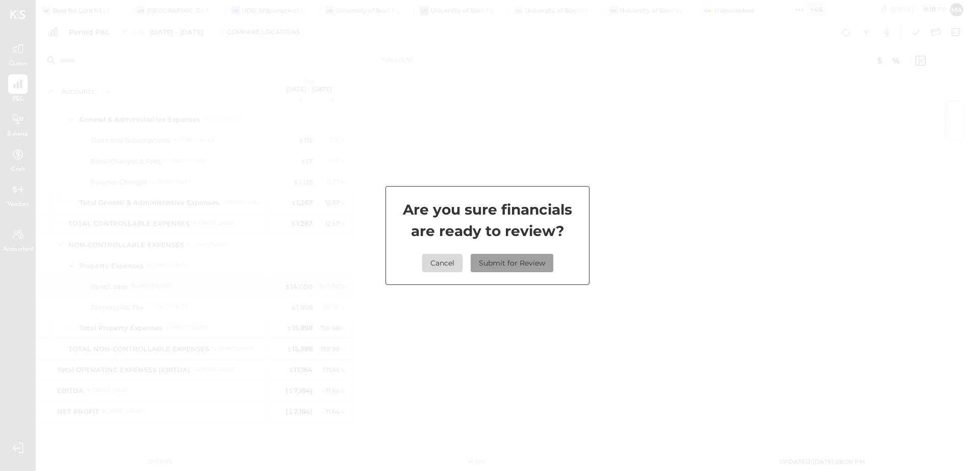
click at [521, 264] on button "Submit for Review" at bounding box center [512, 263] width 83 height 18
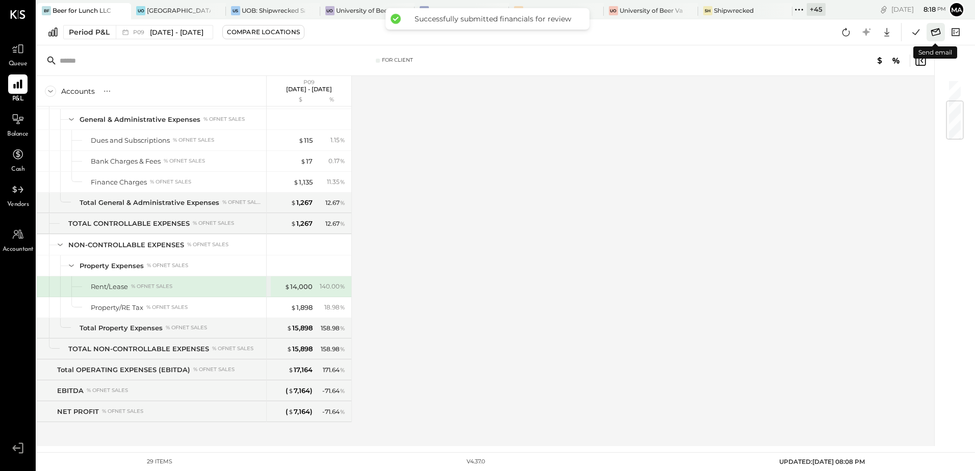
click at [935, 33] on icon at bounding box center [935, 31] width 13 height 13
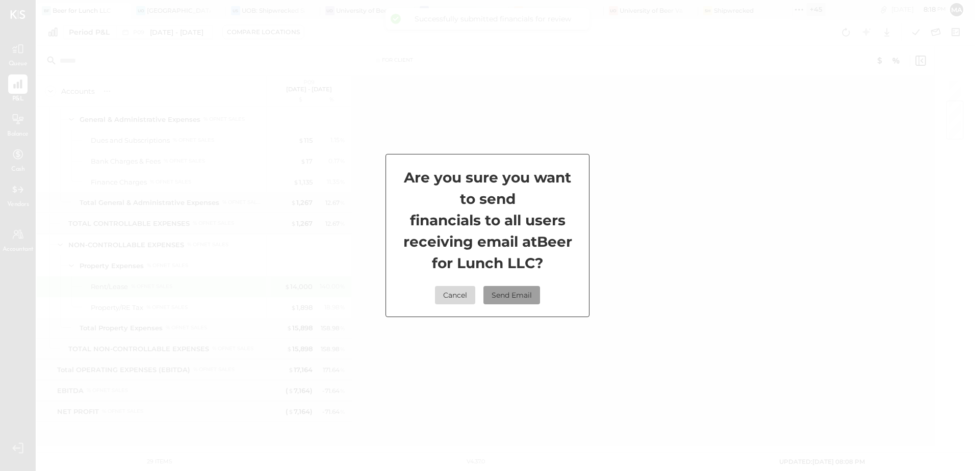
click at [511, 297] on button "Send Email" at bounding box center [511, 295] width 57 height 18
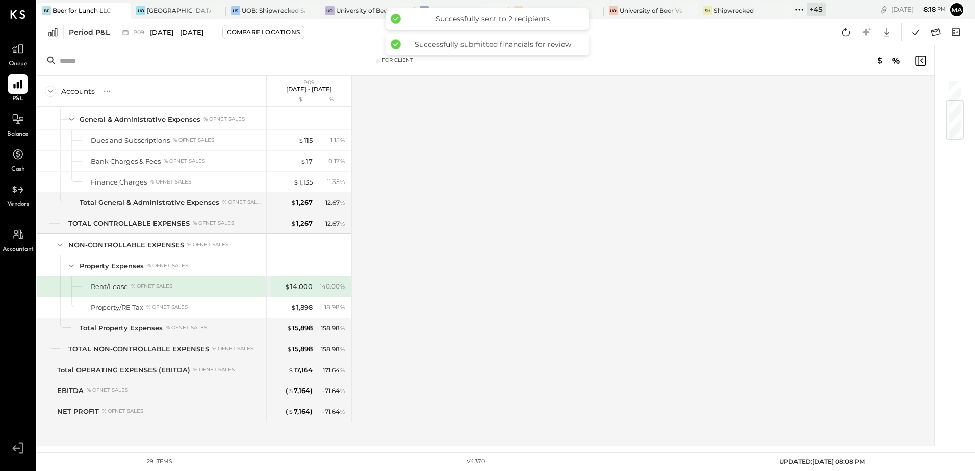
click at [640, 57] on div at bounding box center [746, 61] width 360 height 12
click at [530, 252] on div "Accounts S % GL P09 Aug 25 - Sep 28, 2025 $ % SALES Income, Rent % of GROSS SAL…" at bounding box center [486, 261] width 899 height 370
click at [11, 245] on span "Accountant" at bounding box center [18, 249] width 31 height 9
select select "**"
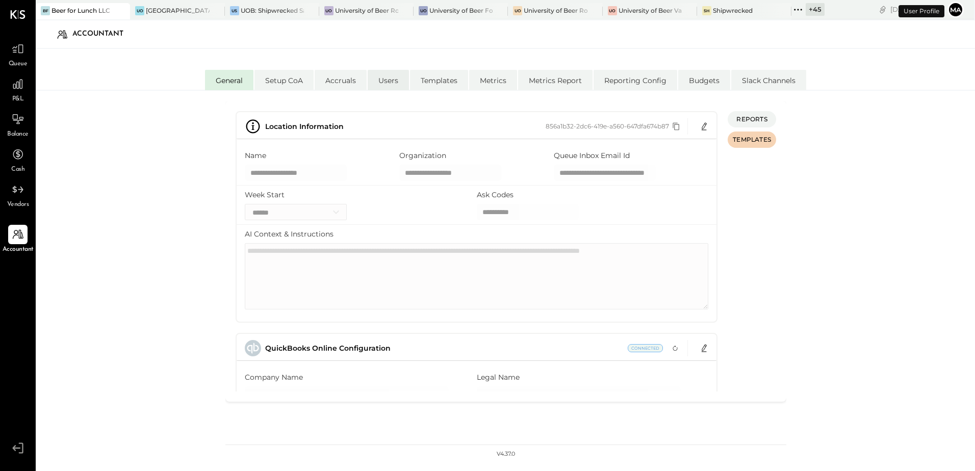
click at [391, 81] on li "Users" at bounding box center [388, 80] width 41 height 20
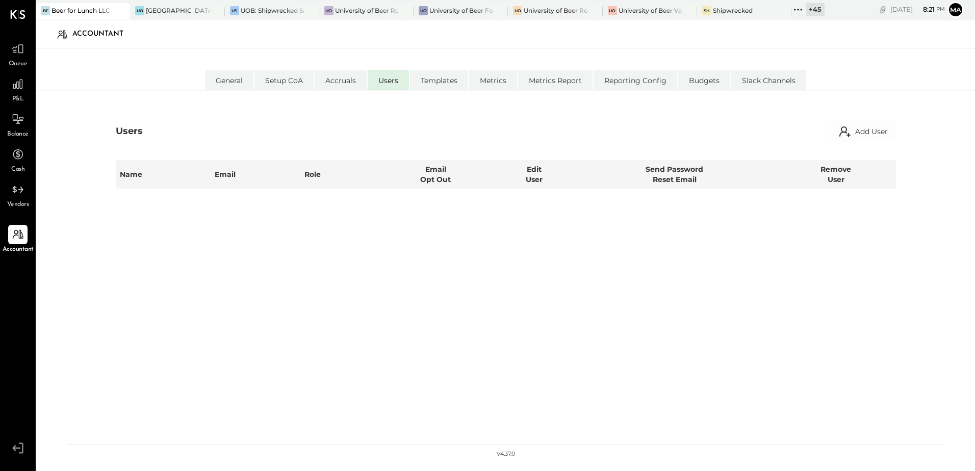
select select "**********"
select select "*****"
select select "**********"
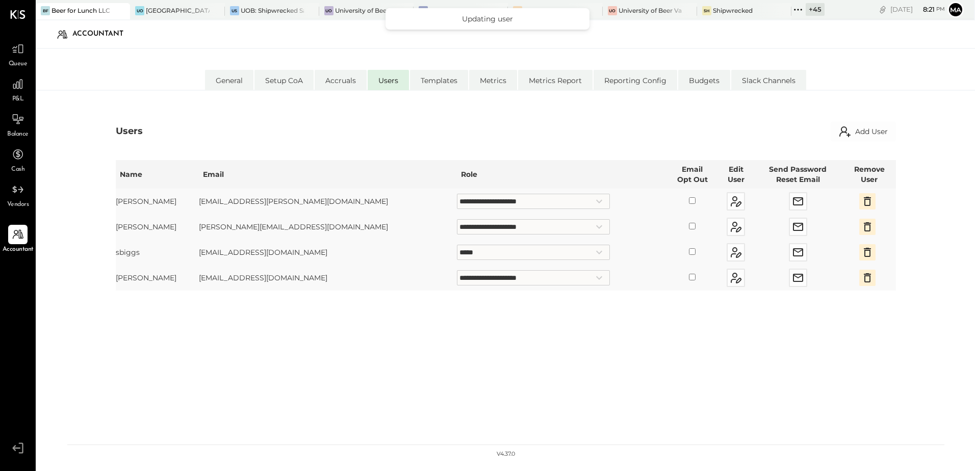
click at [564, 347] on div "**********" at bounding box center [506, 293] width 780 height 282
click at [864, 200] on icon "button" at bounding box center [867, 201] width 7 height 9
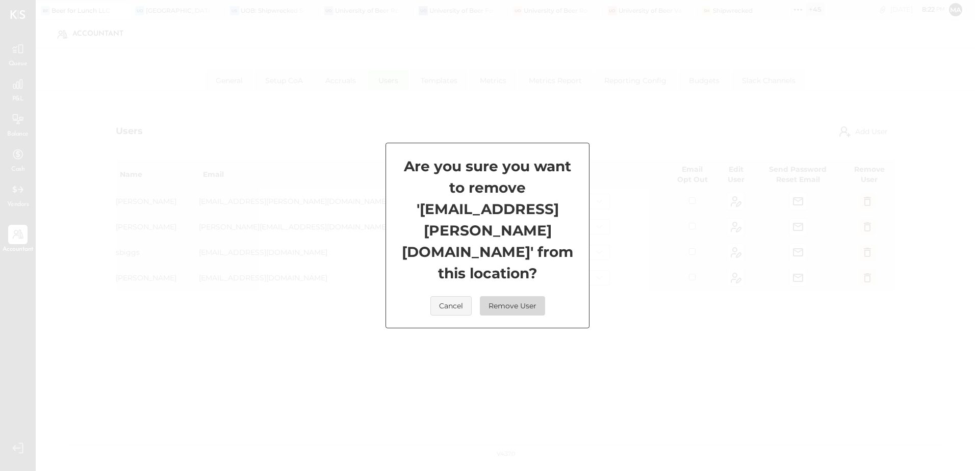
click at [521, 296] on button "Remove User" at bounding box center [512, 305] width 65 height 19
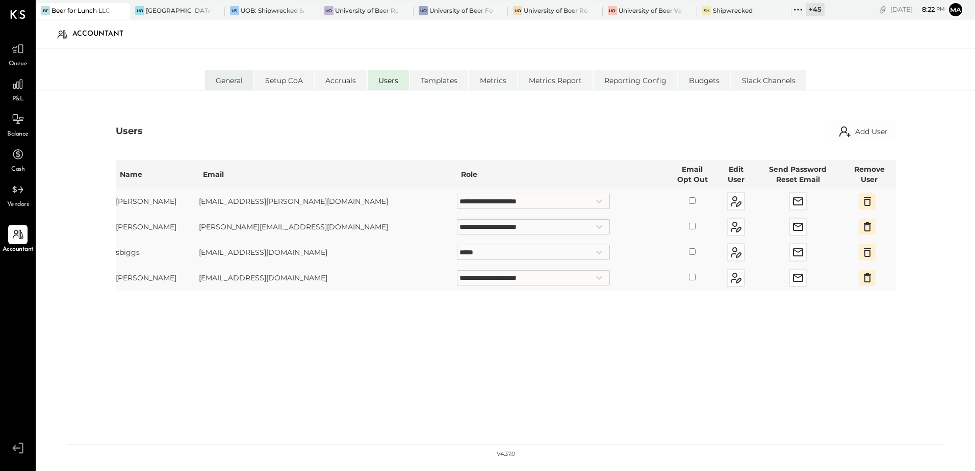
click at [239, 75] on li "General" at bounding box center [229, 80] width 48 height 20
select select "**"
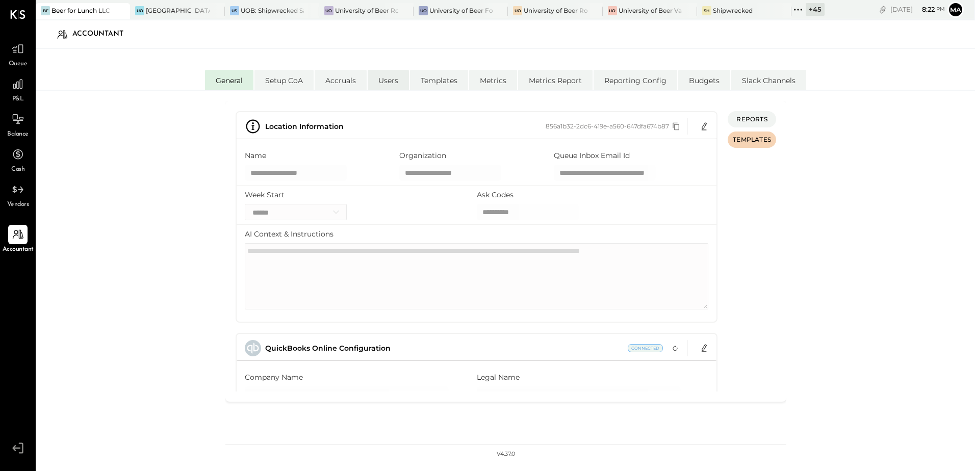
click at [387, 78] on li "Users" at bounding box center [388, 80] width 41 height 20
select select "**********"
select select "*****"
select select "**********"
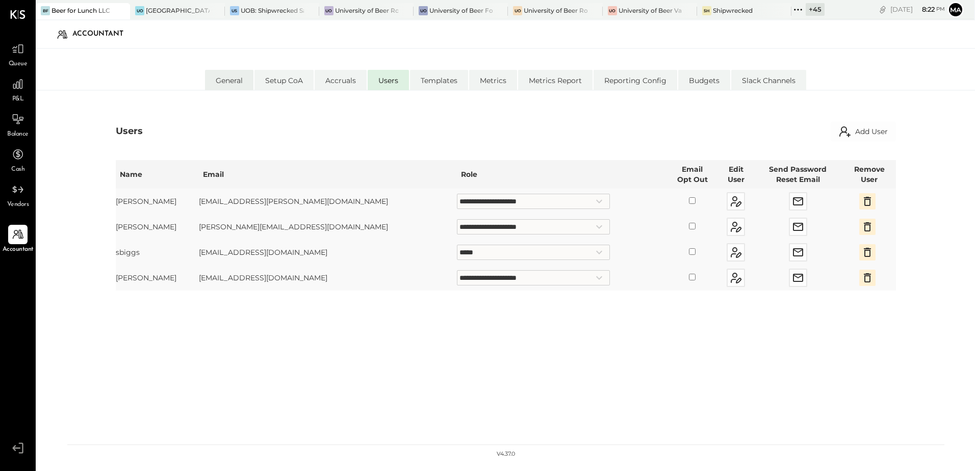
click at [232, 85] on li "General" at bounding box center [229, 80] width 48 height 20
select select "**"
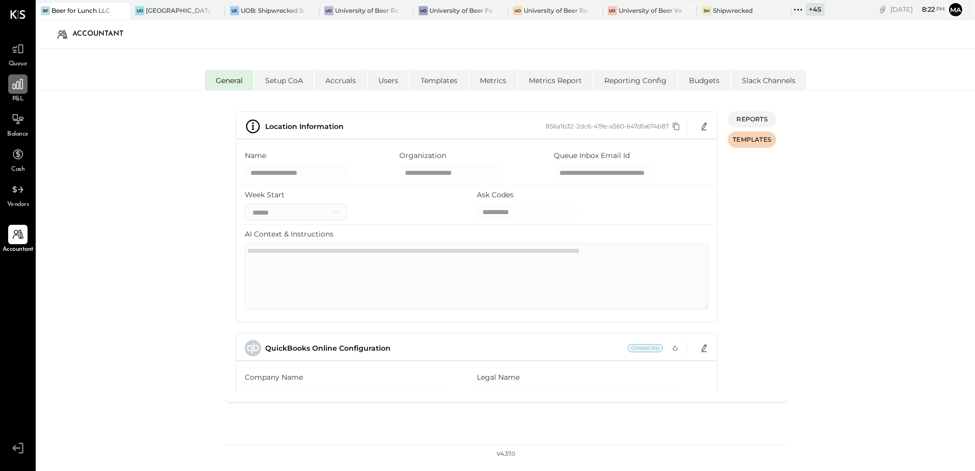
click at [15, 92] on div at bounding box center [17, 83] width 19 height 19
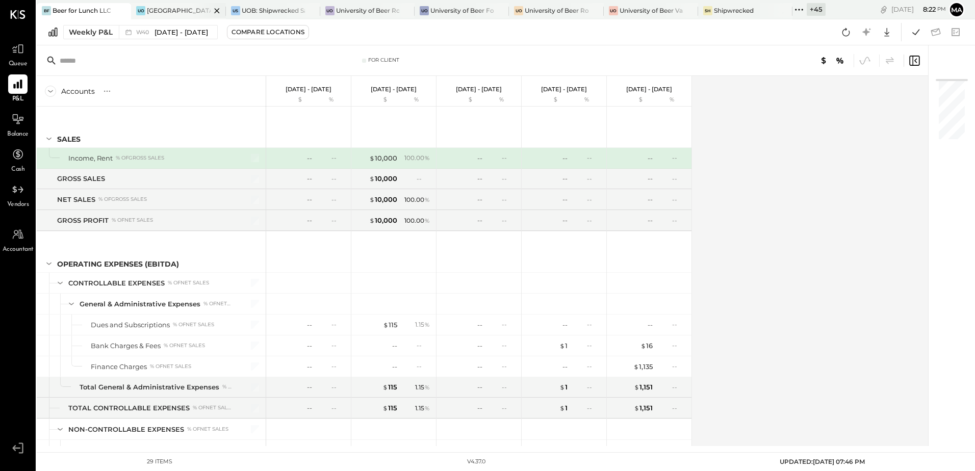
click at [178, 12] on div "[GEOGRAPHIC_DATA]" at bounding box center [178, 10] width 63 height 9
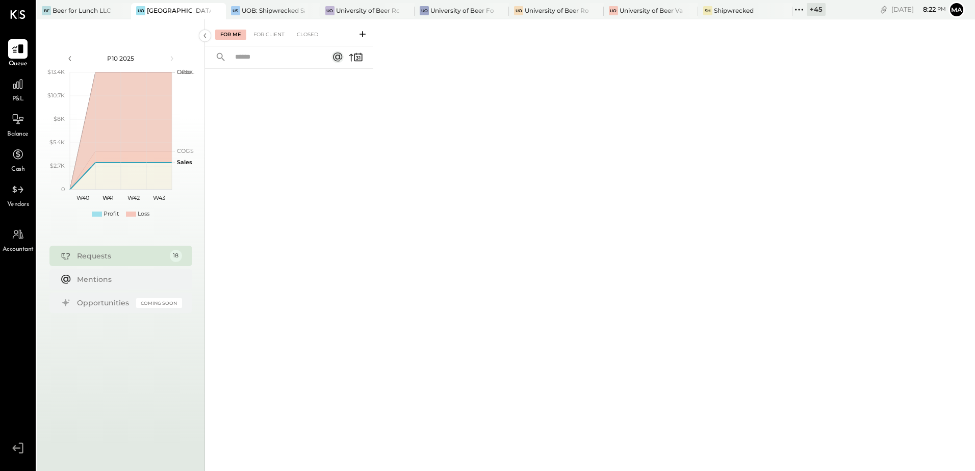
click at [817, 12] on div "+ 45" at bounding box center [815, 9] width 19 height 13
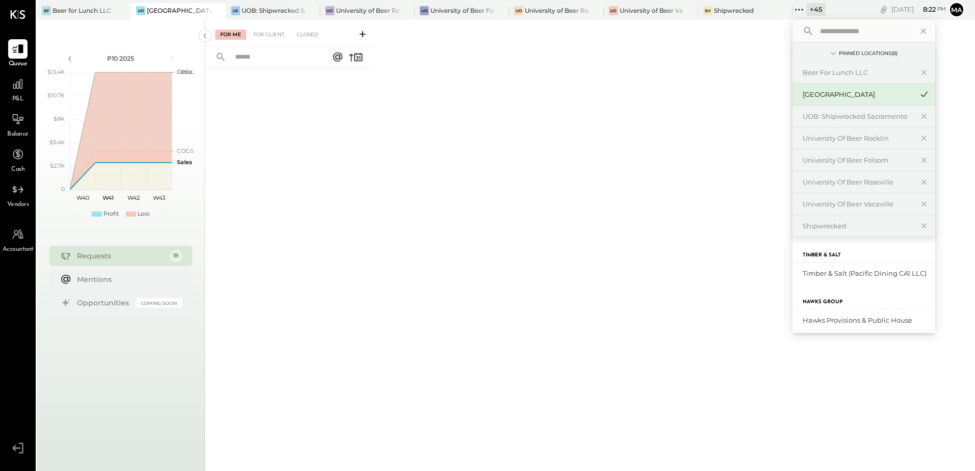
click at [826, 33] on input "text" at bounding box center [863, 31] width 95 height 18
type input "*******"
click at [877, 276] on div "[GEOGRAPHIC_DATA][US_STATE]" at bounding box center [857, 274] width 110 height 10
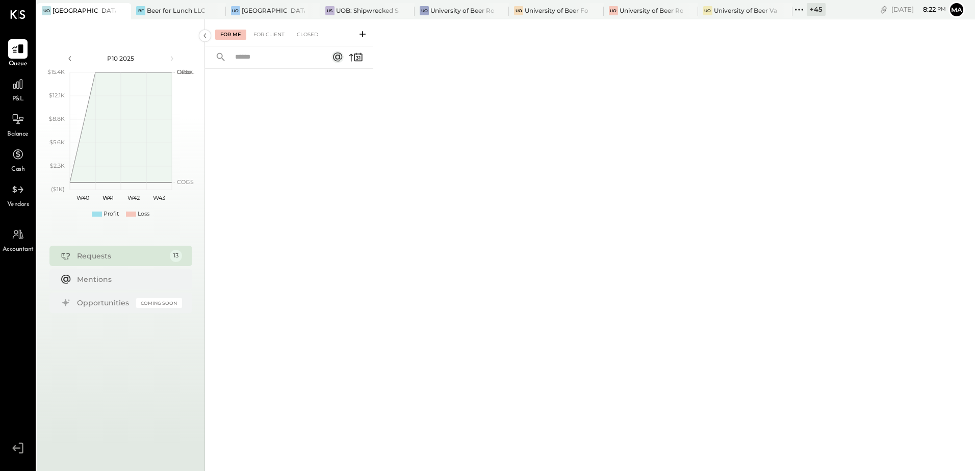
click at [20, 95] on span "P&L" at bounding box center [18, 99] width 12 height 9
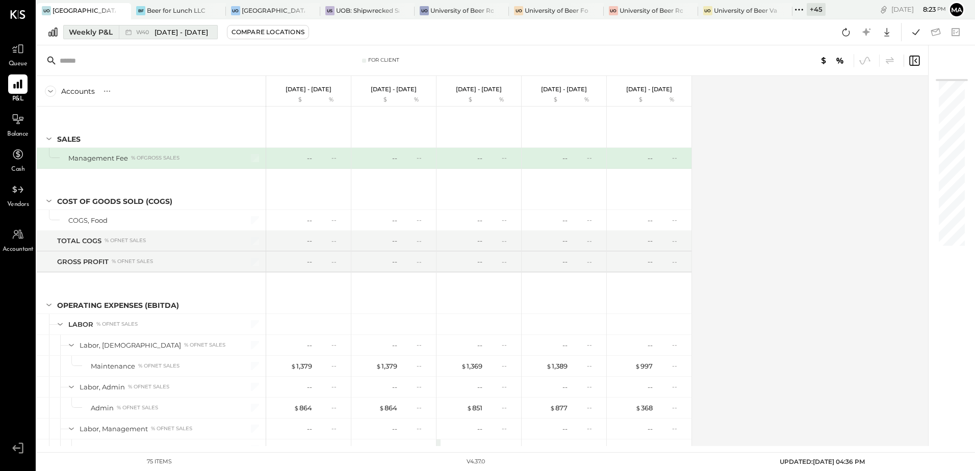
click at [95, 32] on div "Weekly P&L" at bounding box center [91, 32] width 44 height 10
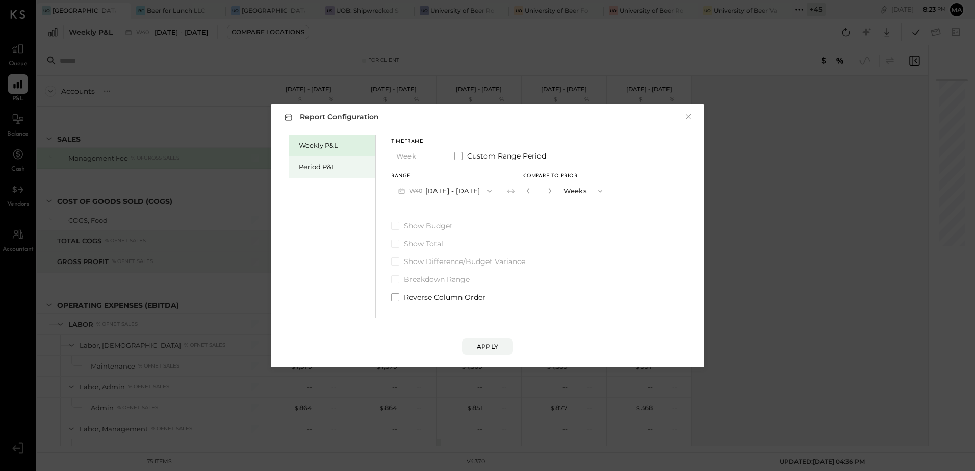
click at [309, 167] on div "Period P&L" at bounding box center [334, 167] width 71 height 10
click at [435, 191] on button "P10 [DATE] - [DATE]" at bounding box center [443, 190] width 105 height 19
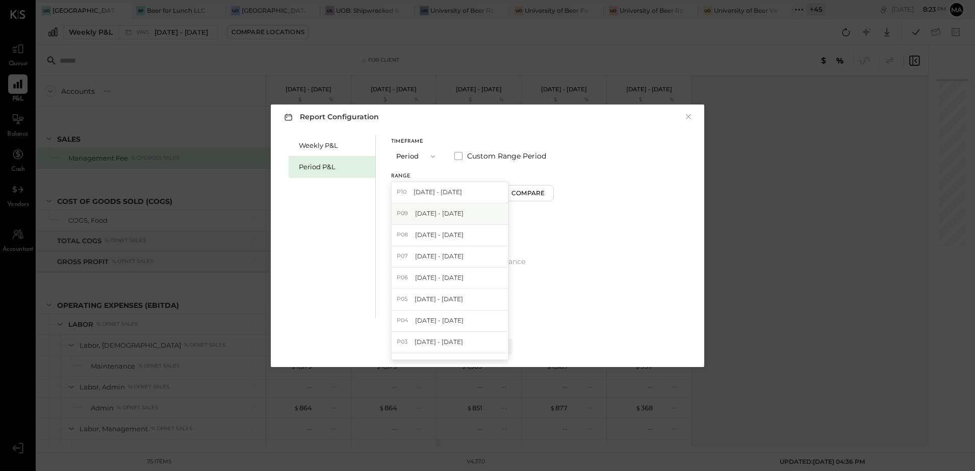
click at [460, 214] on span "[DATE] - [DATE]" at bounding box center [439, 213] width 48 height 9
click at [544, 196] on div "Compare" at bounding box center [529, 193] width 33 height 9
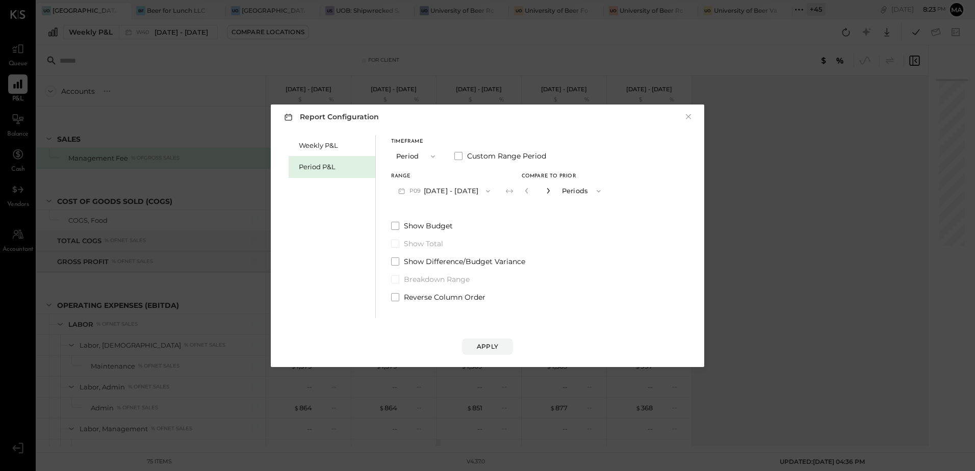
click at [551, 188] on icon "button" at bounding box center [548, 191] width 6 height 6
click at [551, 189] on icon "button" at bounding box center [548, 191] width 6 height 6
type input "*"
click at [487, 347] on div "Apply" at bounding box center [487, 346] width 21 height 9
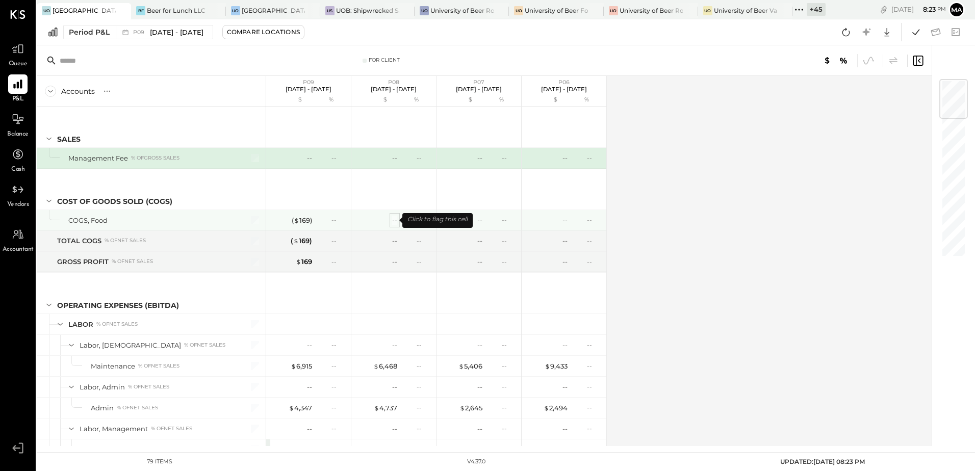
click at [393, 220] on div "--" at bounding box center [394, 221] width 5 height 10
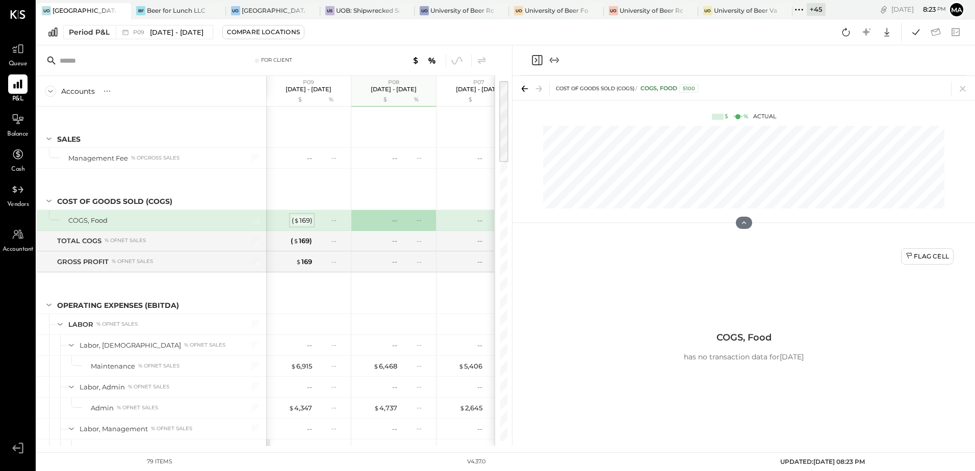
click at [298, 222] on span "$" at bounding box center [297, 220] width 6 height 8
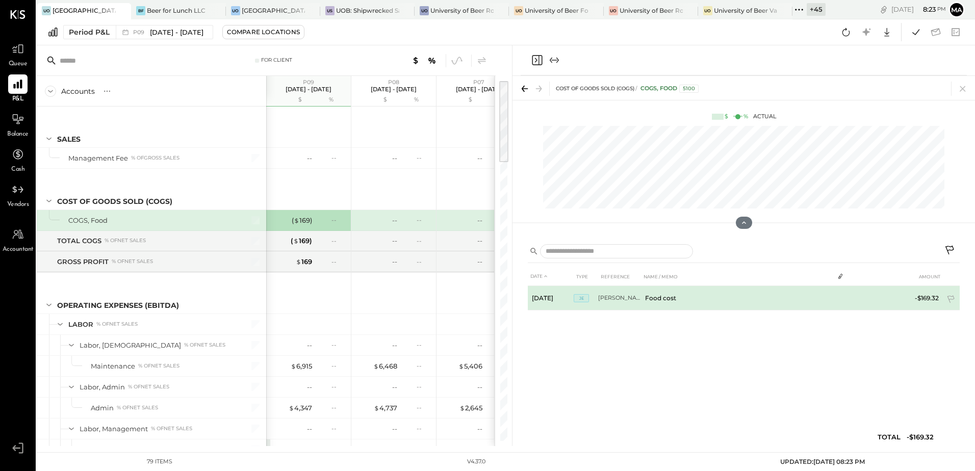
click at [660, 300] on td "Food cost" at bounding box center [737, 298] width 193 height 24
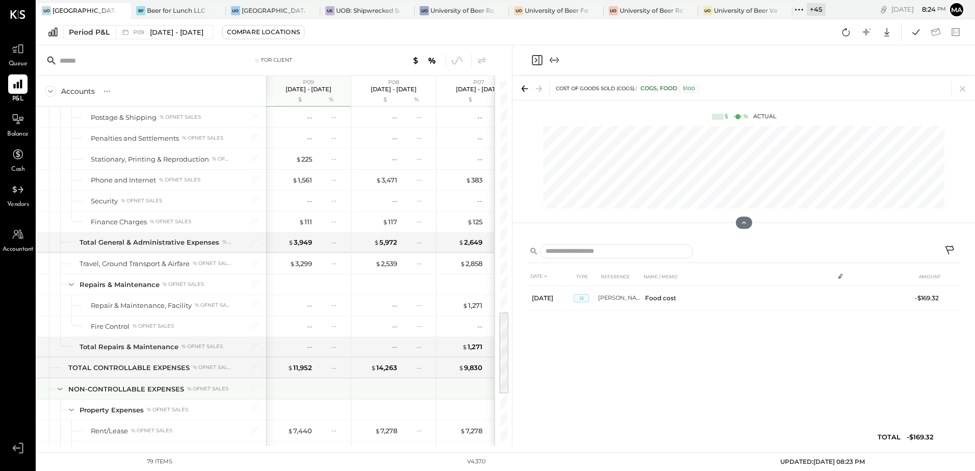
scroll to position [1020, 0]
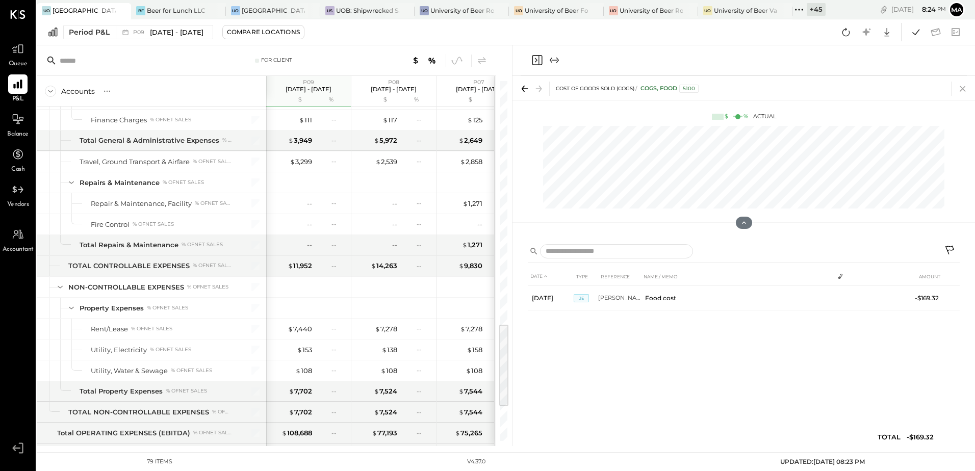
click at [961, 90] on icon at bounding box center [962, 89] width 6 height 6
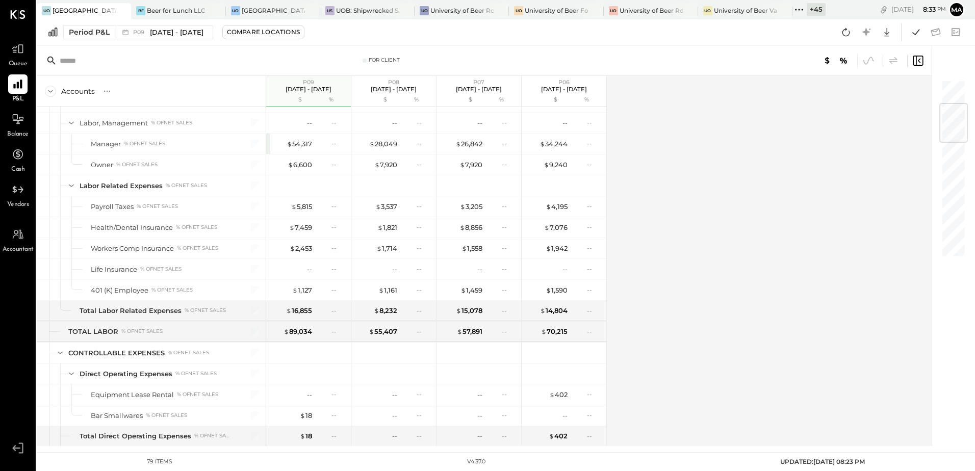
scroll to position [204, 0]
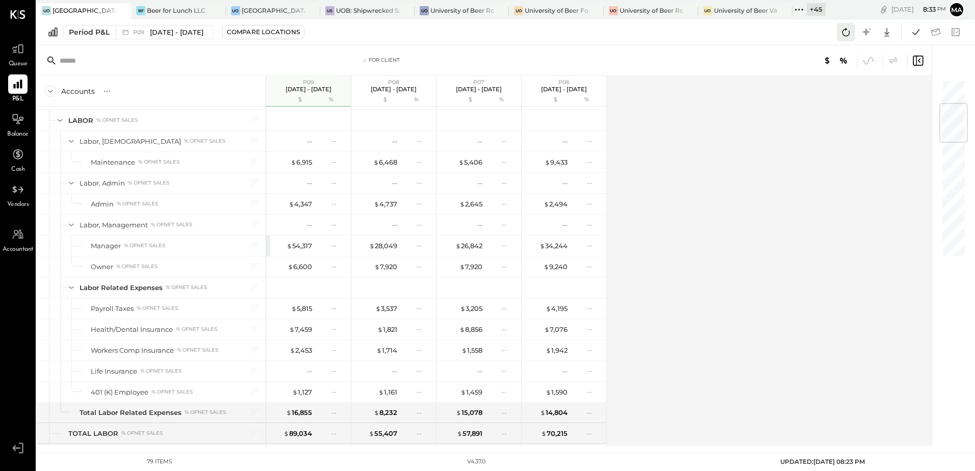
click at [843, 37] on icon at bounding box center [845, 31] width 13 height 13
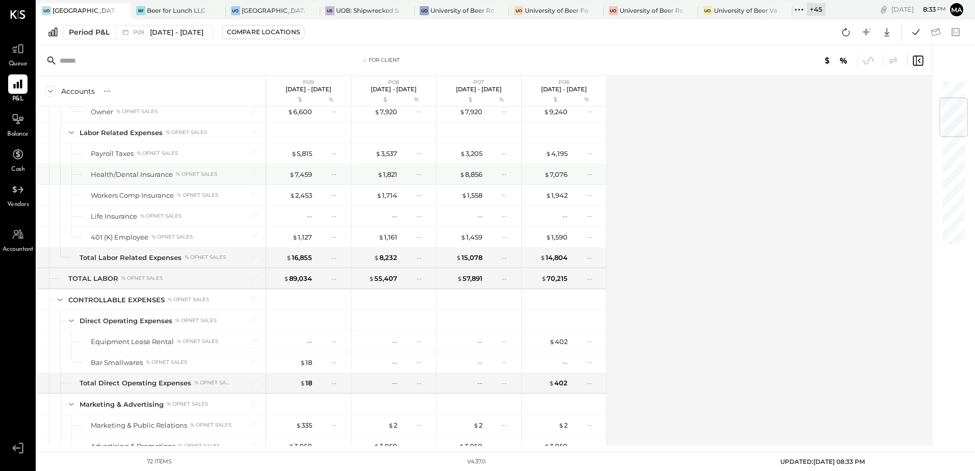
scroll to position [102, 0]
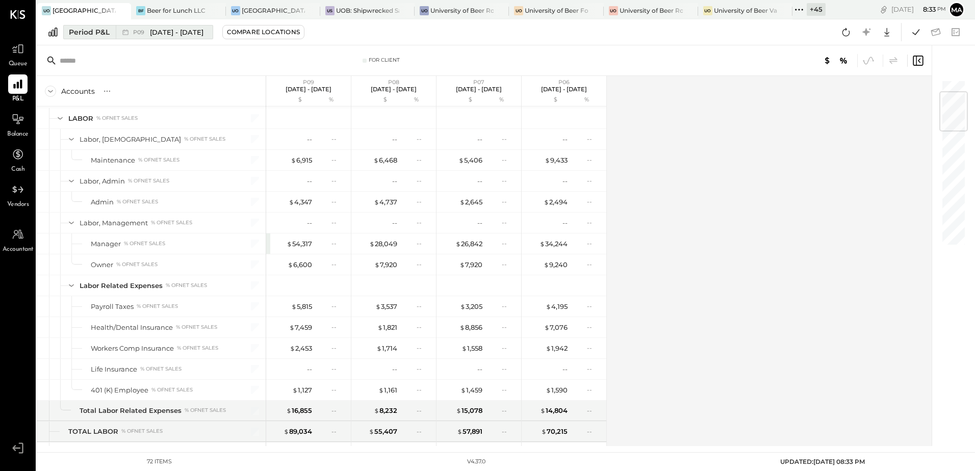
click at [109, 32] on div "Period P&L" at bounding box center [89, 32] width 41 height 10
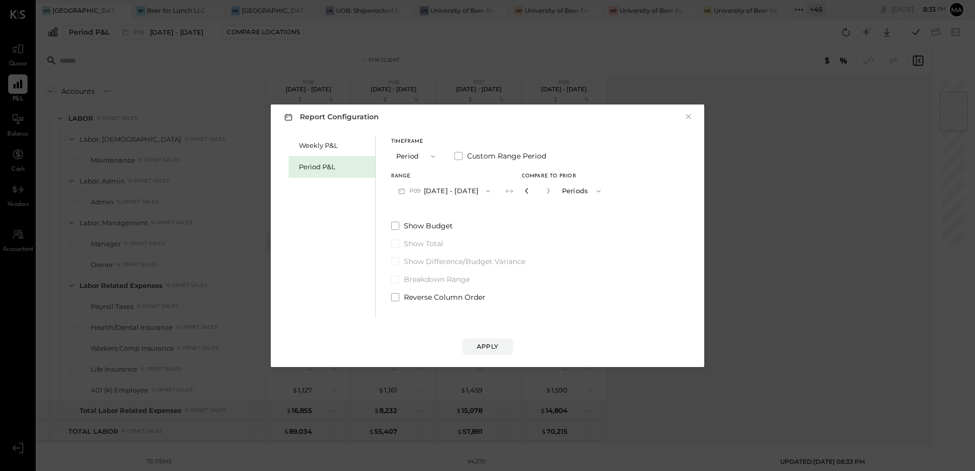
click at [530, 194] on icon "button" at bounding box center [527, 191] width 6 height 6
type input "*"
drag, startPoint x: 543, startPoint y: 189, endPoint x: 541, endPoint y: 242, distance: 53.0
click at [530, 192] on icon "button" at bounding box center [527, 191] width 6 height 6
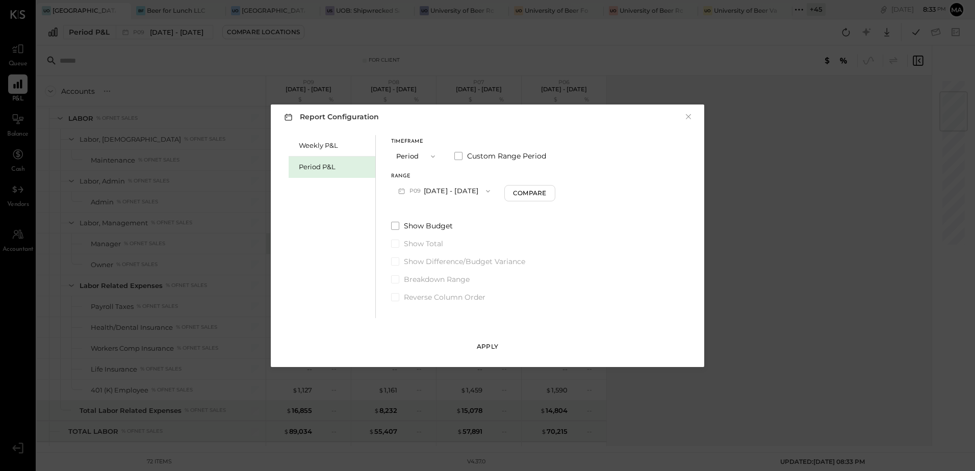
click at [488, 345] on div "Apply" at bounding box center [487, 346] width 21 height 9
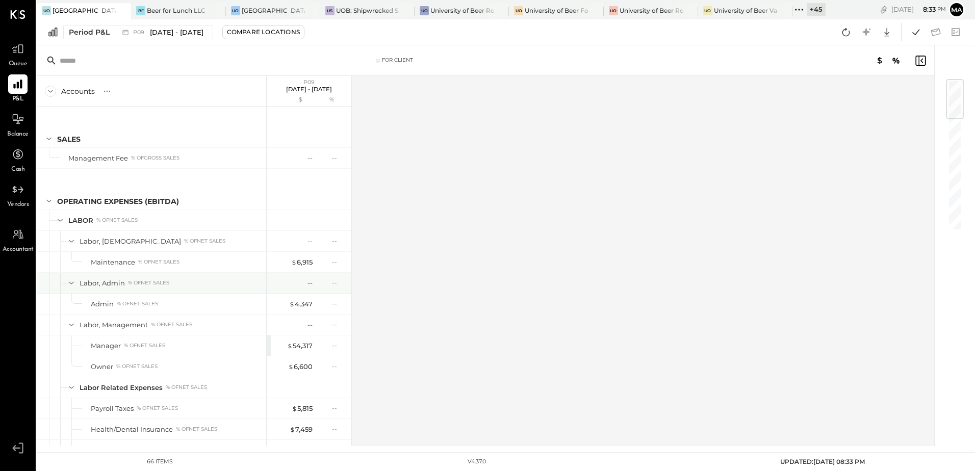
scroll to position [153, 0]
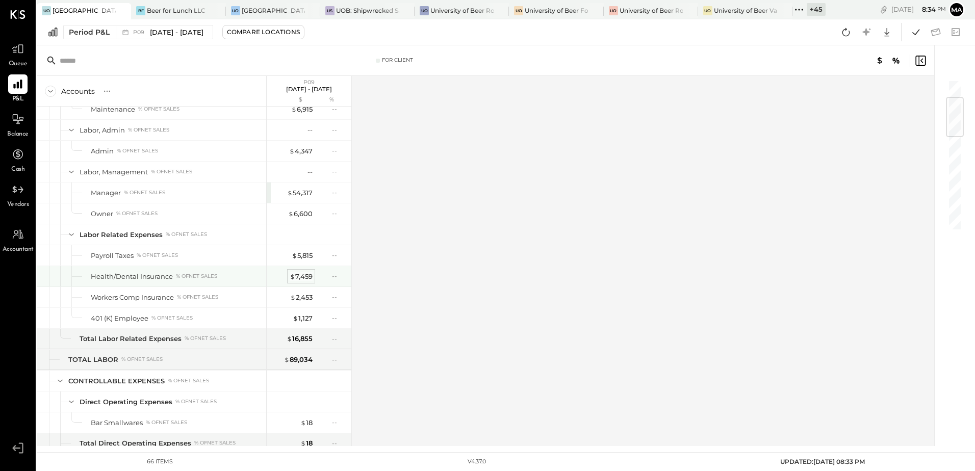
click at [302, 276] on div "$ 7,459" at bounding box center [301, 277] width 23 height 10
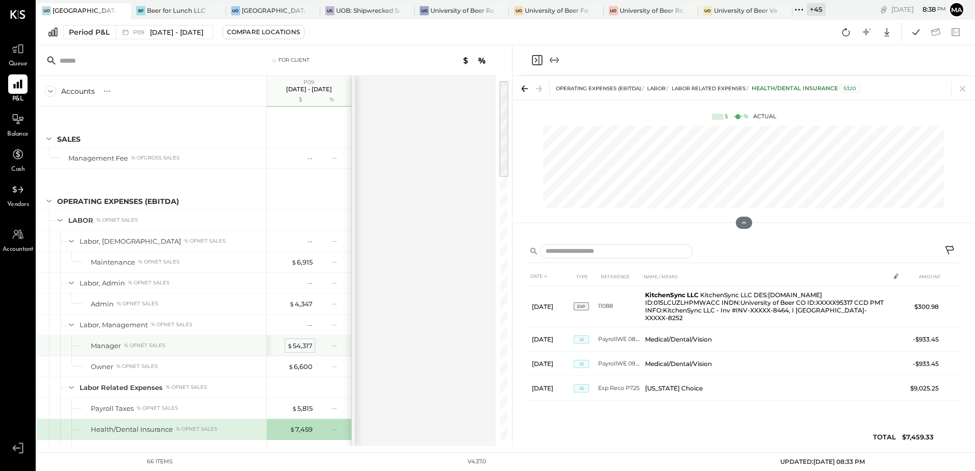
click at [300, 348] on div "$ 54,317" at bounding box center [299, 346] width 25 height 10
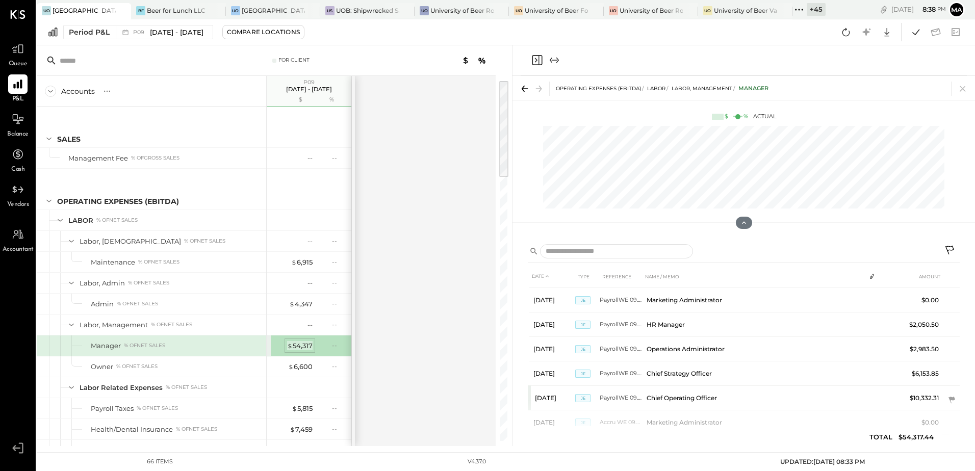
scroll to position [577, 0]
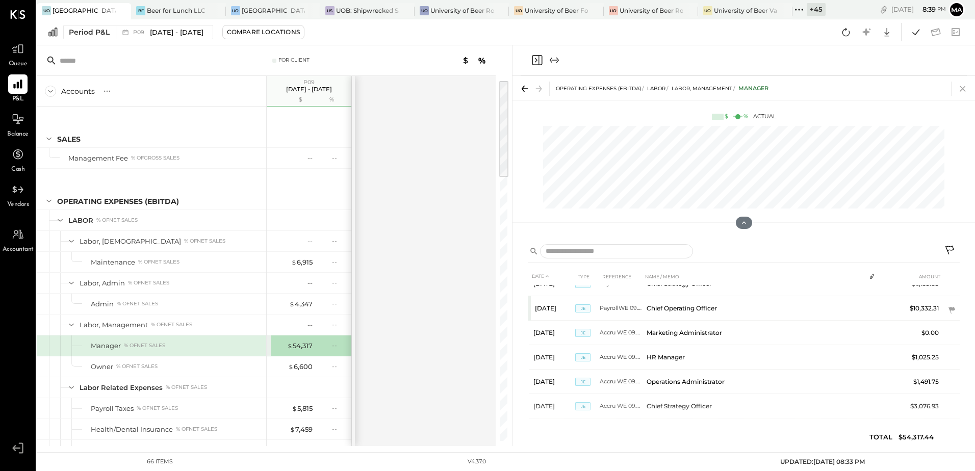
click at [959, 85] on icon at bounding box center [962, 89] width 14 height 14
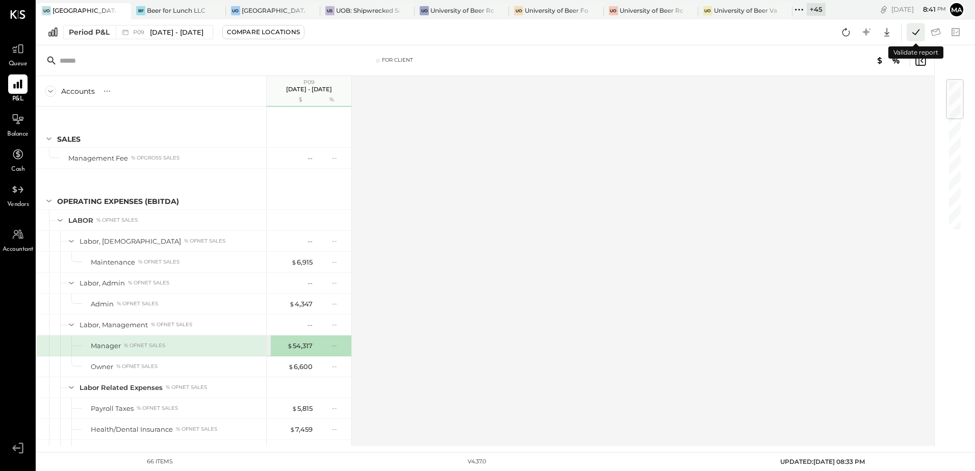
click at [913, 34] on icon at bounding box center [915, 31] width 13 height 13
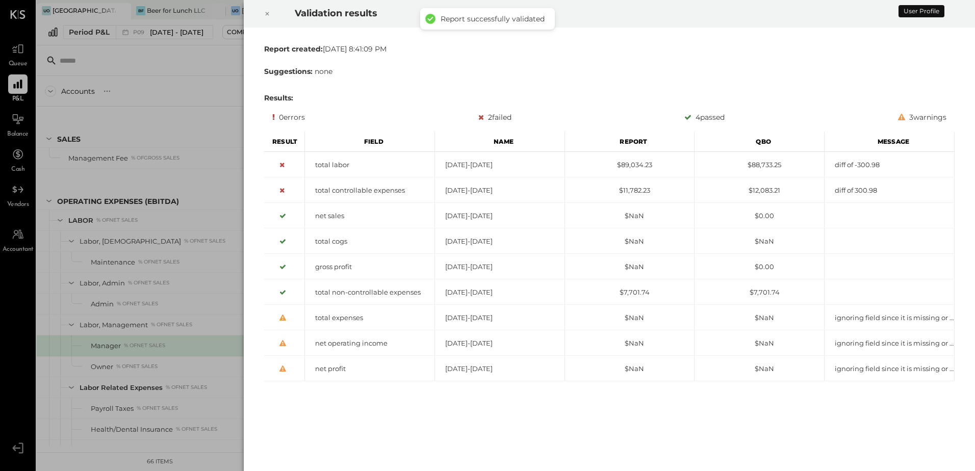
scroll to position [59, 0]
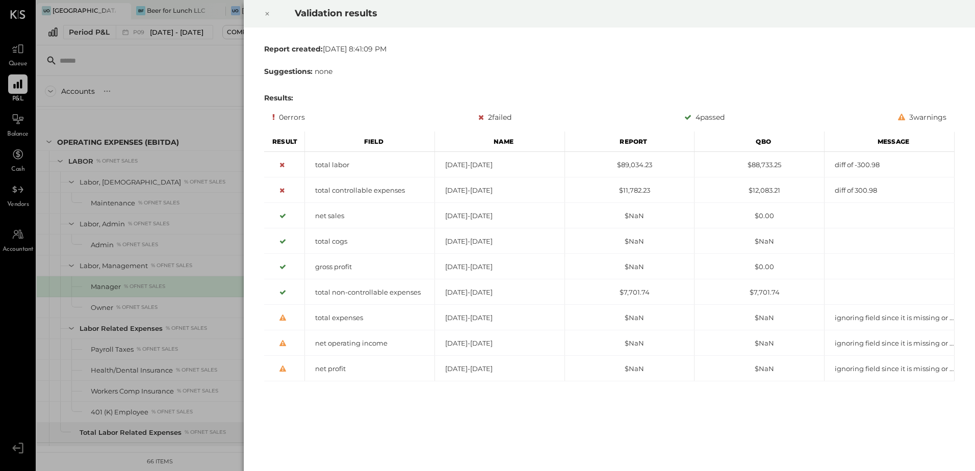
click at [269, 12] on icon at bounding box center [267, 14] width 6 height 12
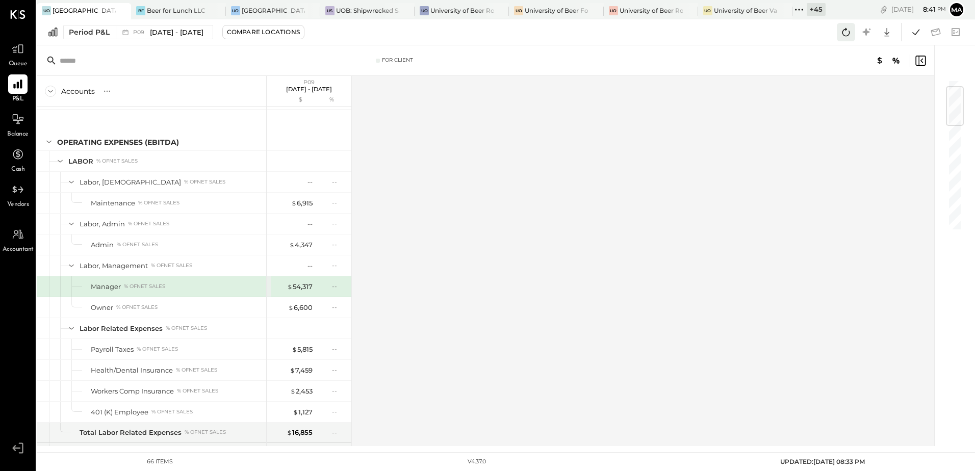
click at [845, 35] on icon at bounding box center [845, 31] width 13 height 13
click at [913, 32] on icon at bounding box center [915, 31] width 13 height 13
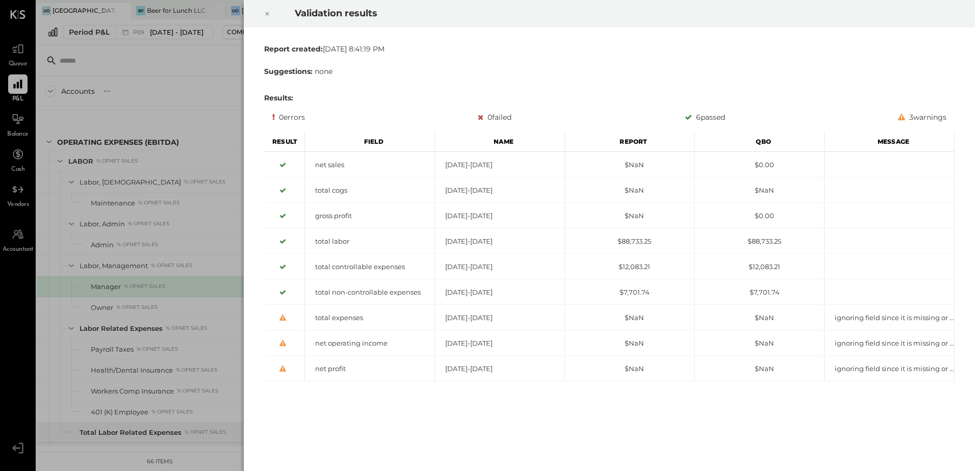
click at [266, 11] on icon at bounding box center [267, 14] width 6 height 12
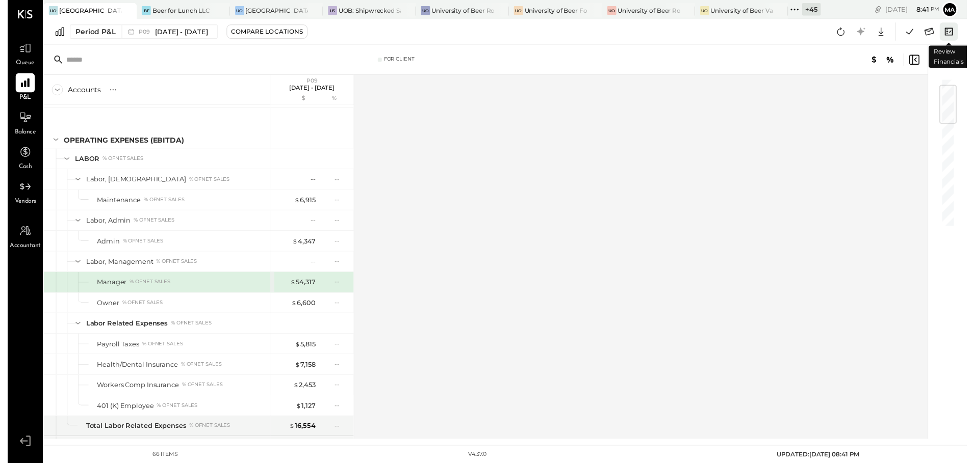
click at [955, 32] on icon at bounding box center [955, 31] width 13 height 13
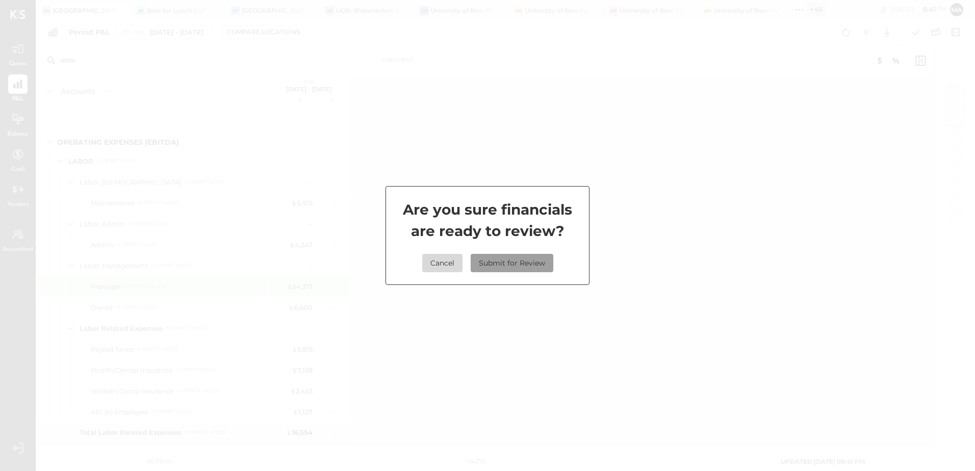
click at [526, 261] on button "Submit for Review" at bounding box center [512, 263] width 83 height 18
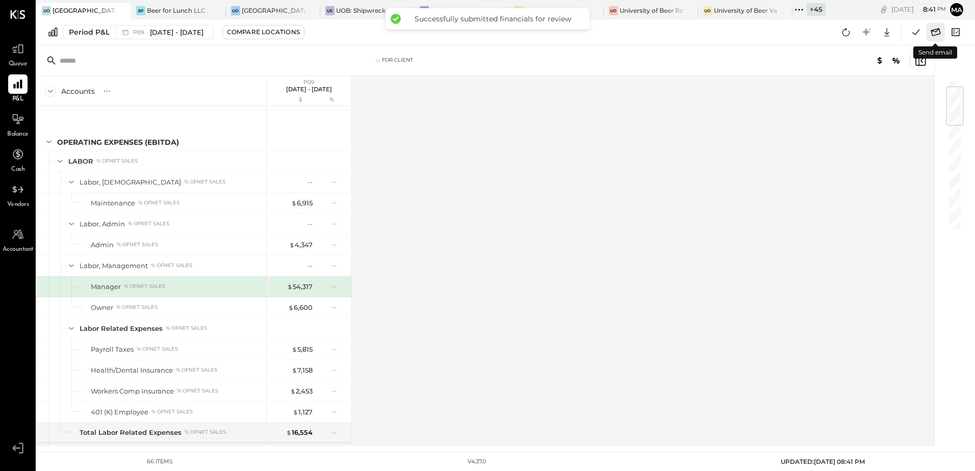
click at [937, 33] on icon at bounding box center [935, 31] width 13 height 13
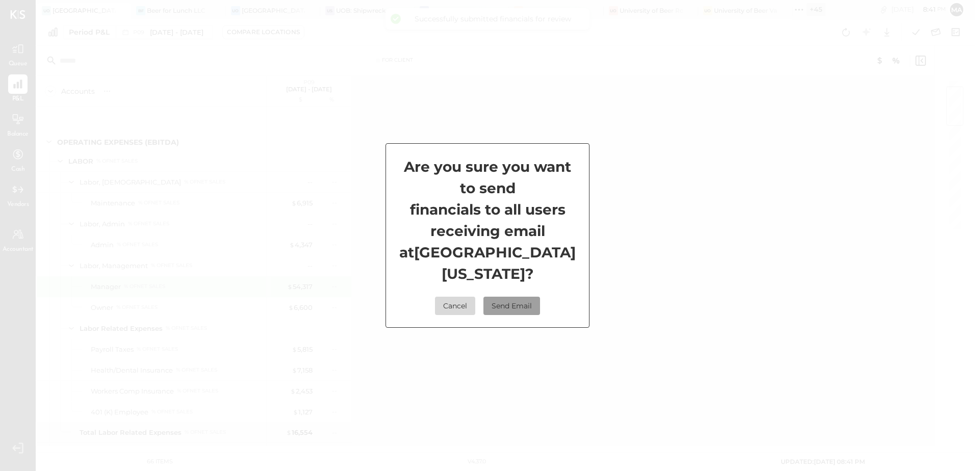
click at [523, 305] on button "Send Email" at bounding box center [511, 306] width 57 height 18
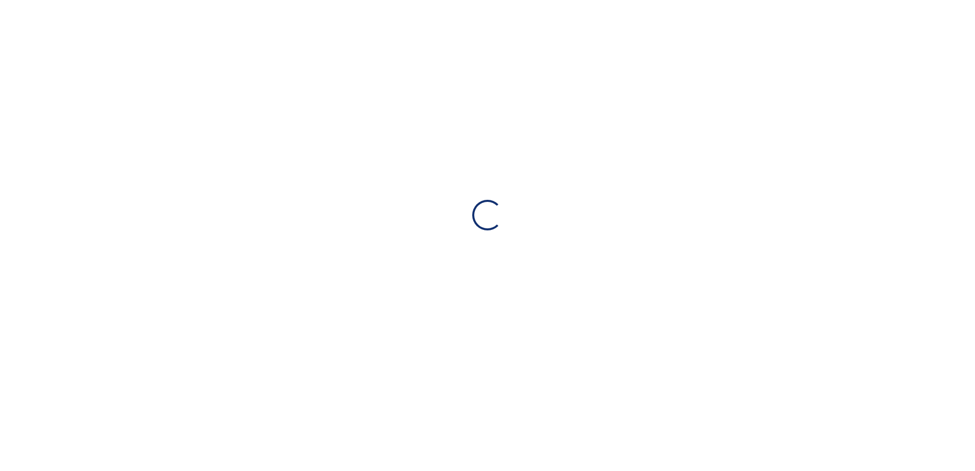
select select "**"
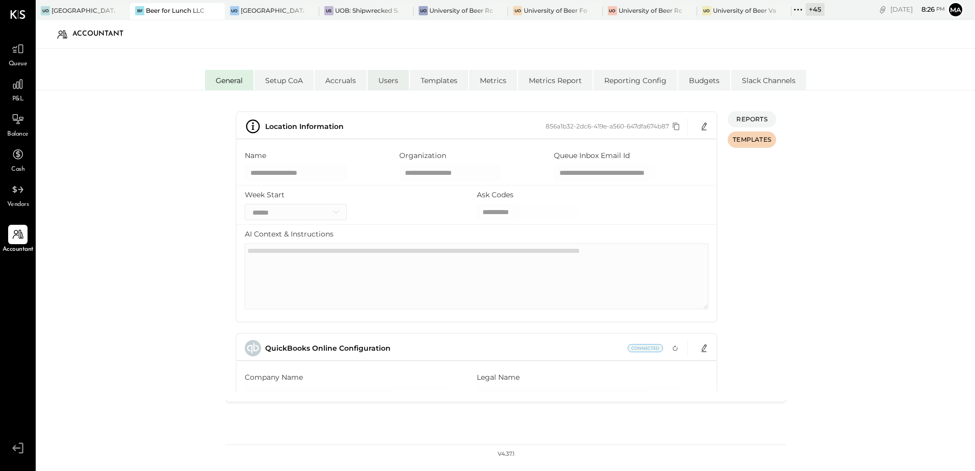
click at [390, 85] on li "Users" at bounding box center [388, 80] width 41 height 20
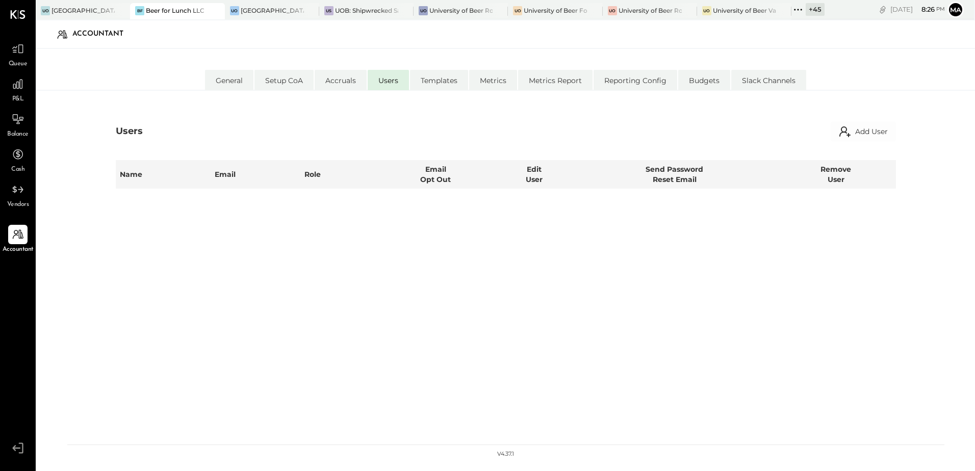
select select "**********"
select select "*****"
select select "**********"
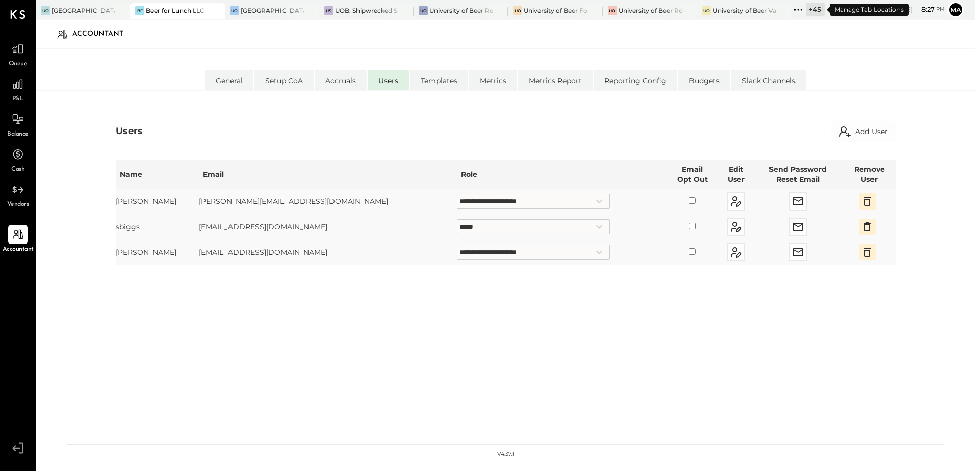
click at [814, 10] on div "+ 45" at bounding box center [814, 9] width 19 height 13
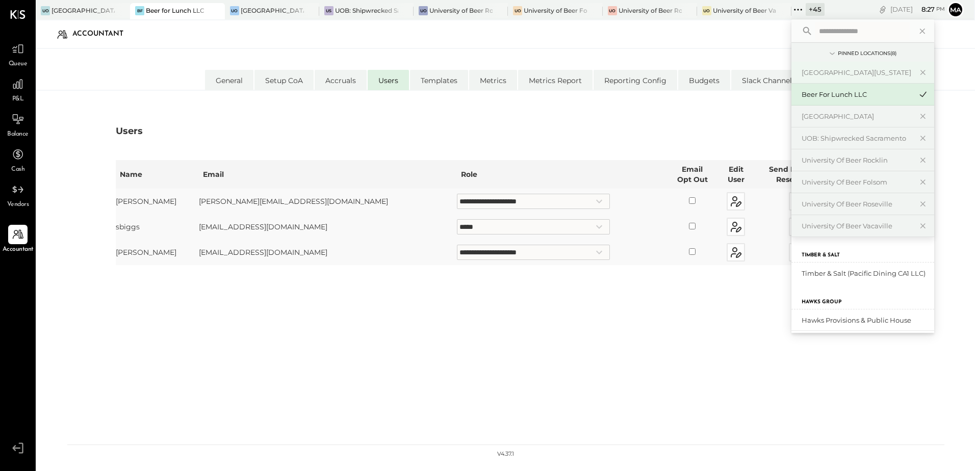
click at [864, 74] on div "[GEOGRAPHIC_DATA][US_STATE]" at bounding box center [856, 73] width 110 height 10
